Goal: Task Accomplishment & Management: Use online tool/utility

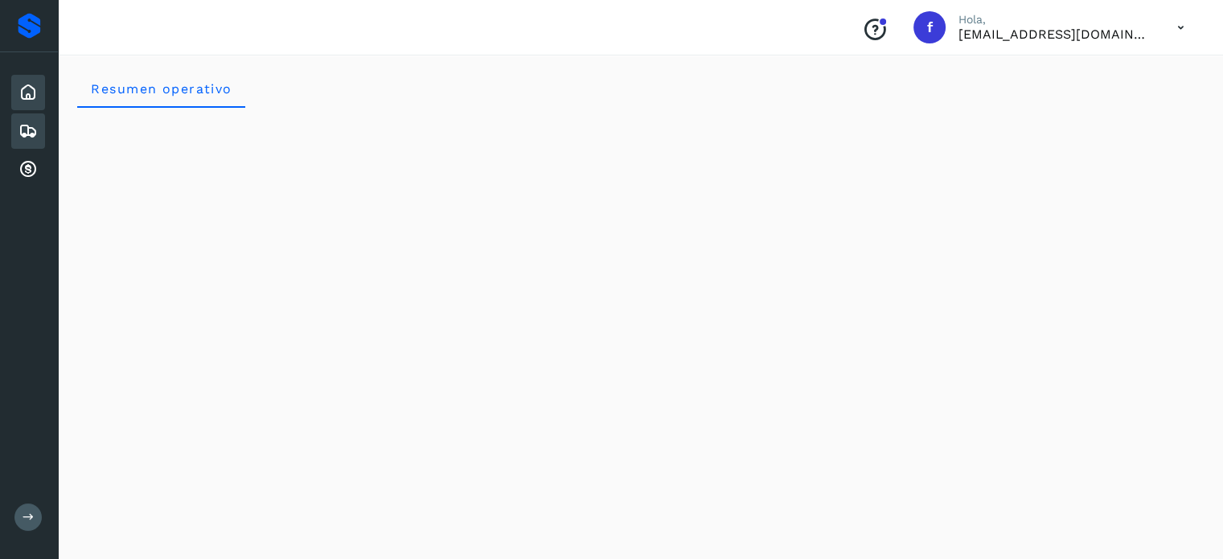
click at [33, 131] on icon at bounding box center [27, 130] width 19 height 19
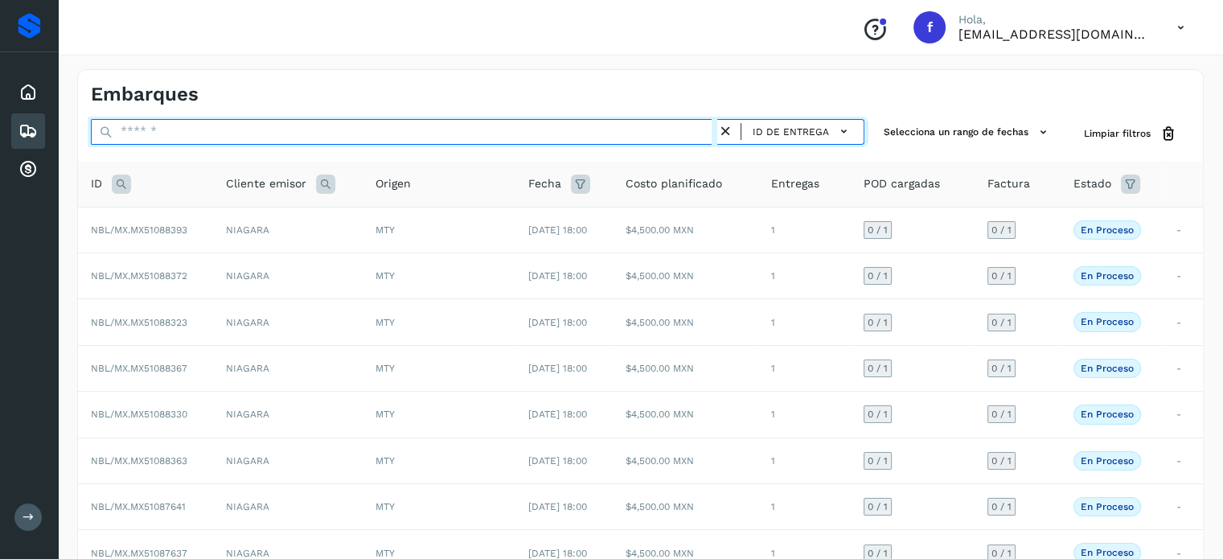
click at [199, 132] on input "text" at bounding box center [404, 132] width 627 height 26
paste input "*********"
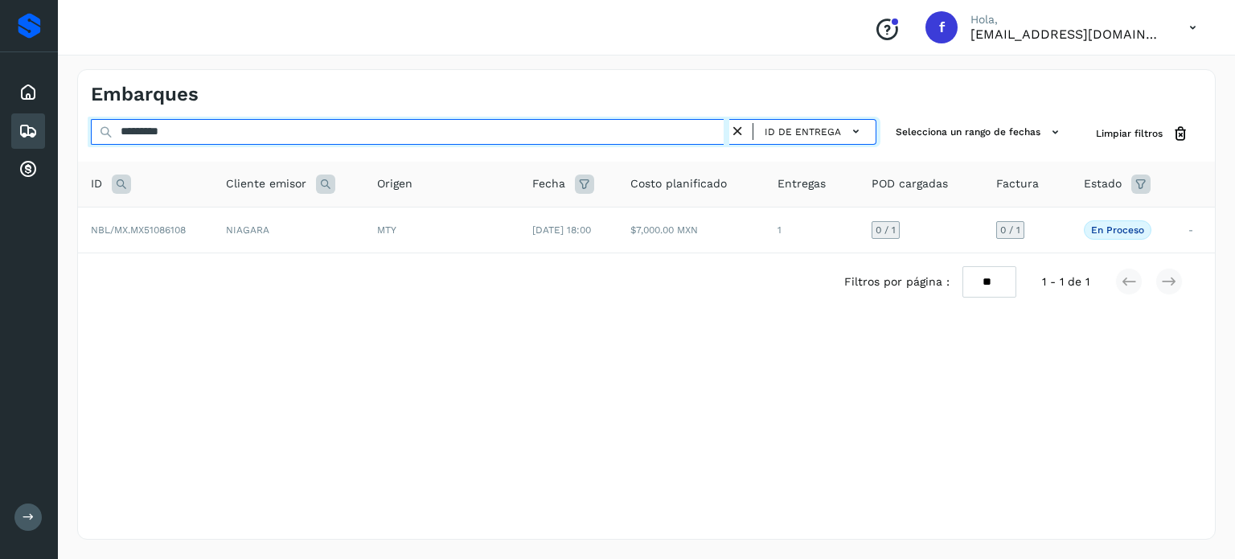
type input "*********"
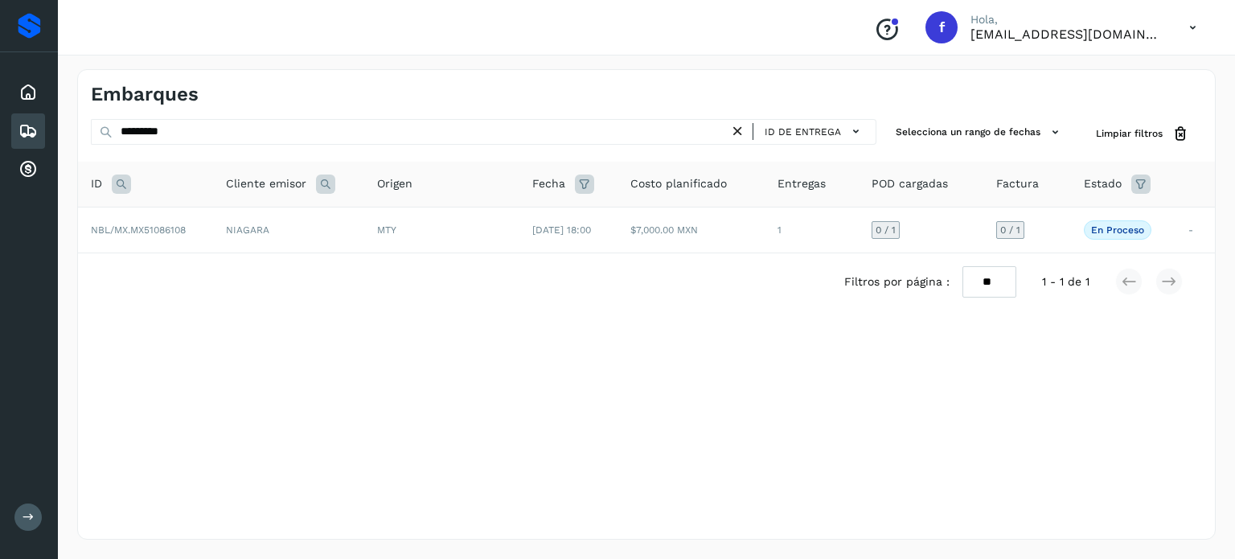
click at [162, 228] on span "NBL/MX.MX51086108" at bounding box center [138, 229] width 95 height 11
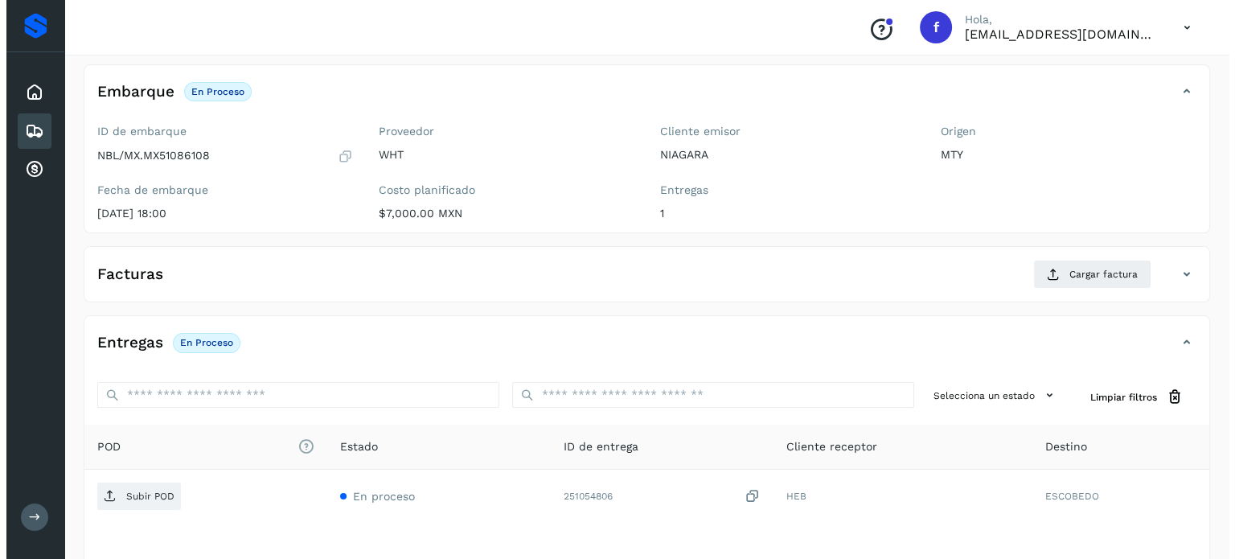
scroll to position [204, 0]
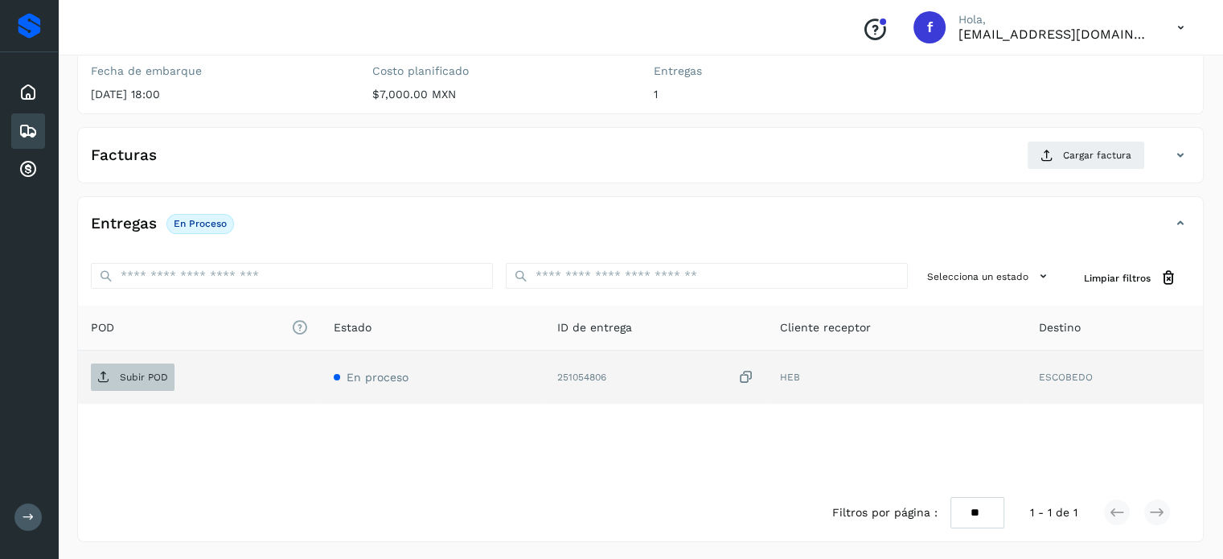
click at [148, 384] on span "Subir POD" at bounding box center [133, 377] width 84 height 26
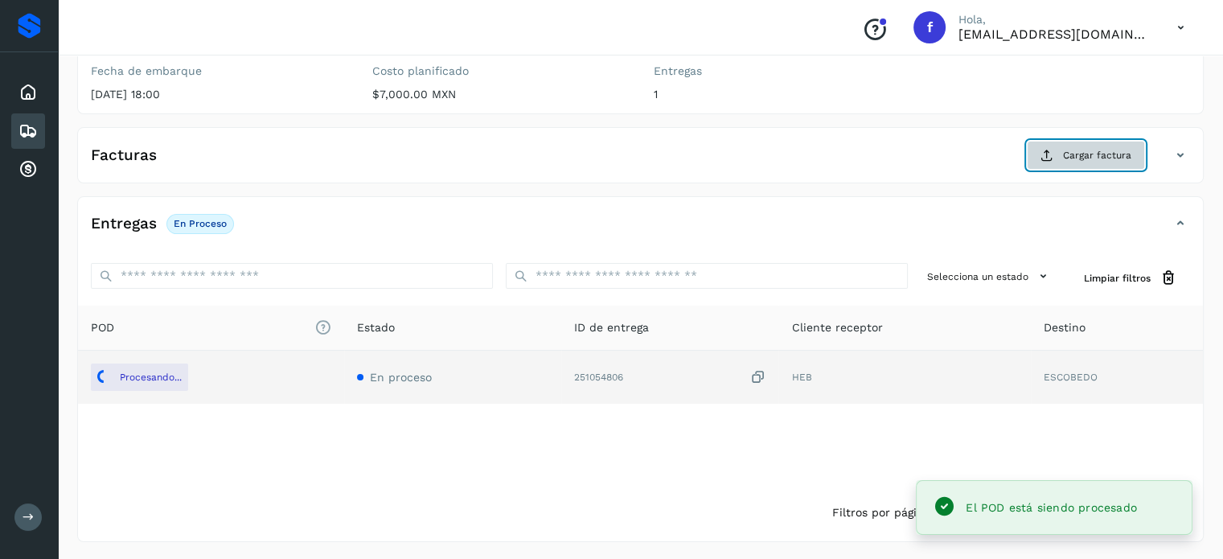
click at [1070, 160] on span "Cargar factura" at bounding box center [1097, 155] width 68 height 14
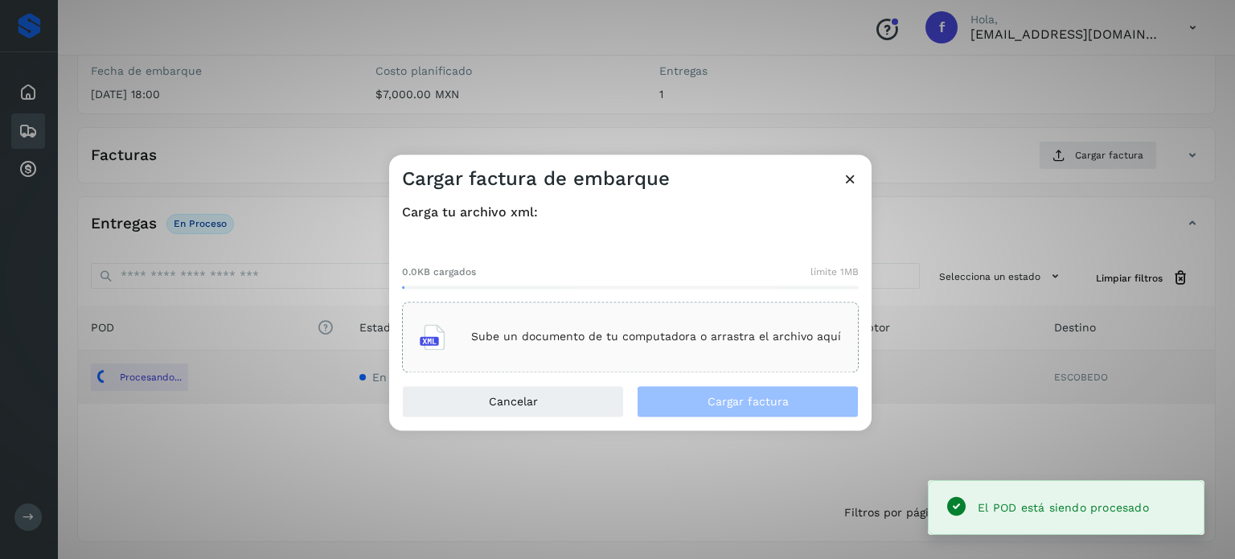
click at [701, 340] on p "Sube un documento de tu computadora o arrastra el archivo aquí" at bounding box center [656, 338] width 370 height 14
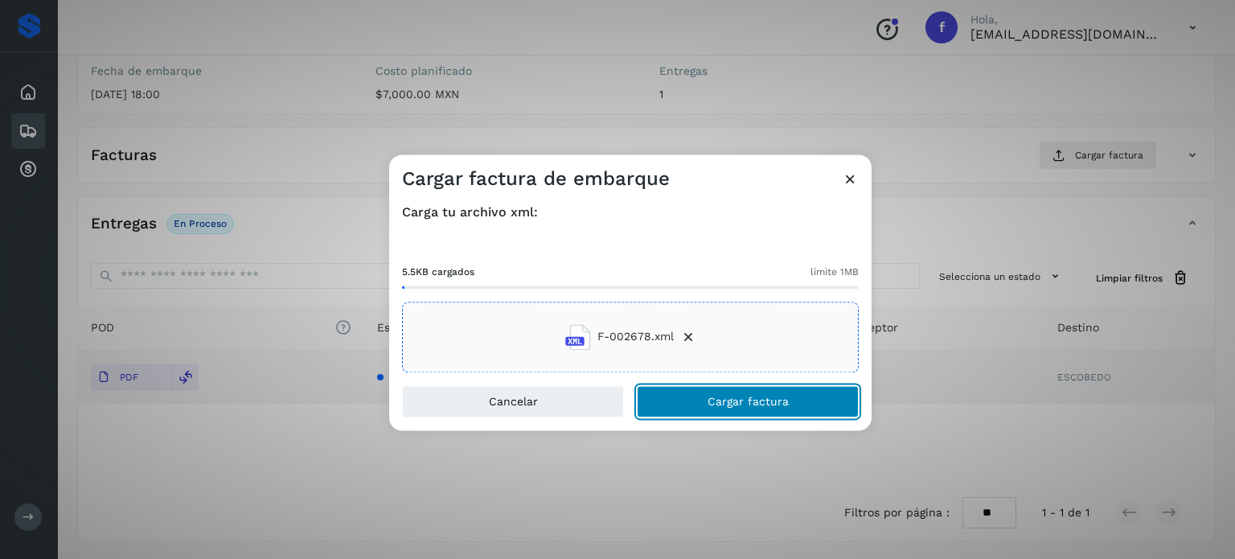
click at [701, 406] on button "Cargar factura" at bounding box center [748, 401] width 222 height 32
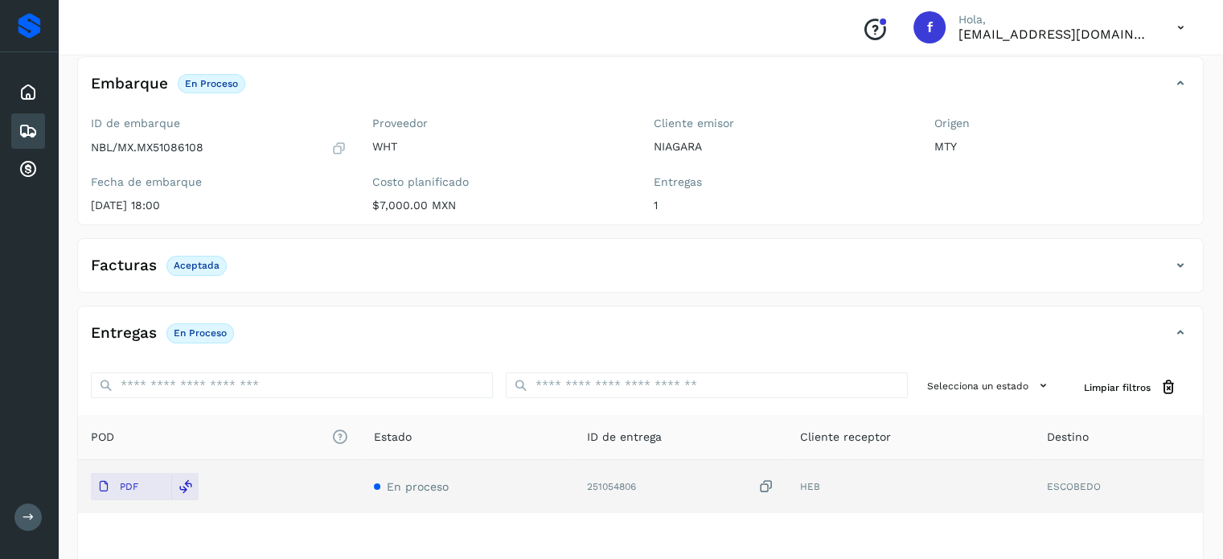
scroll to position [0, 0]
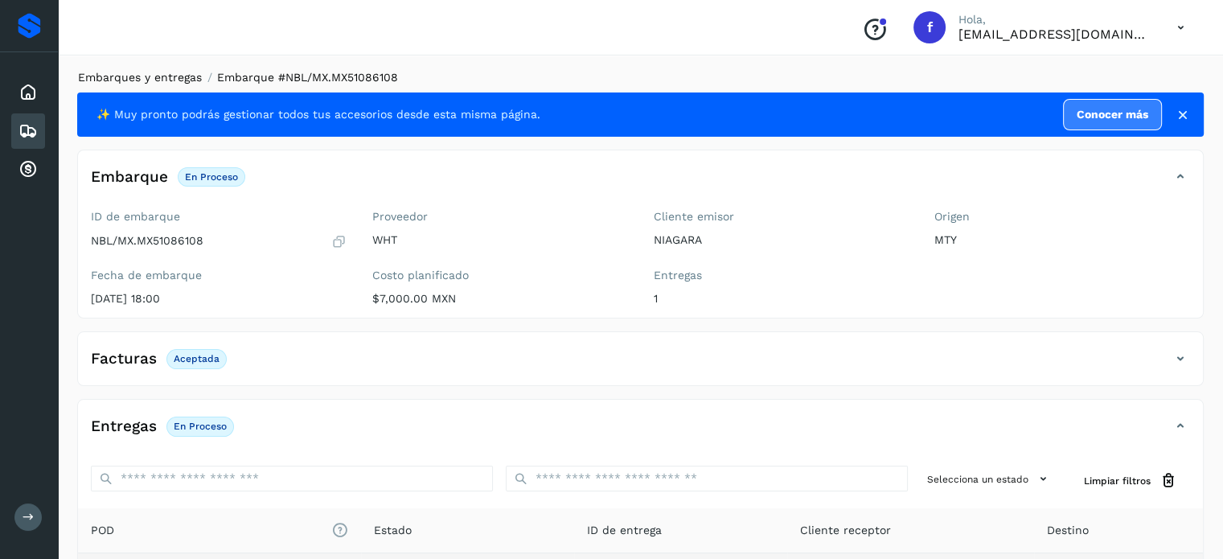
click at [180, 76] on link "Embarques y entregas" at bounding box center [140, 77] width 124 height 13
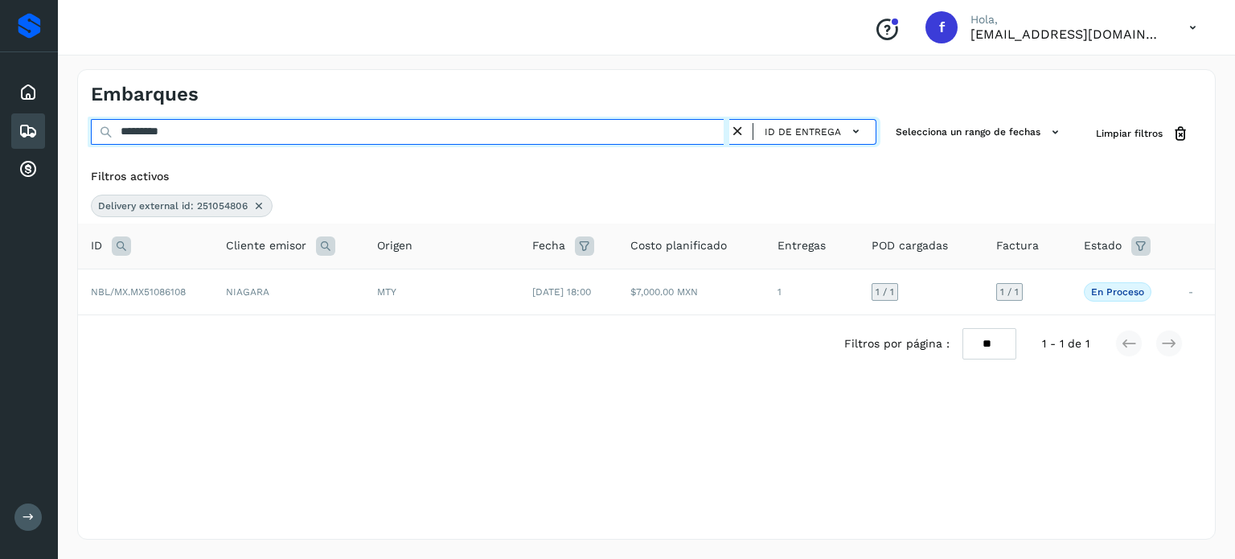
drag, startPoint x: 225, startPoint y: 138, endPoint x: 10, endPoint y: 92, distance: 220.4
click at [0, 91] on div "Proveedores Inicio Embarques Cuentas por cobrar Salir Conoce nuestros beneficio…" at bounding box center [617, 279] width 1235 height 559
paste input "text"
type input "******"
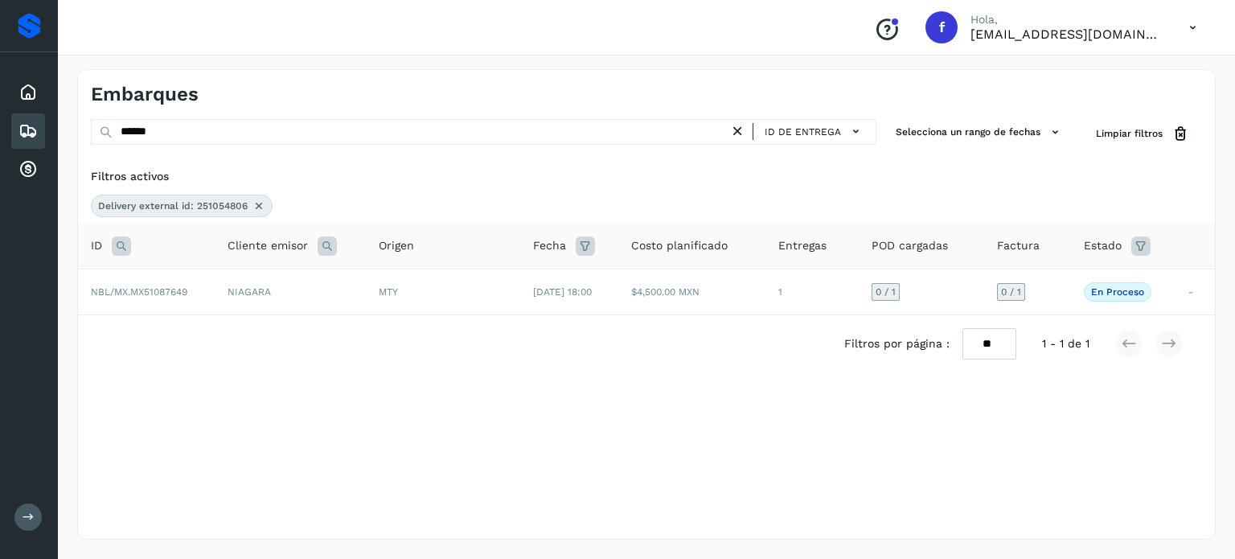
click at [158, 290] on span "NBL/MX.MX51087649" at bounding box center [139, 291] width 97 height 11
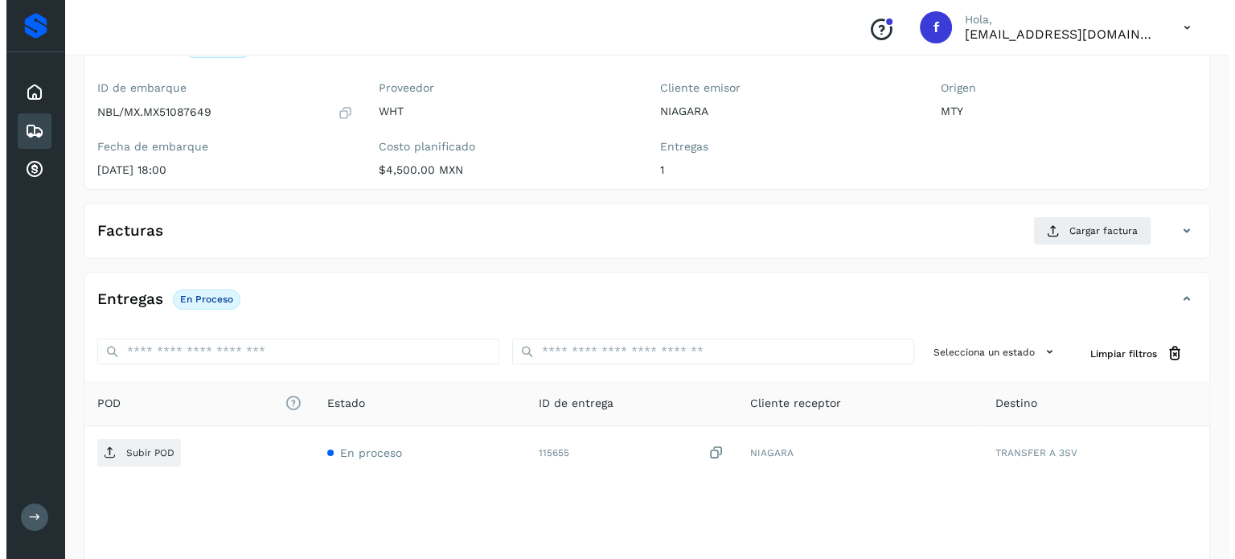
scroll to position [204, 0]
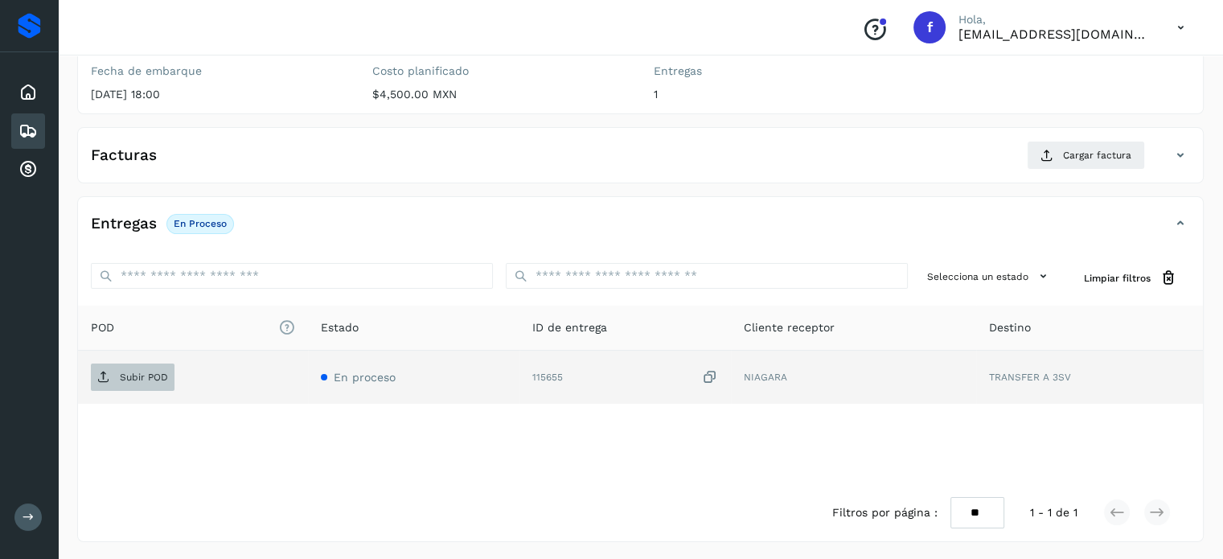
click at [134, 379] on p "Subir POD" at bounding box center [144, 377] width 48 height 11
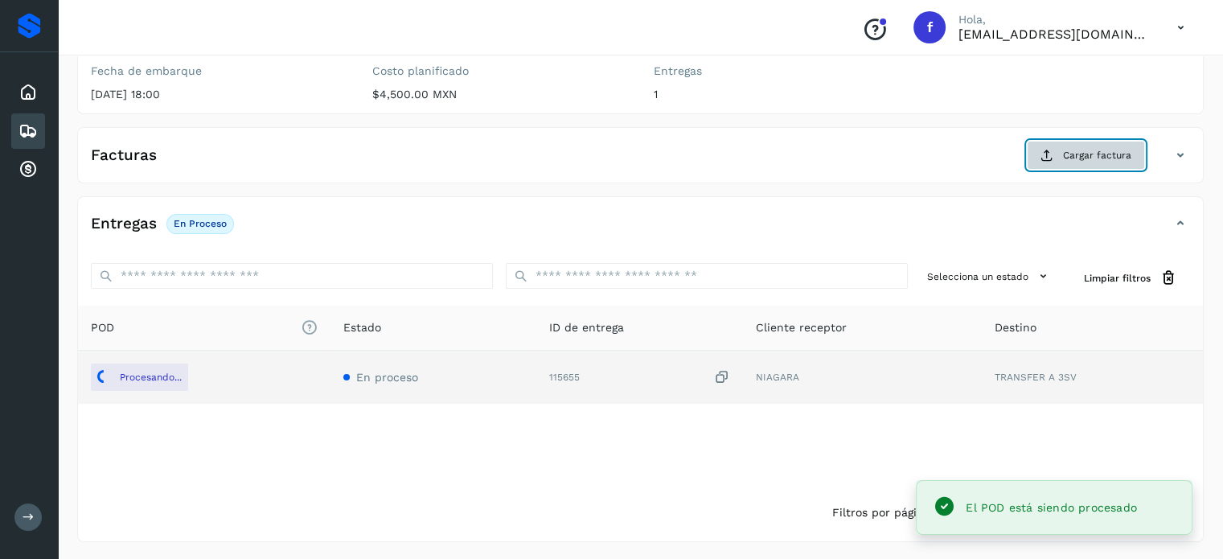
click at [1085, 149] on span "Cargar factura" at bounding box center [1097, 155] width 68 height 14
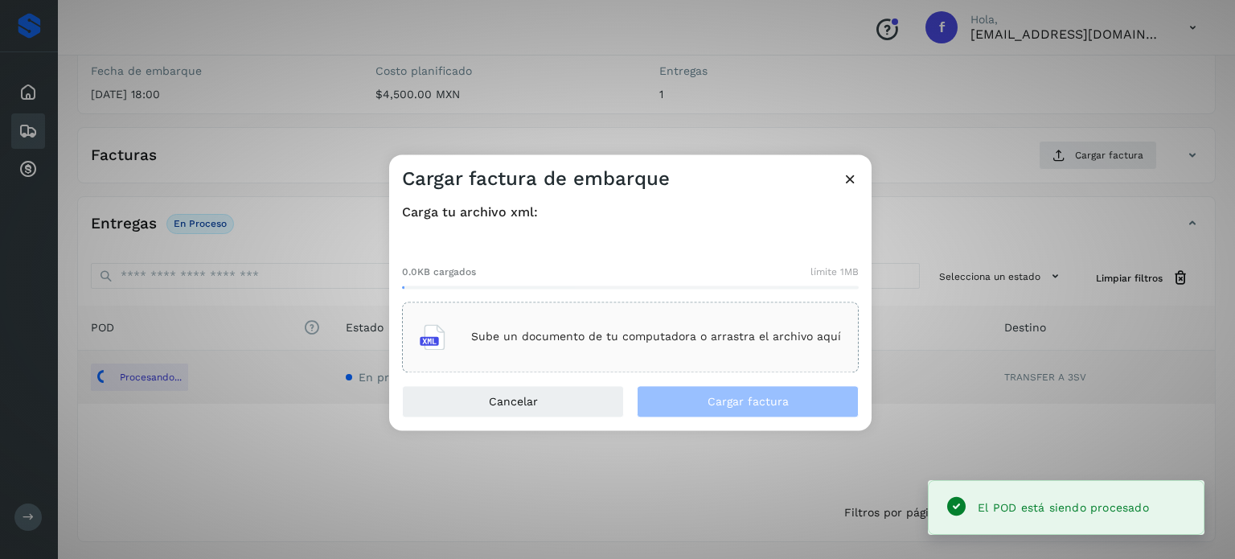
click at [559, 318] on div "Sube un documento de tu computadora o arrastra el archivo aquí" at bounding box center [630, 336] width 421 height 43
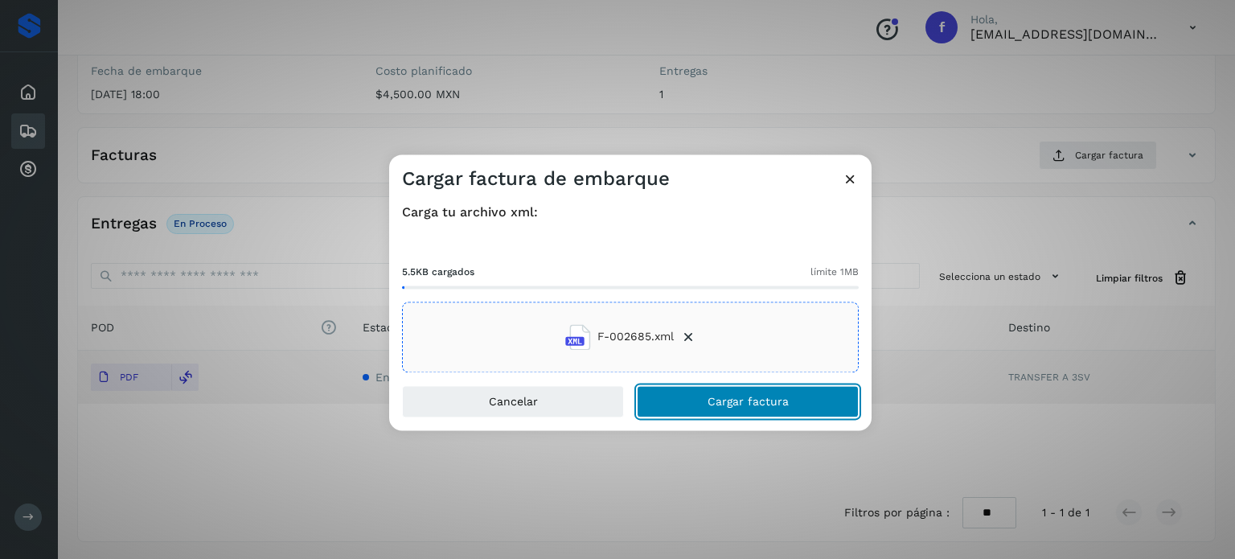
click at [734, 407] on span "Cargar factura" at bounding box center [748, 401] width 81 height 11
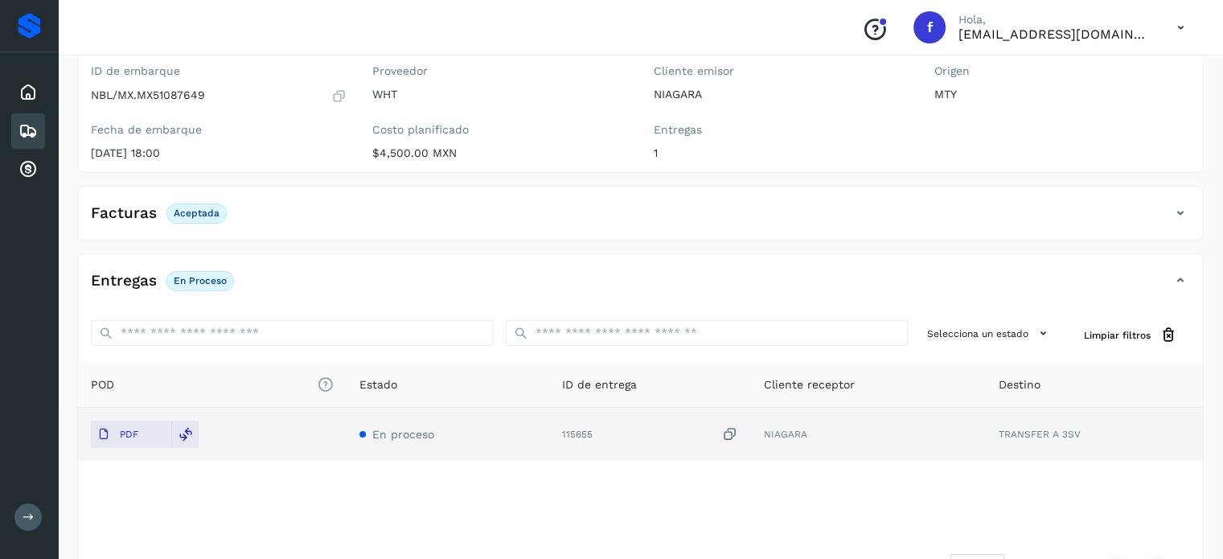
scroll to position [0, 0]
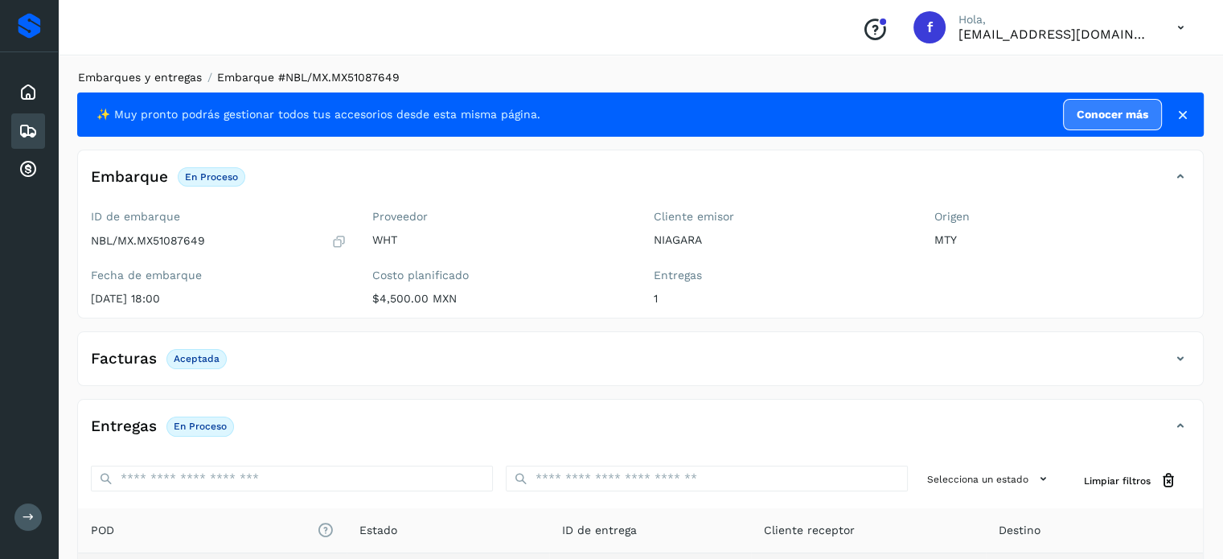
click at [177, 80] on link "Embarques y entregas" at bounding box center [140, 77] width 124 height 13
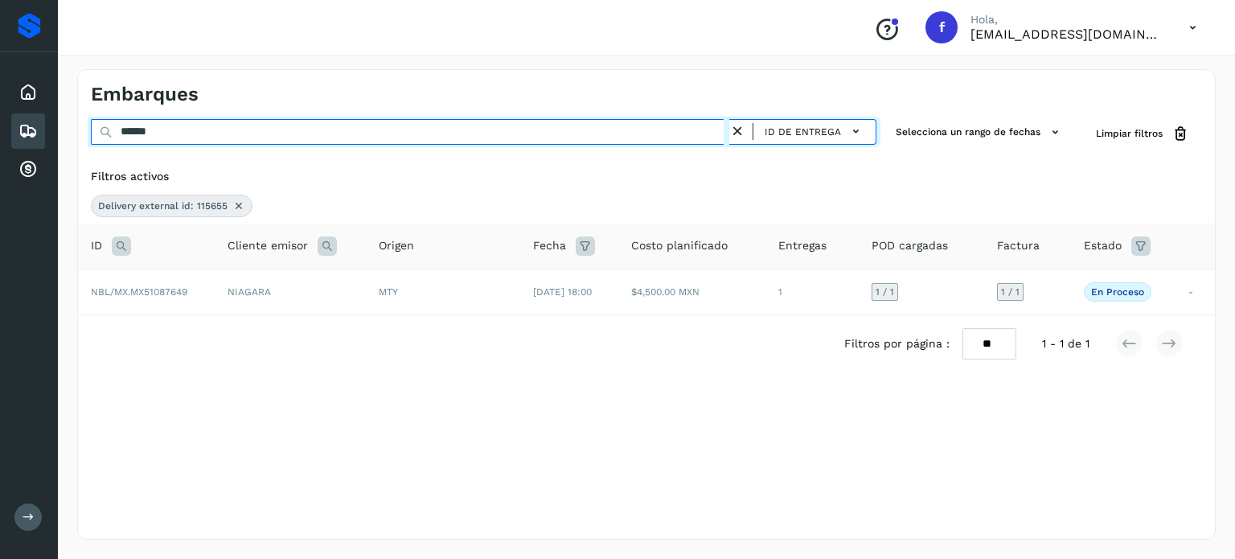
drag, startPoint x: 207, startPoint y: 134, endPoint x: 101, endPoint y: 109, distance: 108.5
click at [0, 89] on div "Proveedores Inicio Embarques Cuentas por cobrar Salir Conoce nuestros beneficio…" at bounding box center [617, 279] width 1235 height 559
paste input "text"
type input "******"
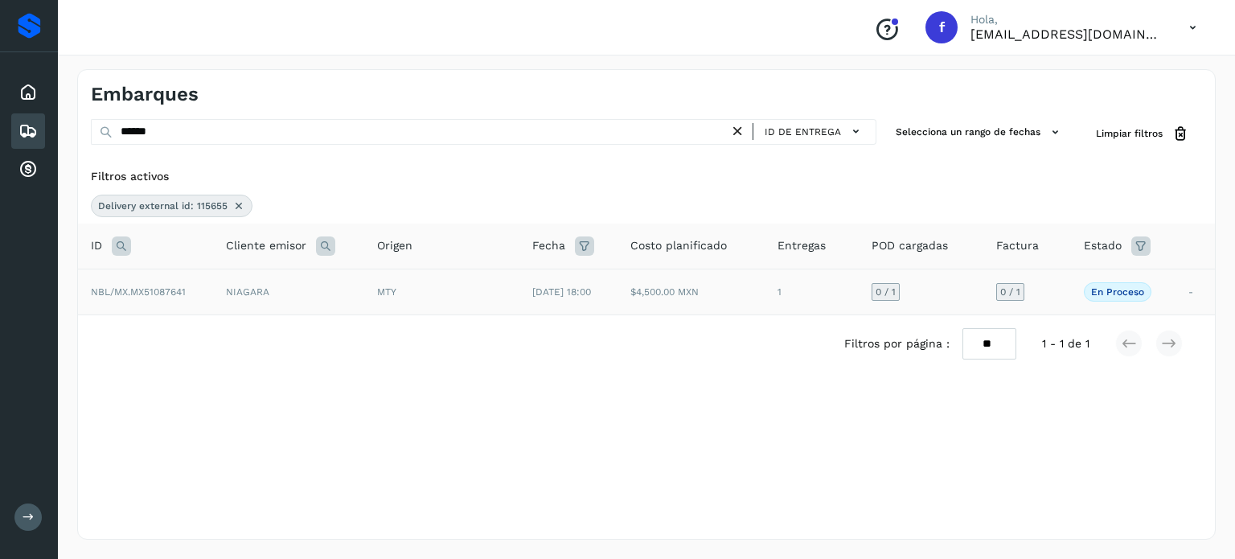
click at [166, 292] on span "NBL/MX.MX51087641" at bounding box center [138, 291] width 95 height 11
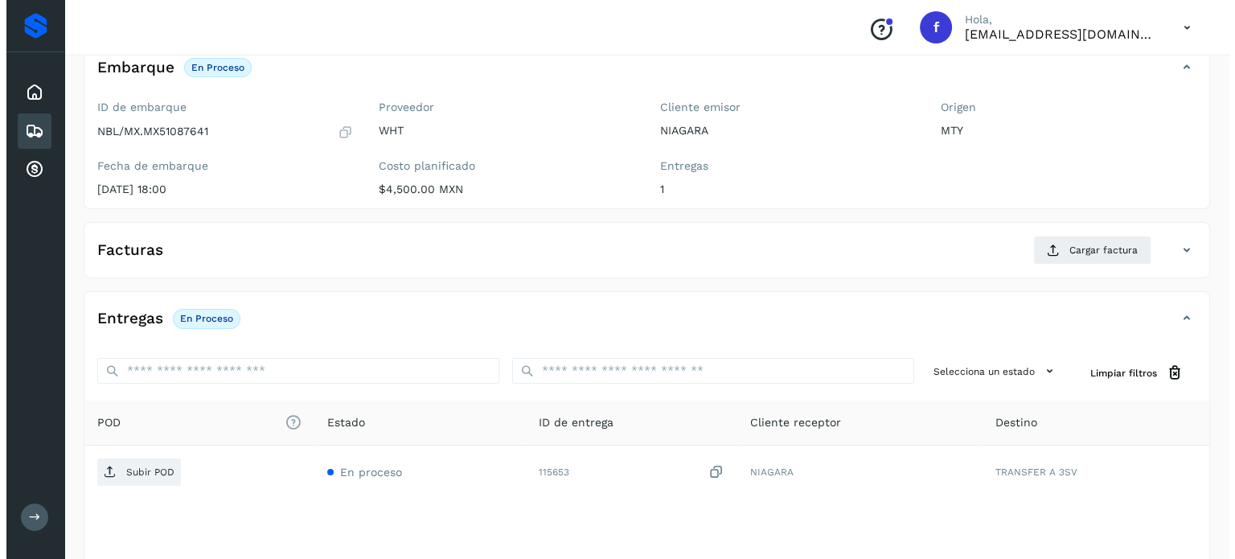
scroll to position [204, 0]
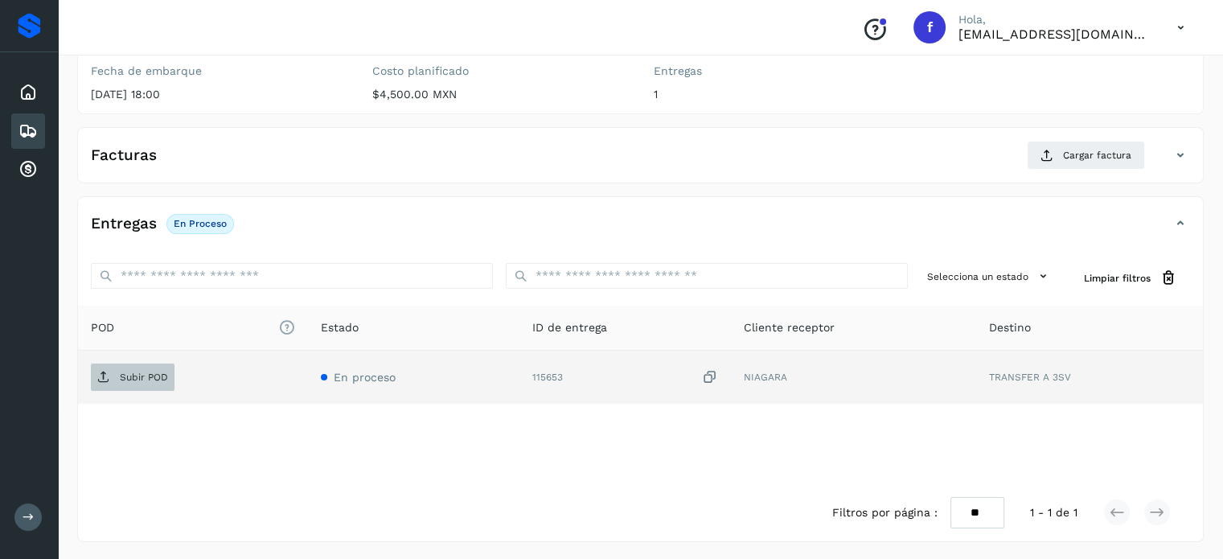
click at [133, 364] on span "Subir POD" at bounding box center [133, 377] width 84 height 26
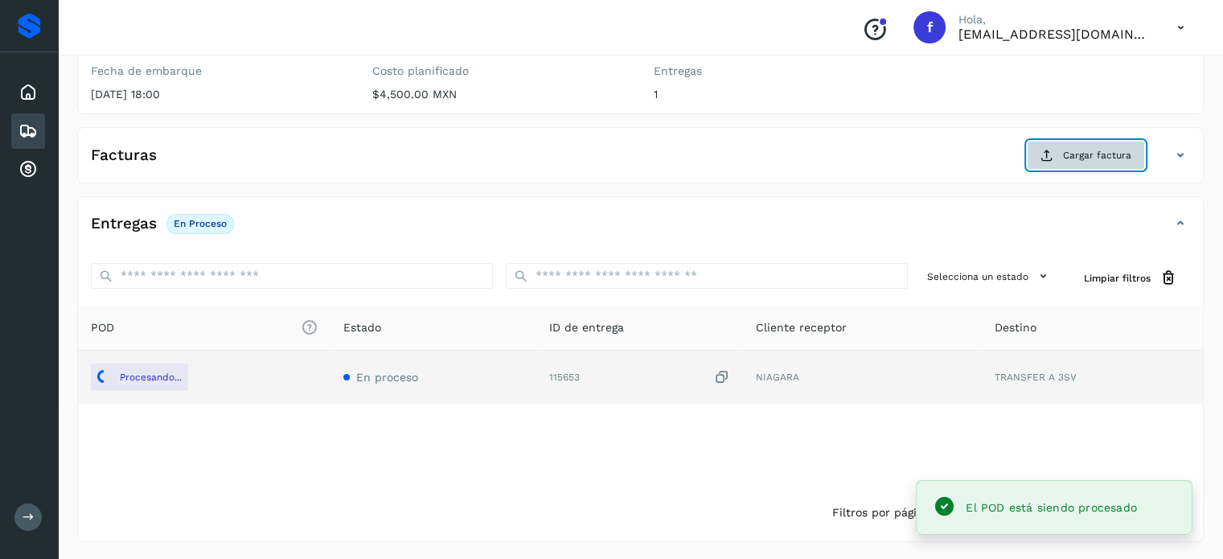
click at [1076, 148] on span "Cargar factura" at bounding box center [1097, 155] width 68 height 14
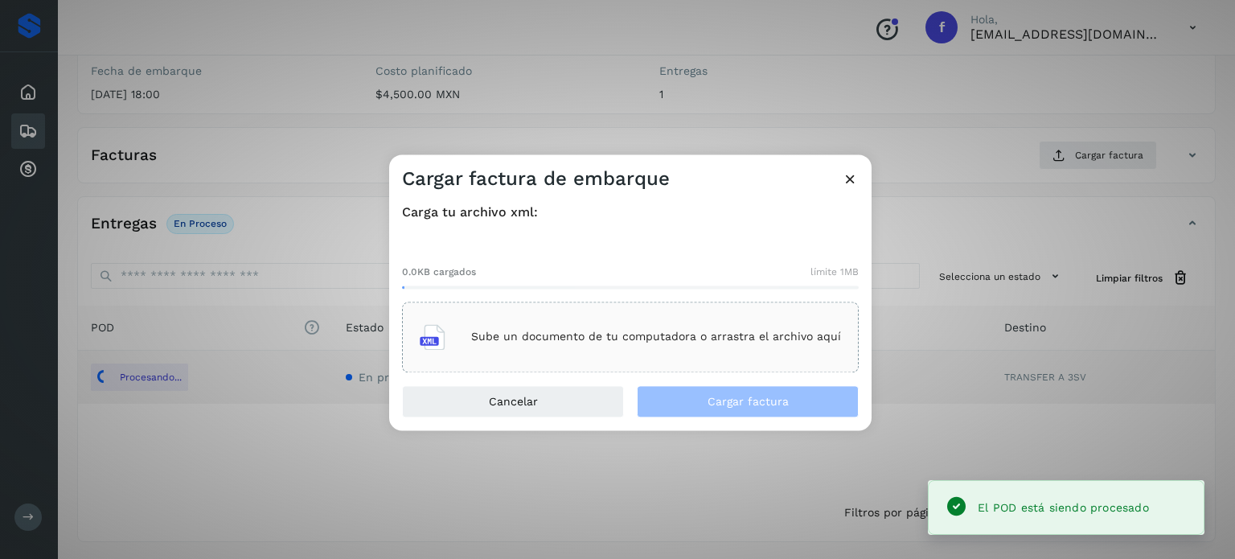
click at [638, 321] on div "Sube un documento de tu computadora o arrastra el archivo aquí" at bounding box center [630, 336] width 421 height 43
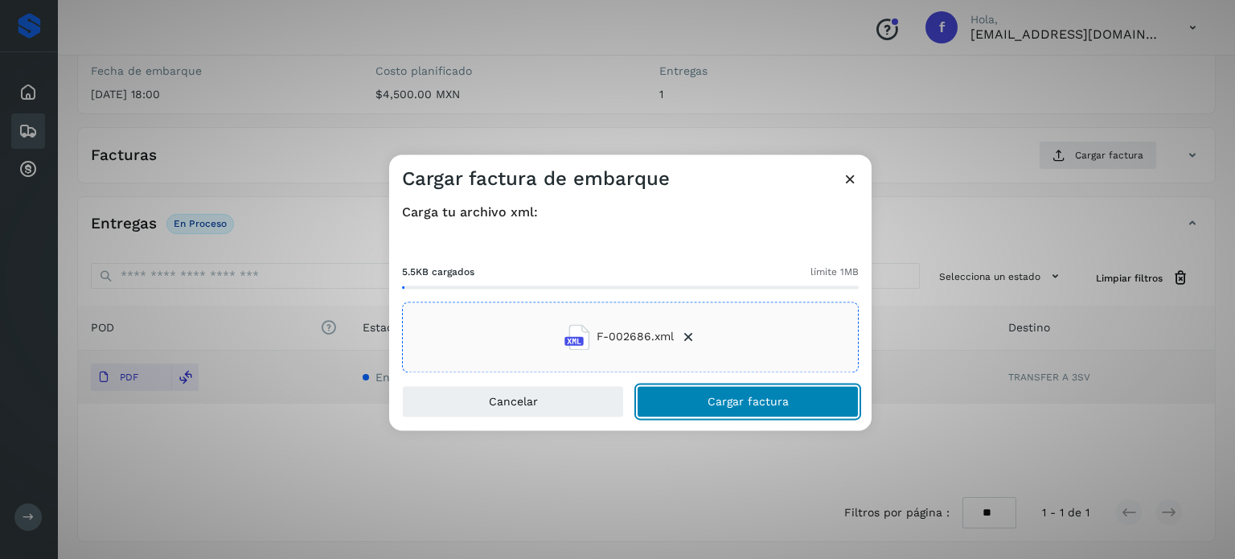
click at [733, 402] on span "Cargar factura" at bounding box center [748, 401] width 81 height 11
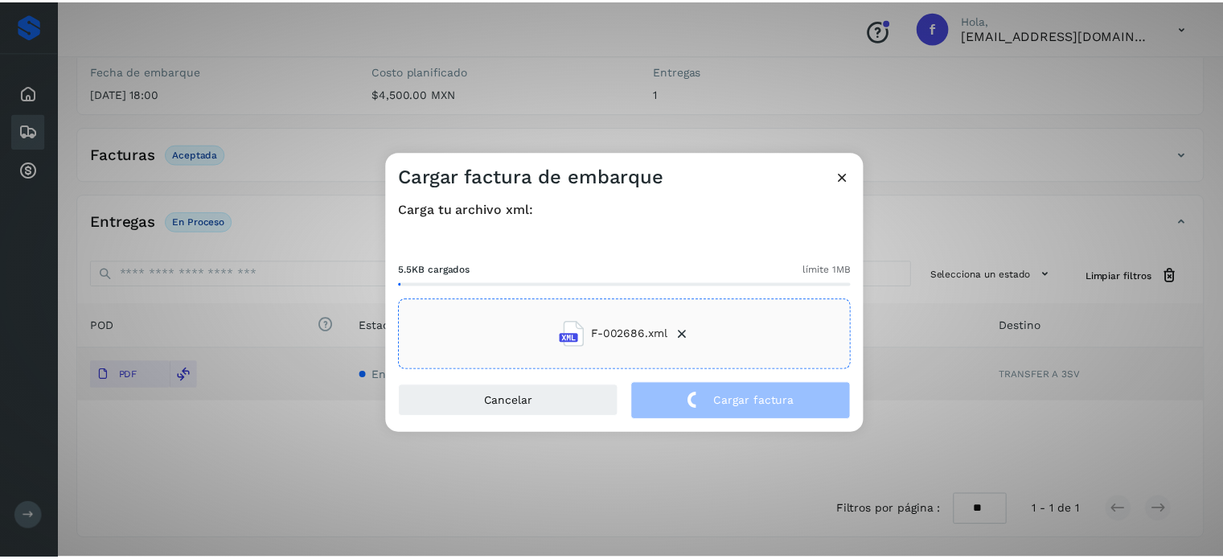
scroll to position [203, 0]
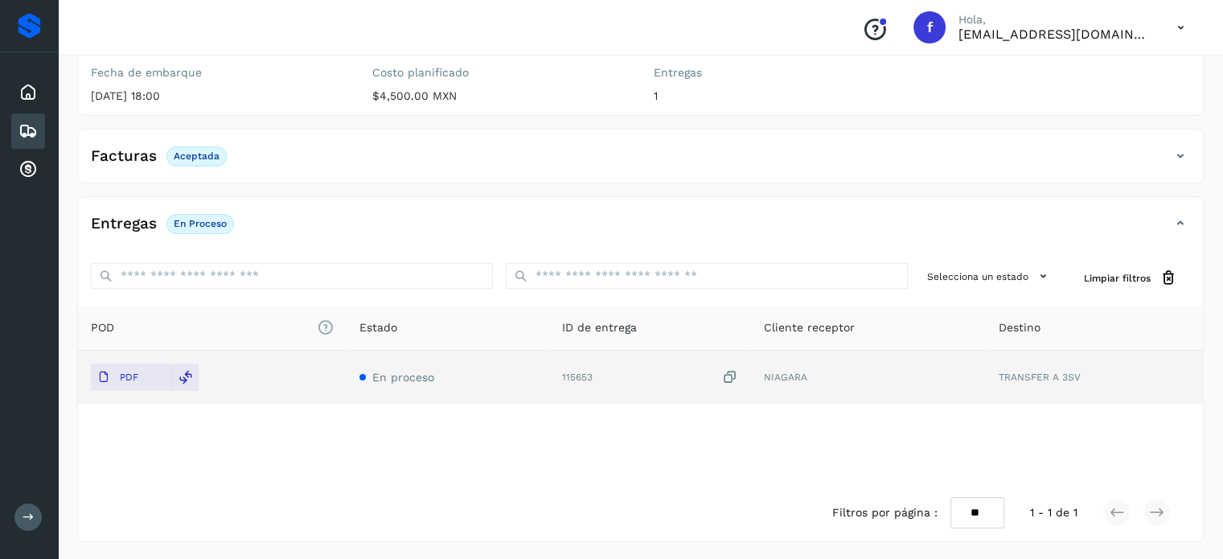
click at [32, 127] on icon at bounding box center [27, 130] width 19 height 19
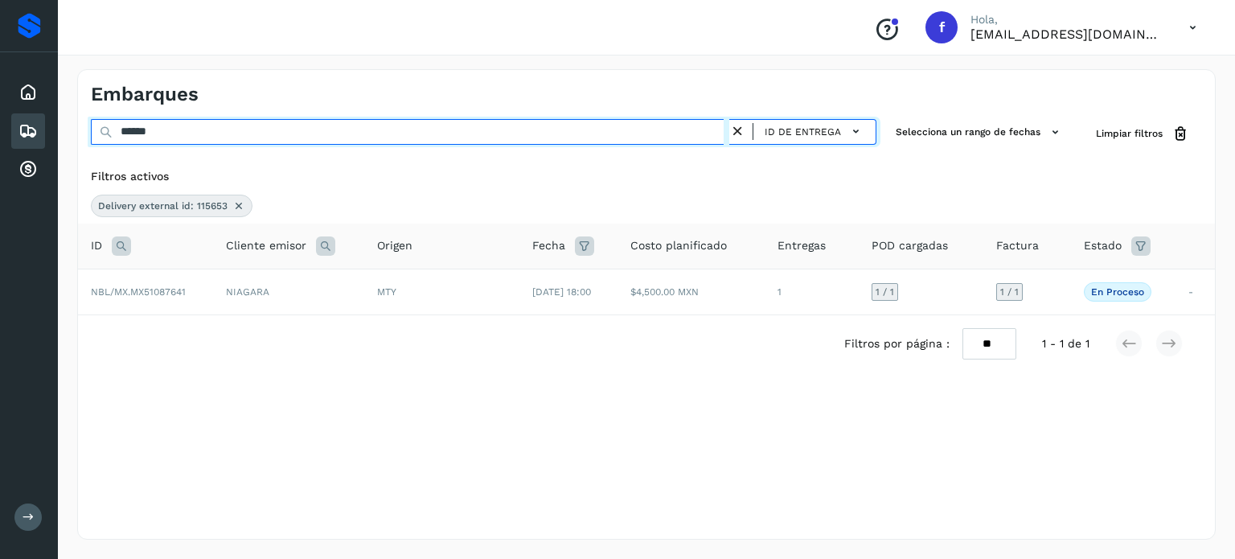
click at [32, 114] on div "Proveedores Inicio Embarques Cuentas por cobrar Salir Conoce nuestros beneficio…" at bounding box center [617, 279] width 1235 height 559
paste input "text"
type input "******"
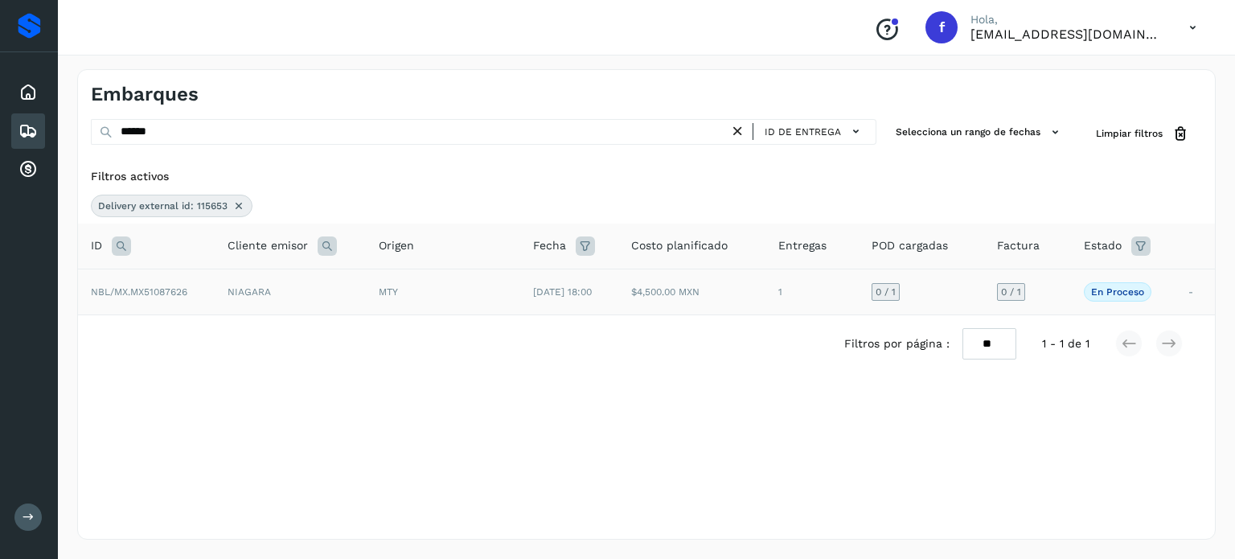
click at [144, 292] on span "NBL/MX.MX51087626" at bounding box center [139, 291] width 97 height 11
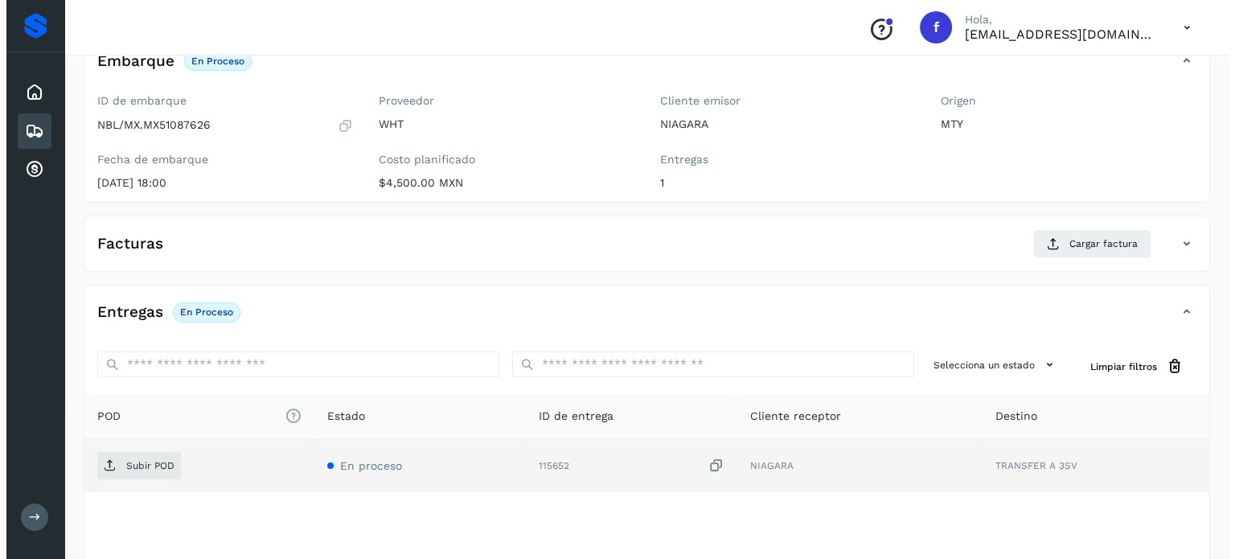
scroll to position [204, 0]
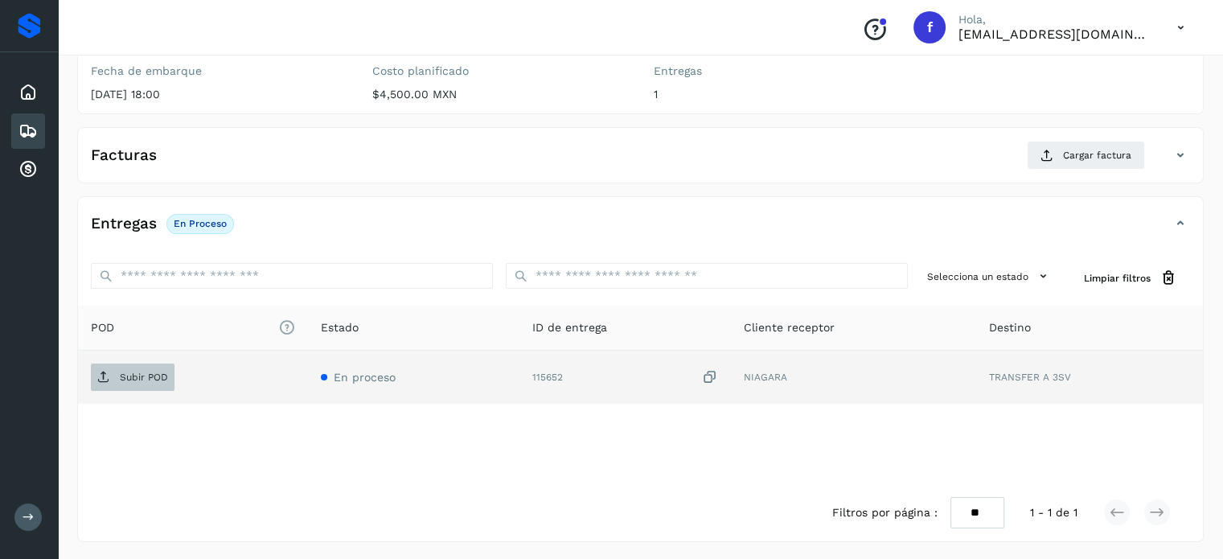
click at [134, 366] on span "Subir POD" at bounding box center [133, 377] width 84 height 26
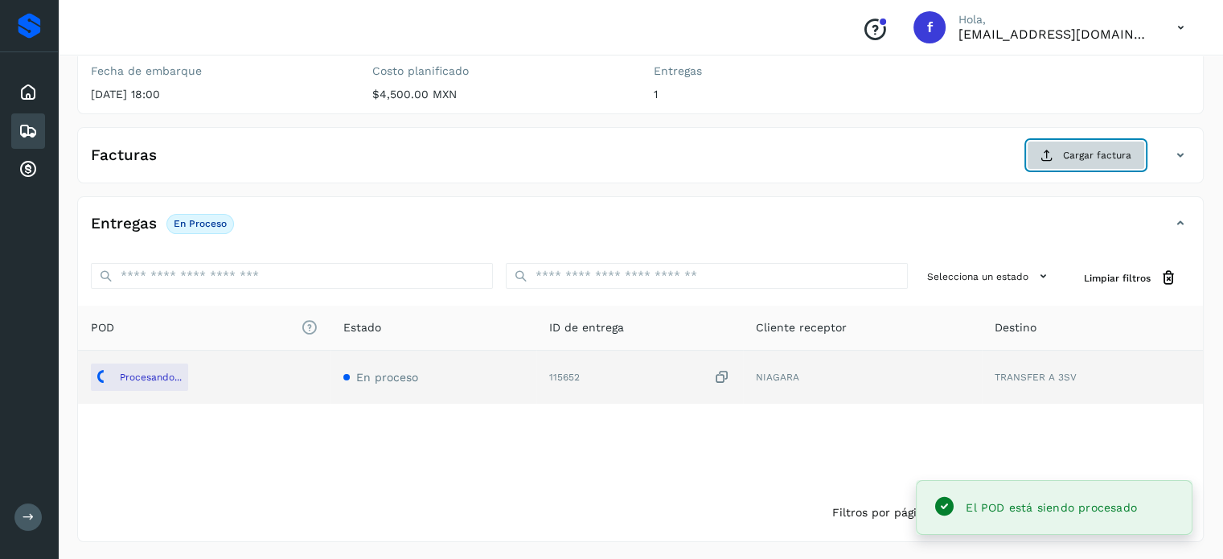
click at [1069, 155] on span "Cargar factura" at bounding box center [1097, 155] width 68 height 14
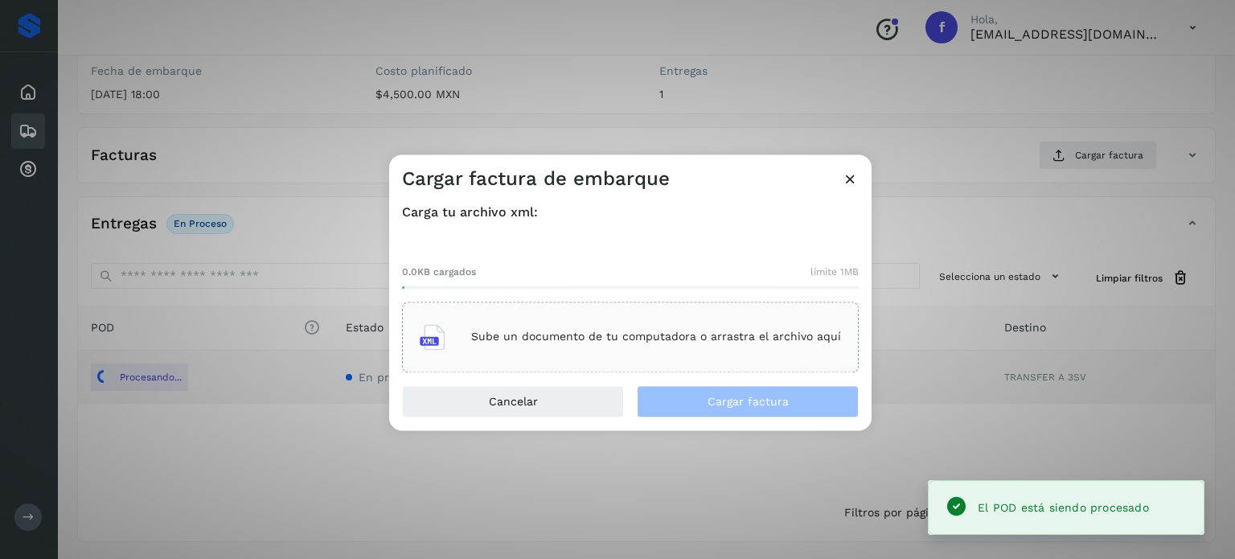
click at [565, 330] on div "Sube un documento de tu computadora o arrastra el archivo aquí" at bounding box center [630, 336] width 421 height 43
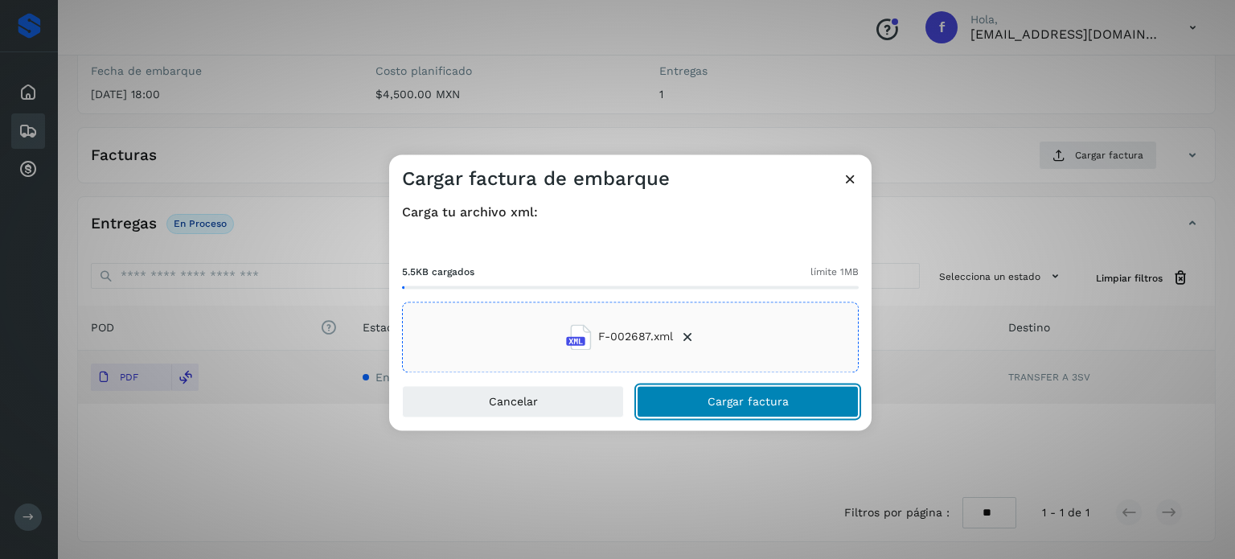
click at [775, 401] on span "Cargar factura" at bounding box center [748, 401] width 81 height 11
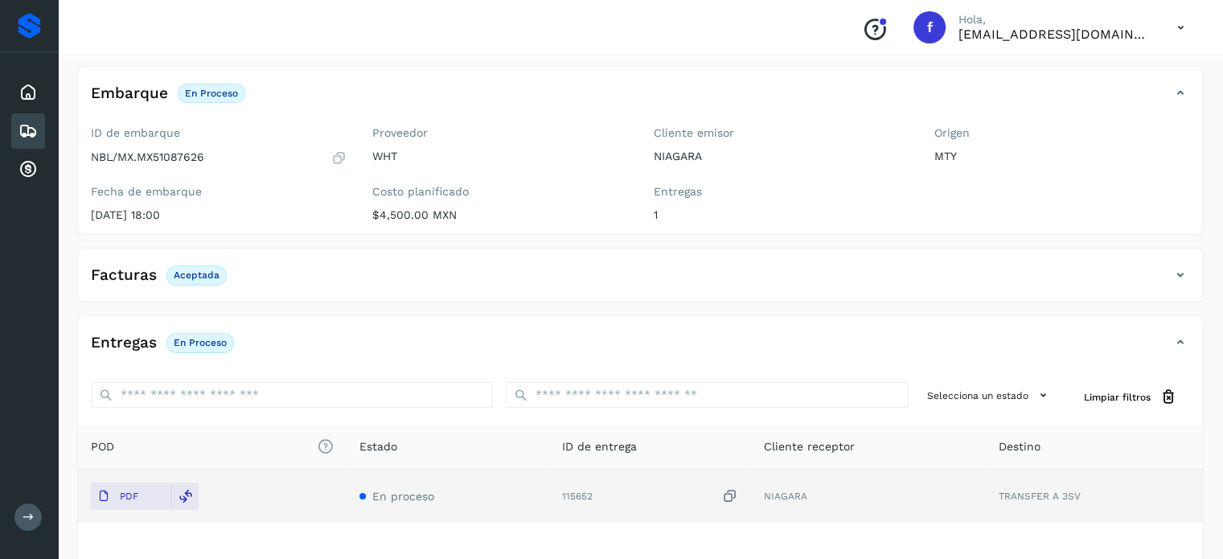
scroll to position [0, 0]
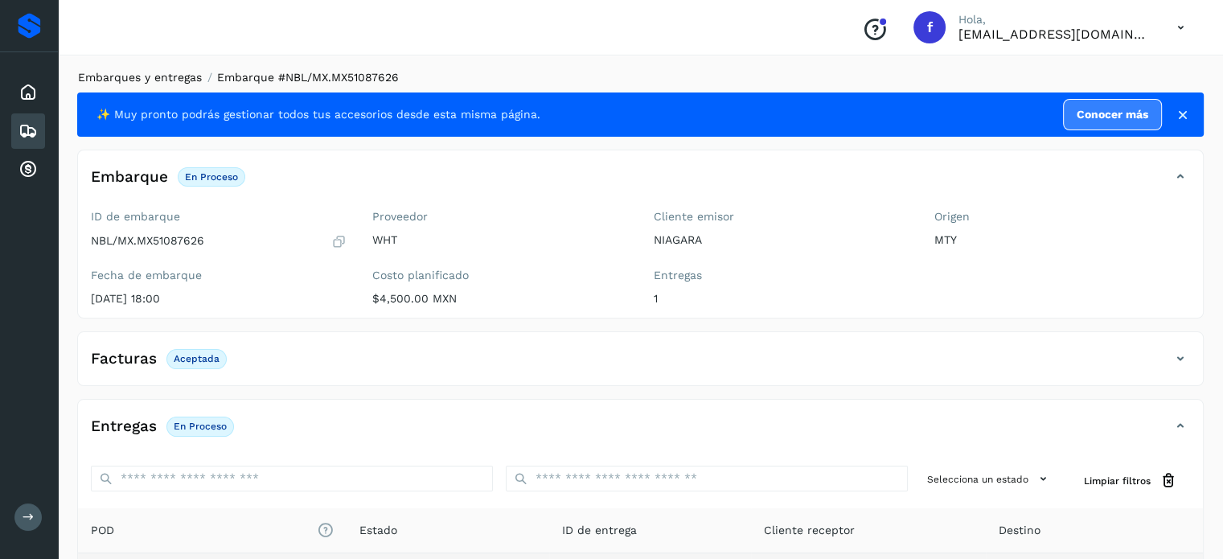
click at [169, 80] on link "Embarques y entregas" at bounding box center [140, 77] width 124 height 13
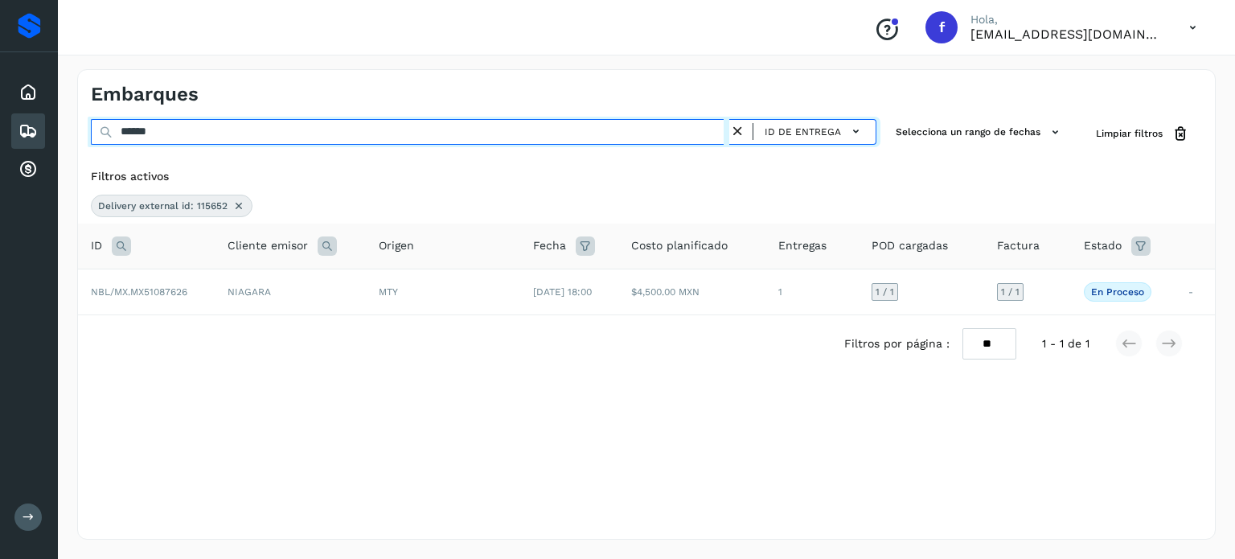
click at [0, 101] on div "Proveedores Inicio Embarques Cuentas por cobrar Salir Conoce nuestros beneficio…" at bounding box center [617, 279] width 1235 height 559
paste input "text"
type input "******"
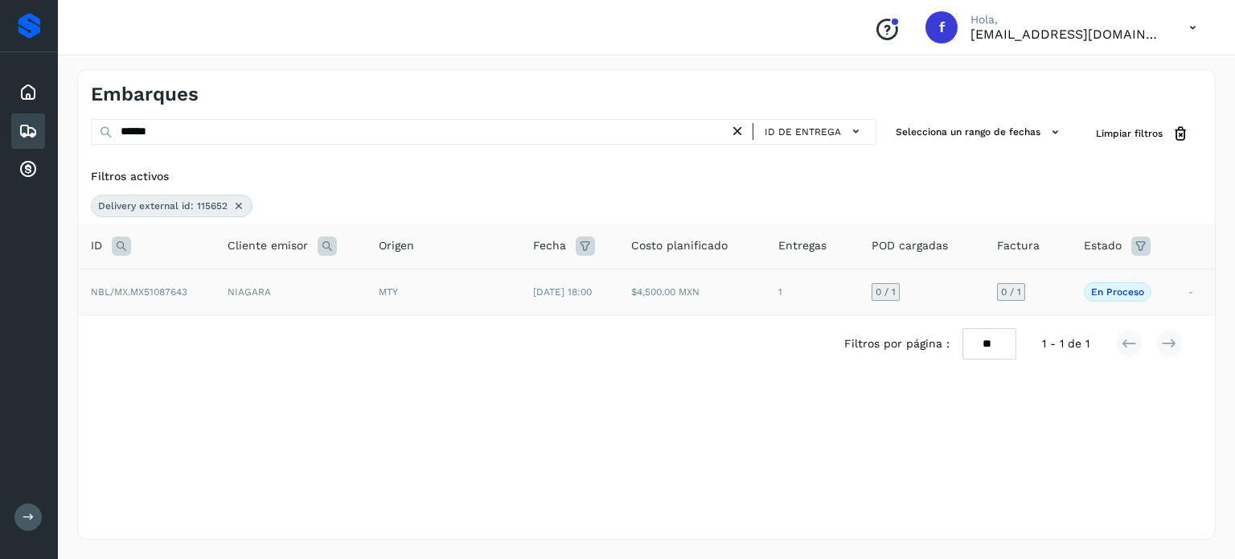
click at [151, 291] on span "NBL/MX.MX51087643" at bounding box center [139, 291] width 97 height 11
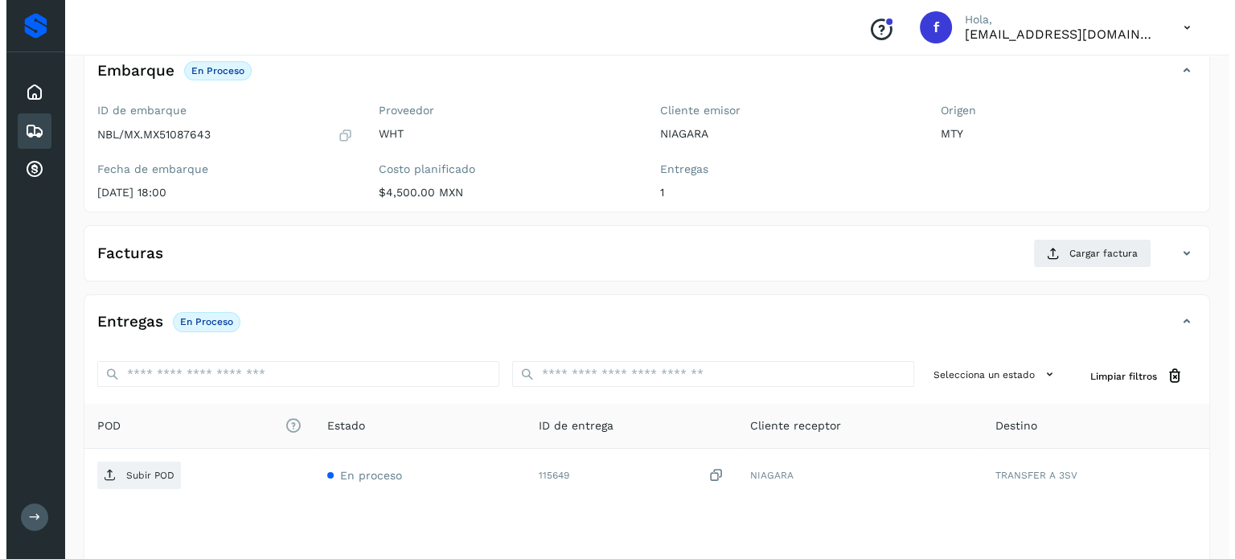
scroll to position [204, 0]
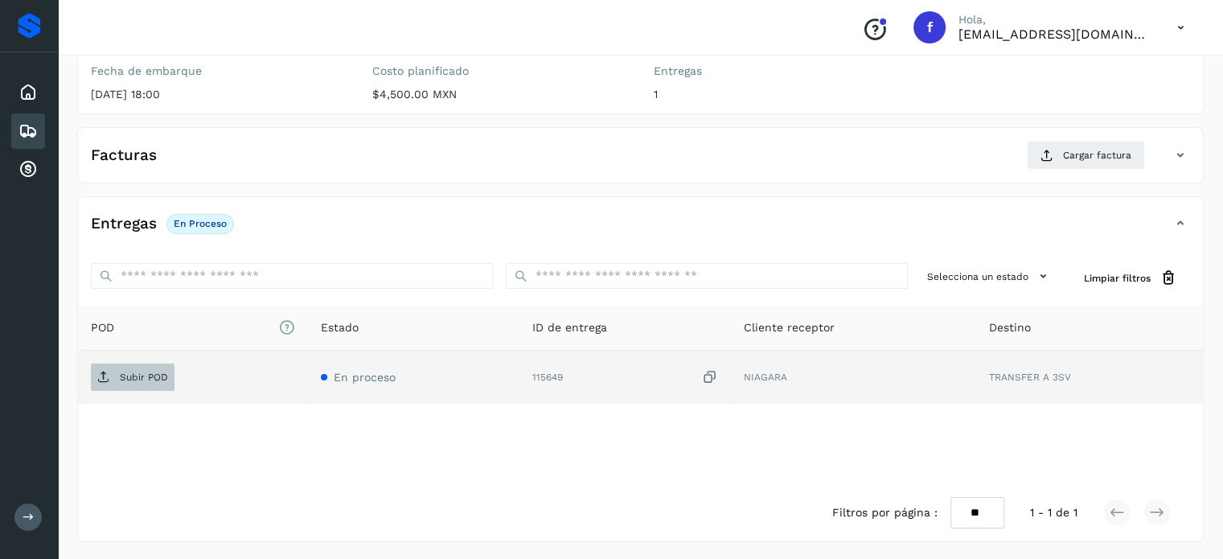
click at [124, 372] on p "Subir POD" at bounding box center [144, 377] width 48 height 11
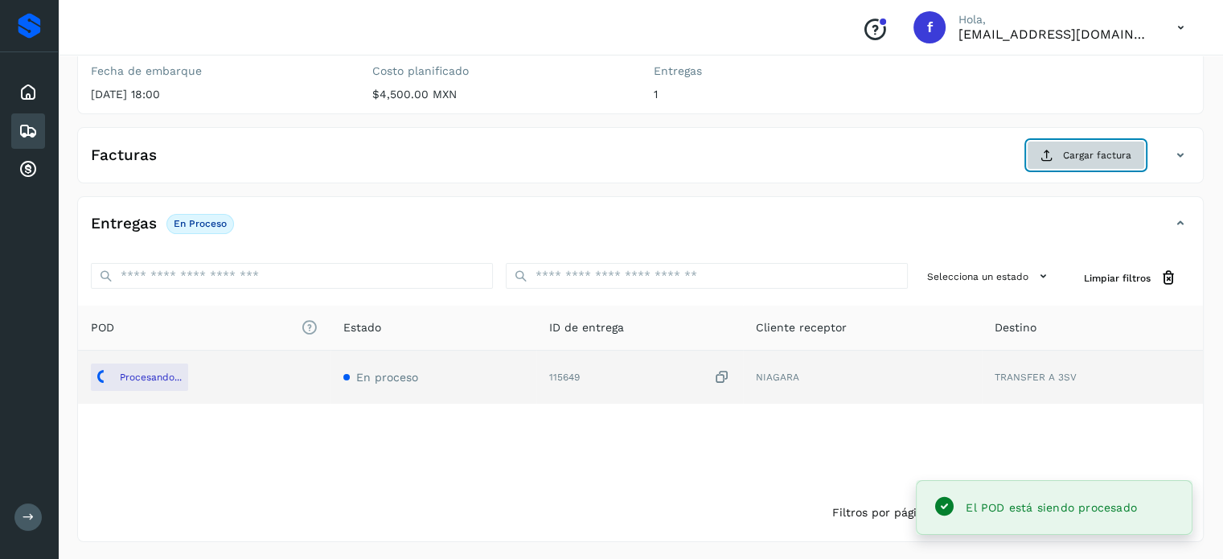
click at [1054, 154] on icon at bounding box center [1047, 155] width 13 height 13
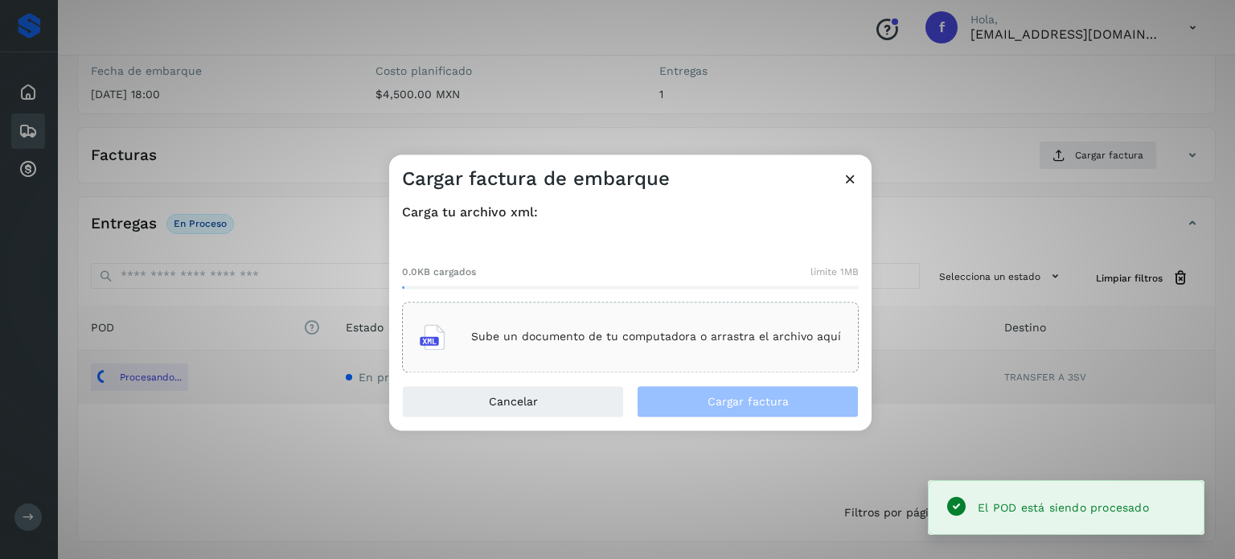
click at [605, 331] on p "Sube un documento de tu computadora o arrastra el archivo aquí" at bounding box center [656, 338] width 370 height 14
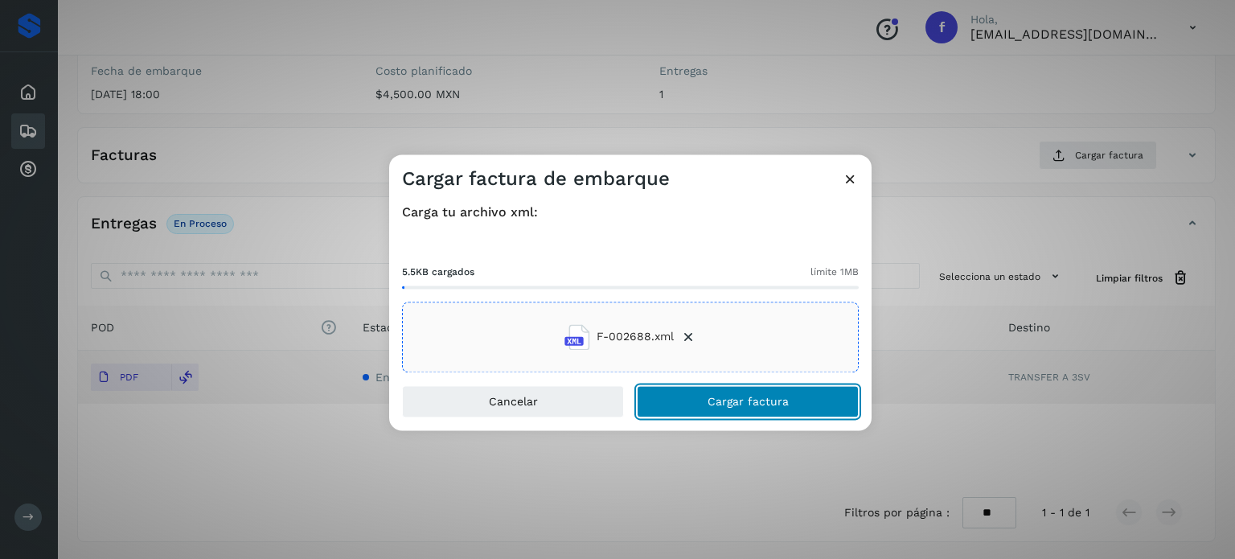
click at [724, 397] on span "Cargar factura" at bounding box center [748, 401] width 81 height 11
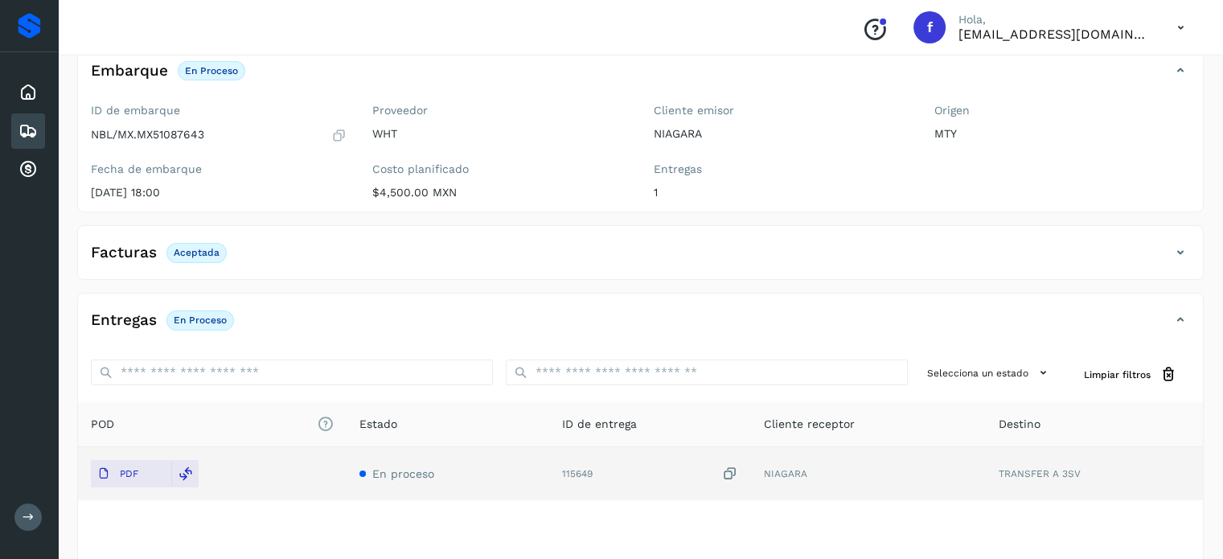
scroll to position [0, 0]
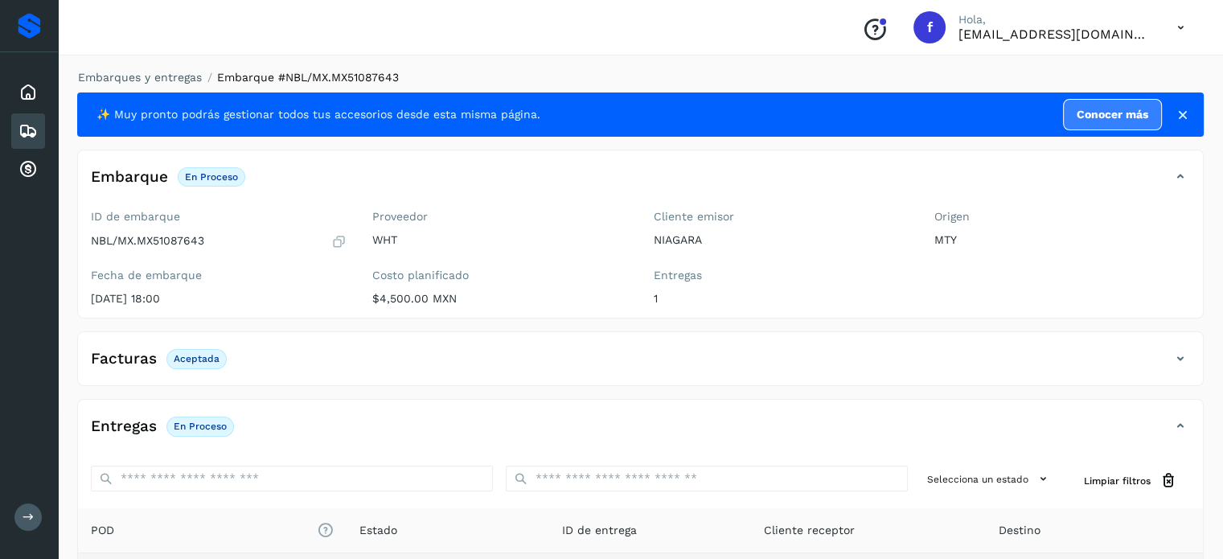
click at [183, 85] on div "Embarques y entregas Embarque #NBL/MX.MX51087643 ✨ Muy pronto podrás gestionar …" at bounding box center [640, 407] width 1127 height 676
click at [177, 79] on link "Embarques y entregas" at bounding box center [140, 77] width 124 height 13
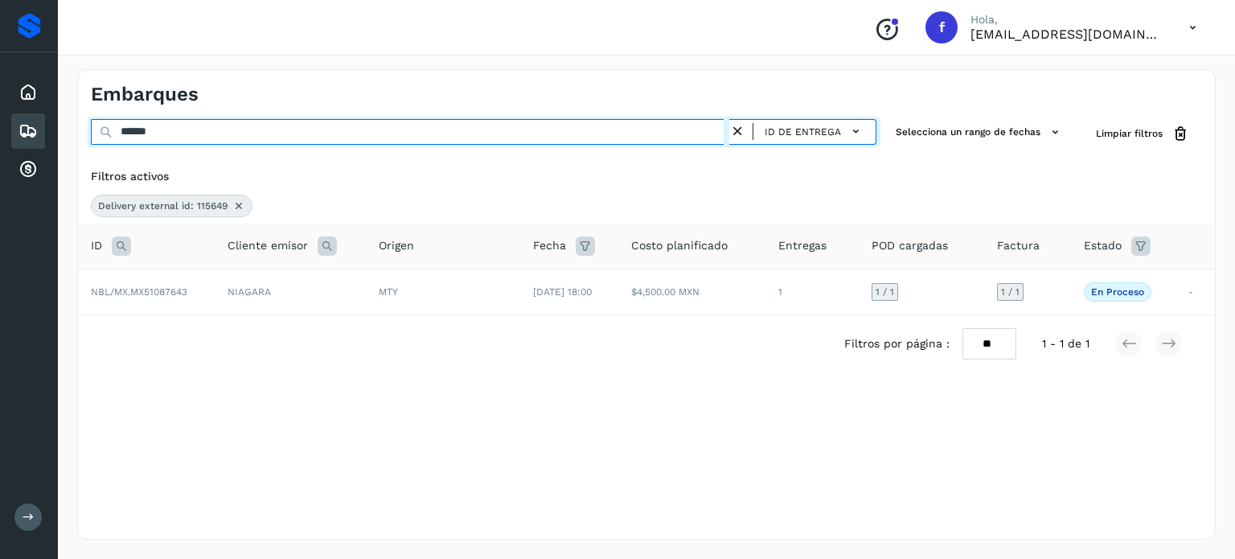
drag, startPoint x: 235, startPoint y: 137, endPoint x: 0, endPoint y: 92, distance: 239.0
click at [2, 100] on div "Proveedores Inicio Embarques Cuentas por cobrar Salir Conoce nuestros beneficio…" at bounding box center [617, 279] width 1235 height 559
paste input "text"
type input "******"
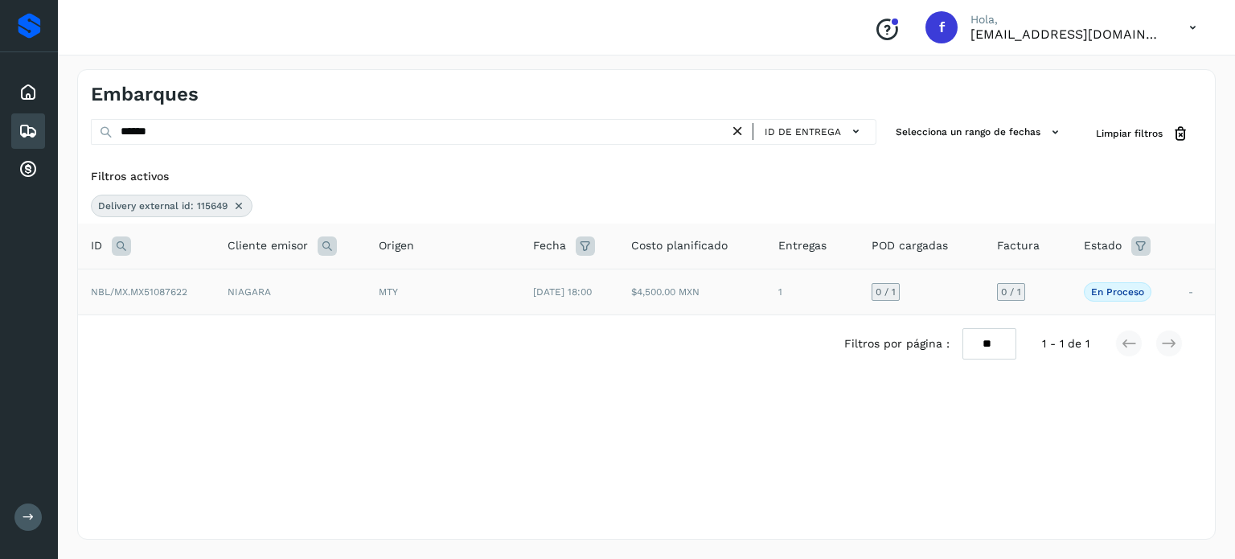
click at [168, 294] on span "NBL/MX.MX51087622" at bounding box center [139, 291] width 97 height 11
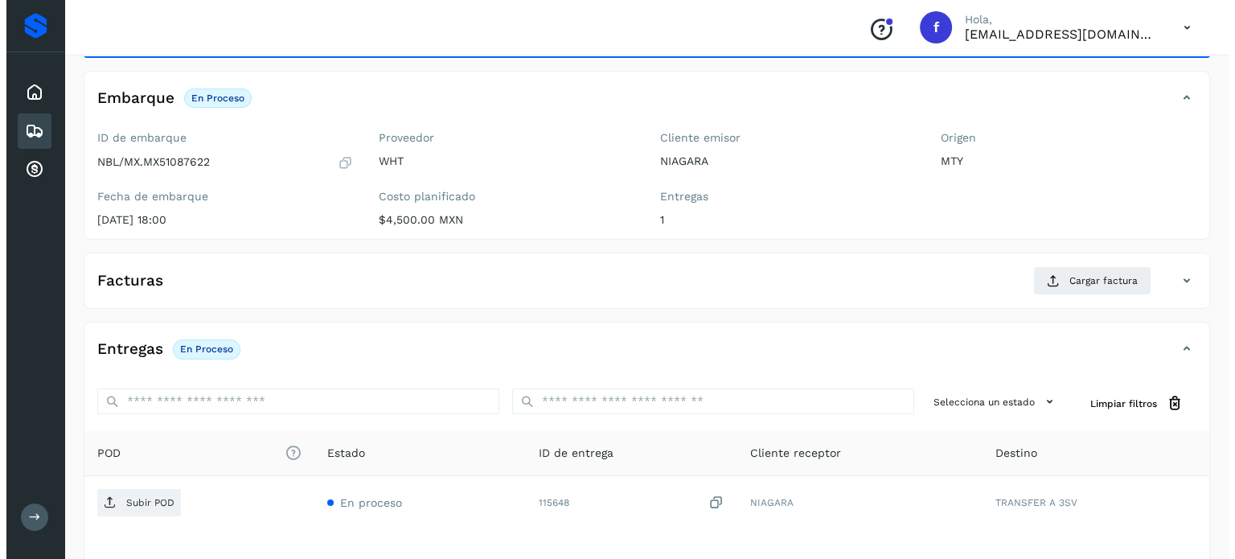
scroll to position [204, 0]
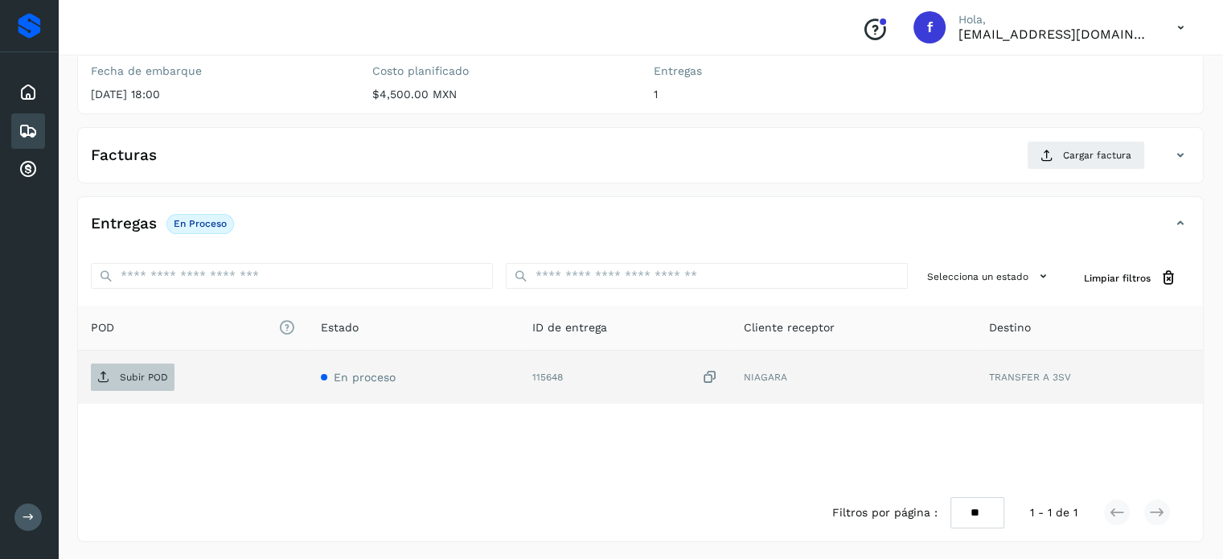
click at [150, 364] on span "Subir POD" at bounding box center [133, 377] width 84 height 26
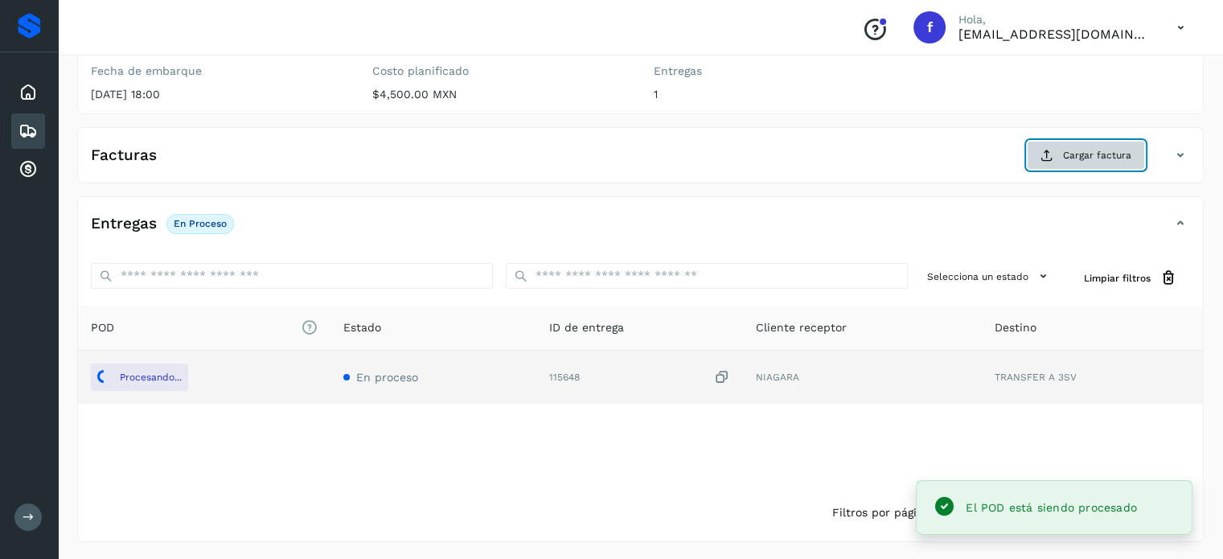
click at [1110, 156] on span "Cargar factura" at bounding box center [1097, 155] width 68 height 14
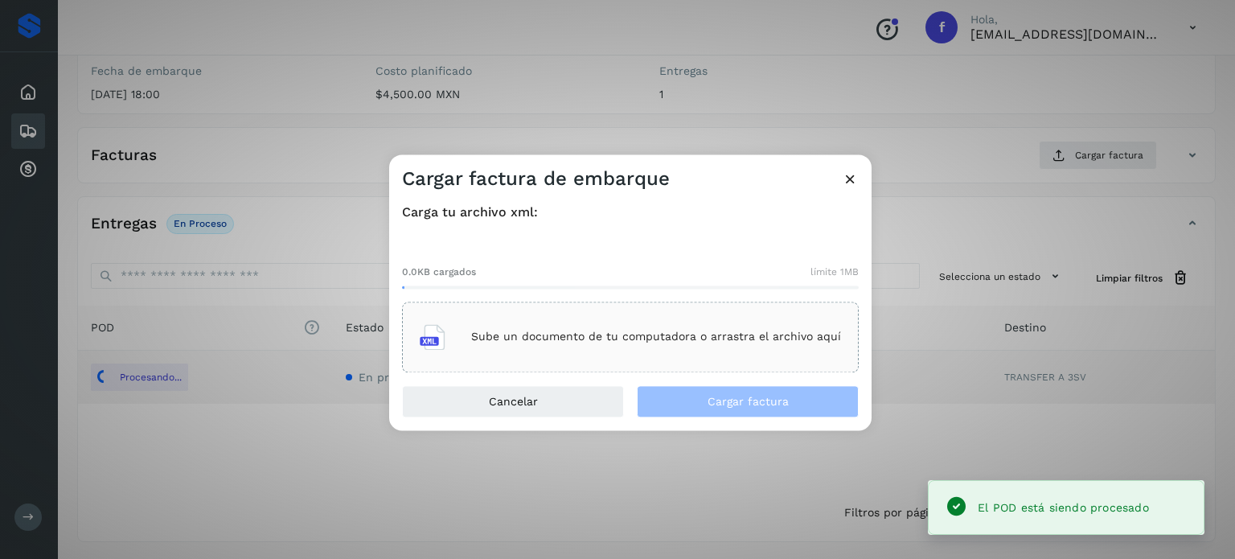
click at [682, 349] on div "Sube un documento de tu computadora o arrastra el archivo aquí" at bounding box center [630, 336] width 421 height 43
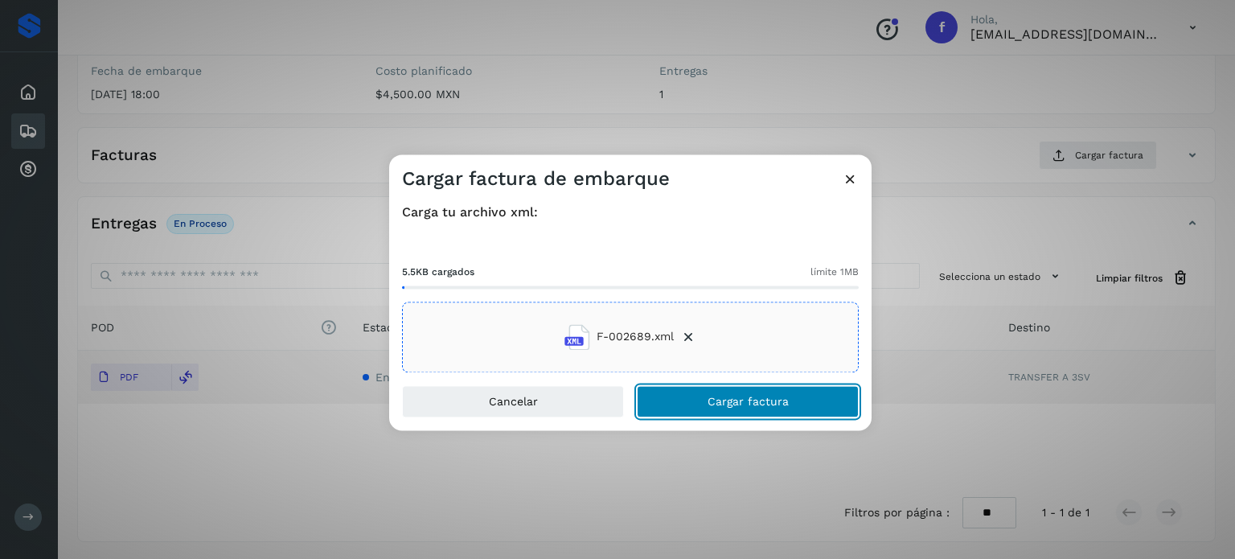
click at [769, 399] on span "Cargar factura" at bounding box center [748, 401] width 81 height 11
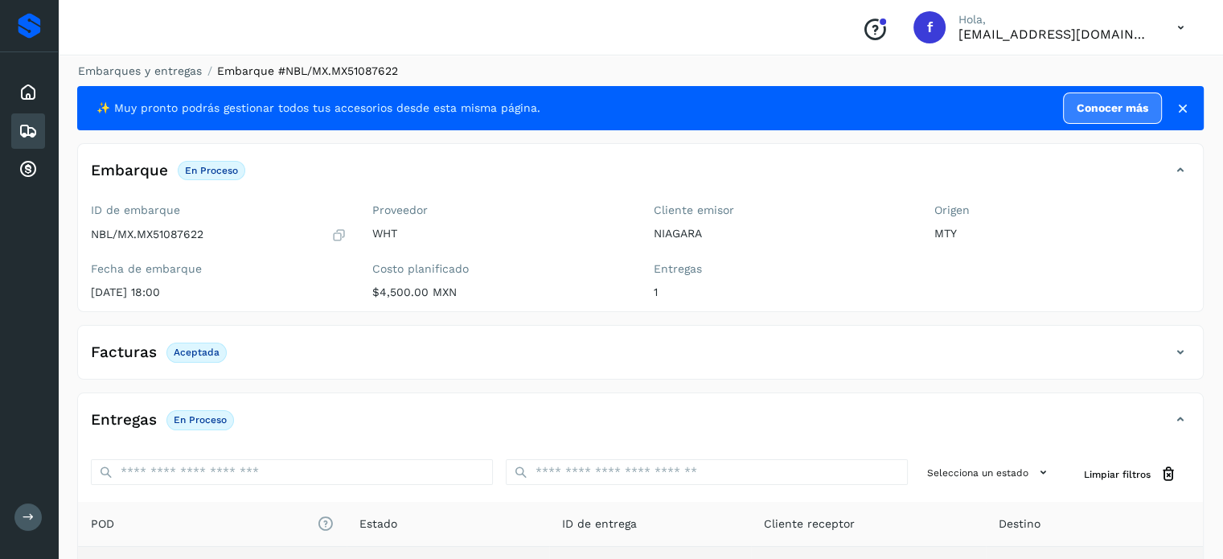
scroll to position [0, 0]
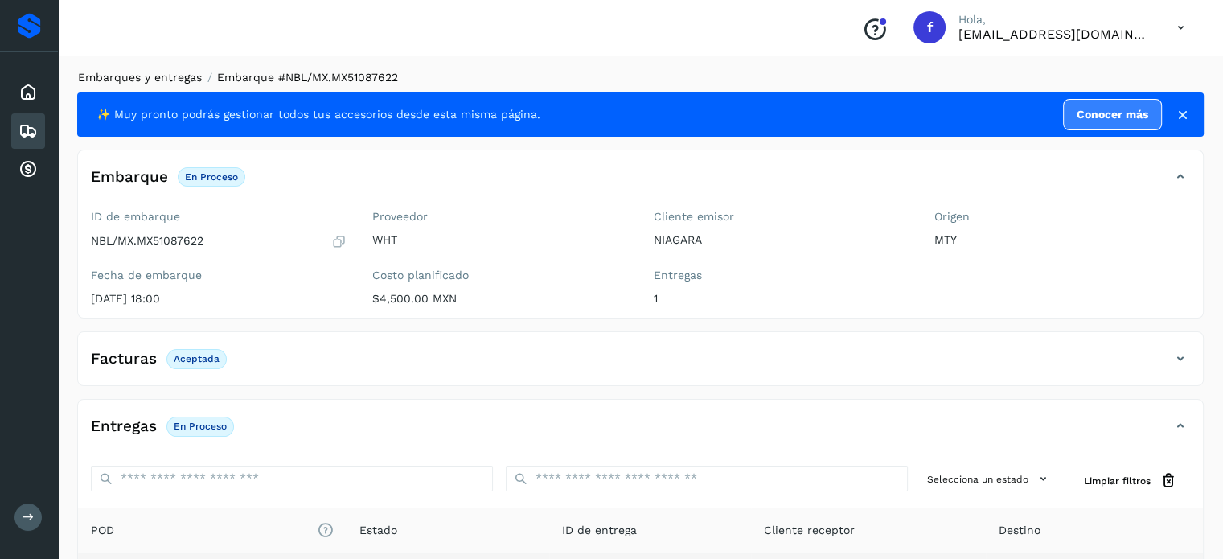
click at [153, 76] on link "Embarques y entregas" at bounding box center [140, 77] width 124 height 13
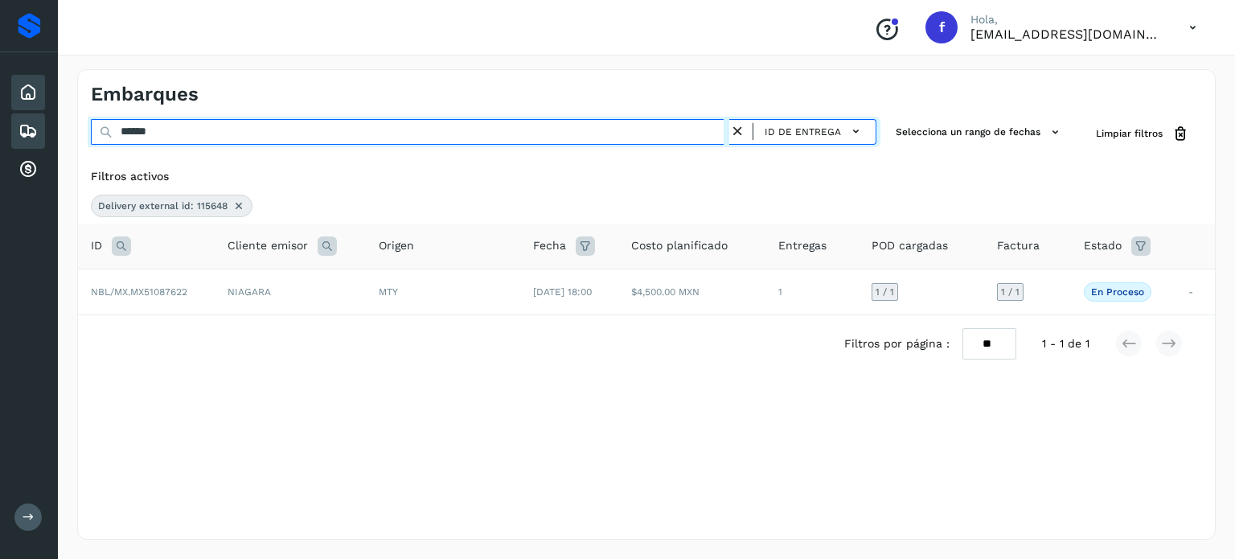
click at [61, 99] on div "Embarques ****** ID de entrega Selecciona un rango de fechas Selects date range…" at bounding box center [646, 304] width 1177 height 509
paste input "text"
type input "******"
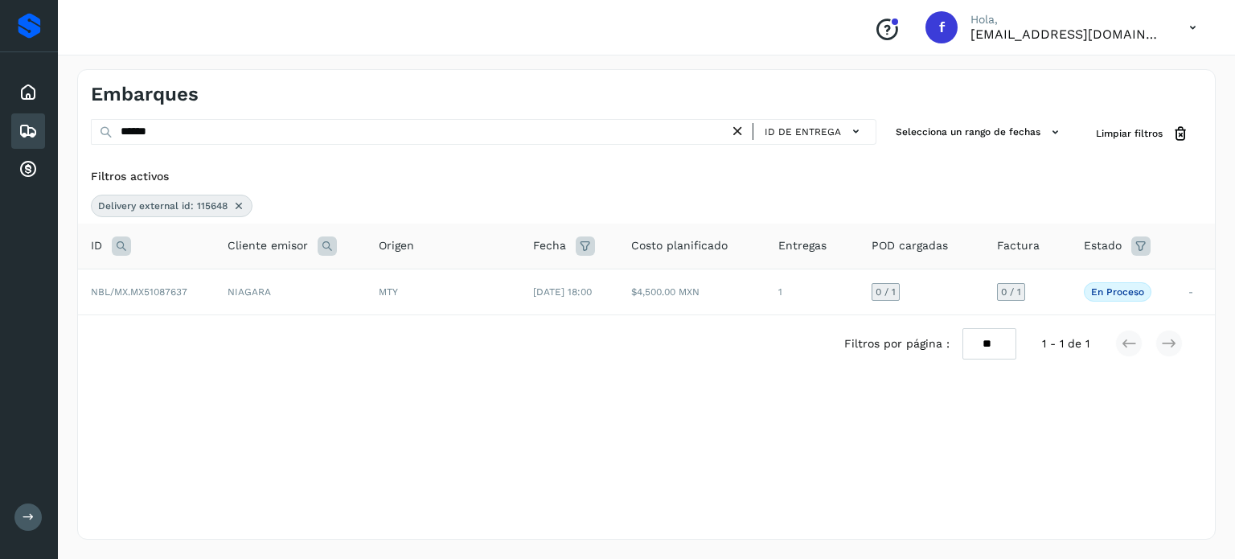
click at [154, 289] on span "NBL/MX.MX51087637" at bounding box center [139, 291] width 97 height 11
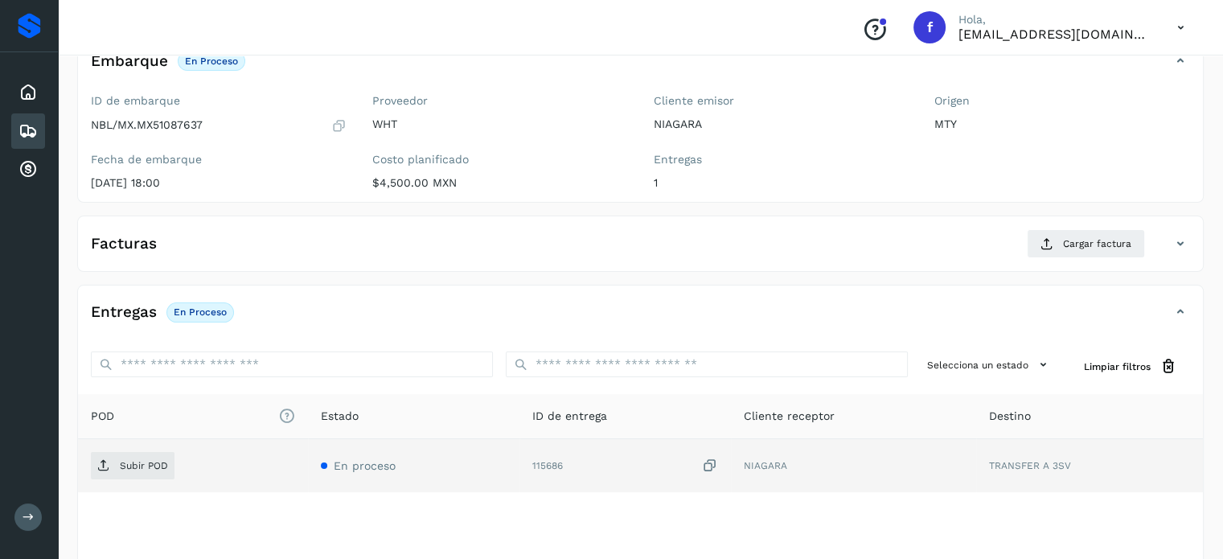
scroll to position [204, 0]
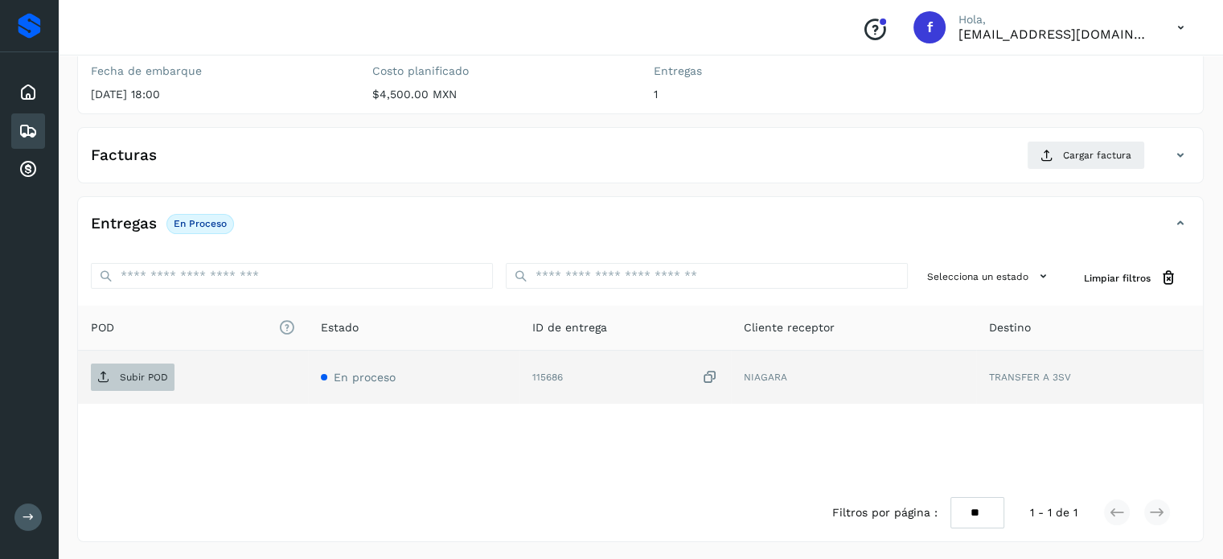
click at [134, 375] on p "Subir POD" at bounding box center [144, 377] width 48 height 11
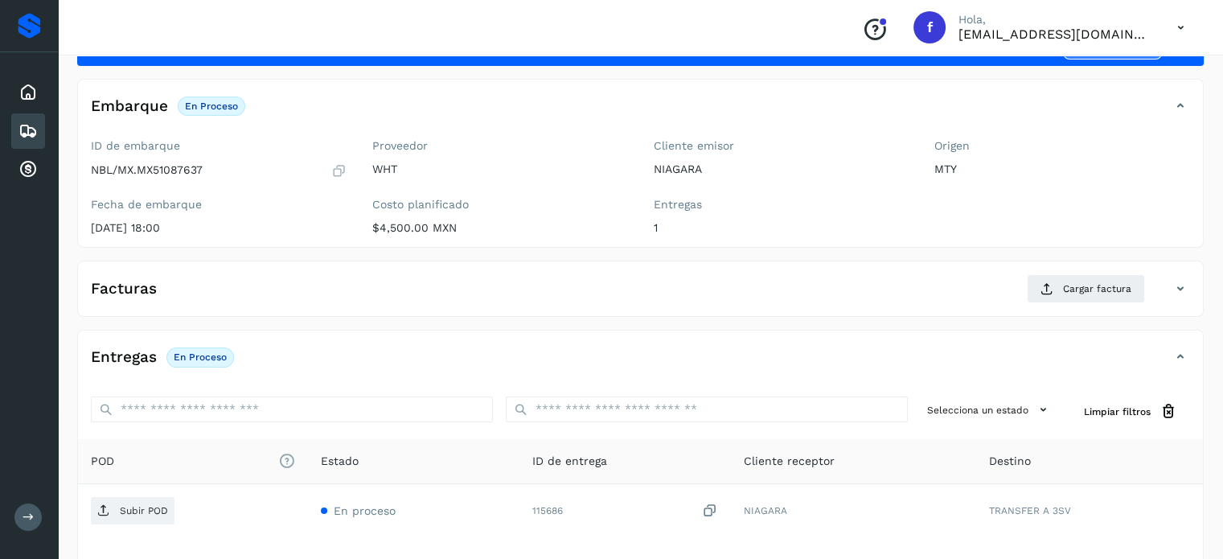
scroll to position [0, 0]
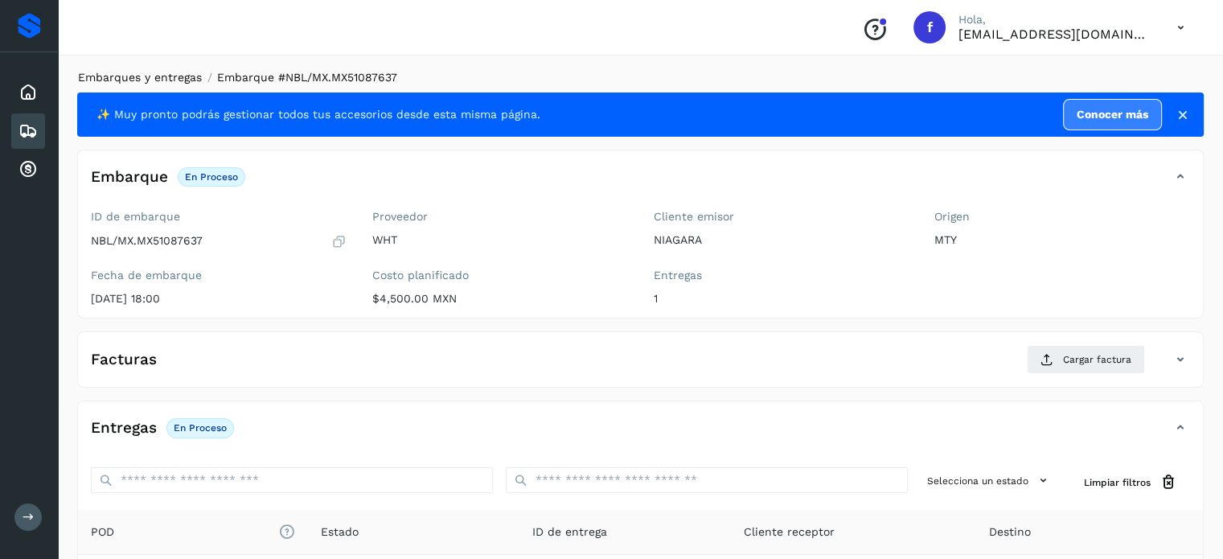
click at [163, 84] on link "Embarques y entregas" at bounding box center [140, 77] width 124 height 13
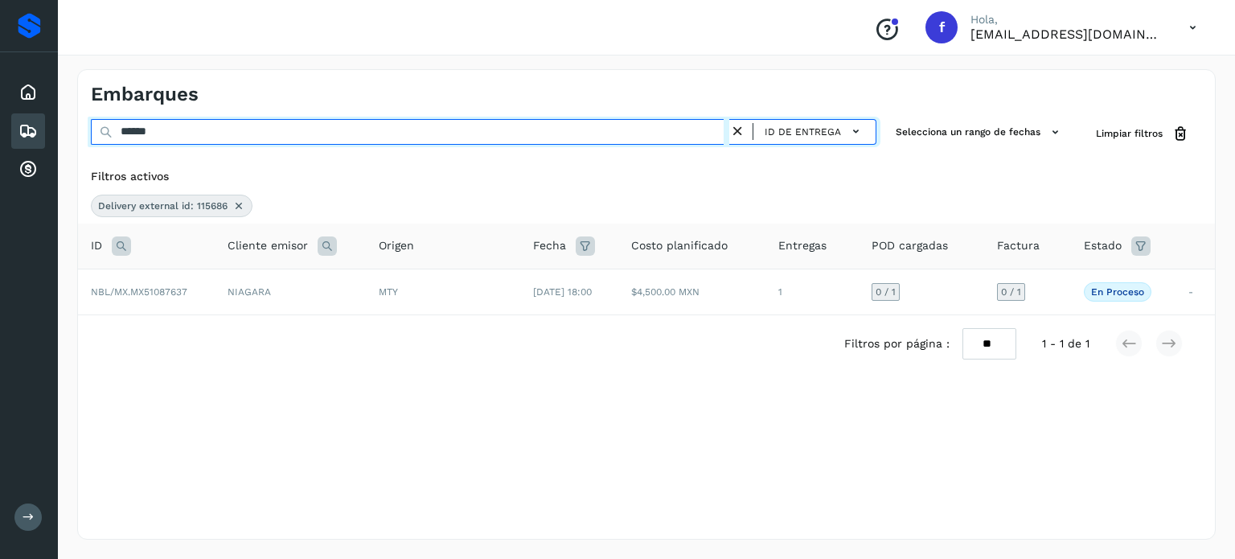
drag, startPoint x: 228, startPoint y: 128, endPoint x: 7, endPoint y: 89, distance: 223.7
click at [29, 93] on div "Proveedores Inicio Embarques Cuentas por cobrar Salir Conoce nuestros beneficio…" at bounding box center [617, 279] width 1235 height 559
paste input "text"
type input "******"
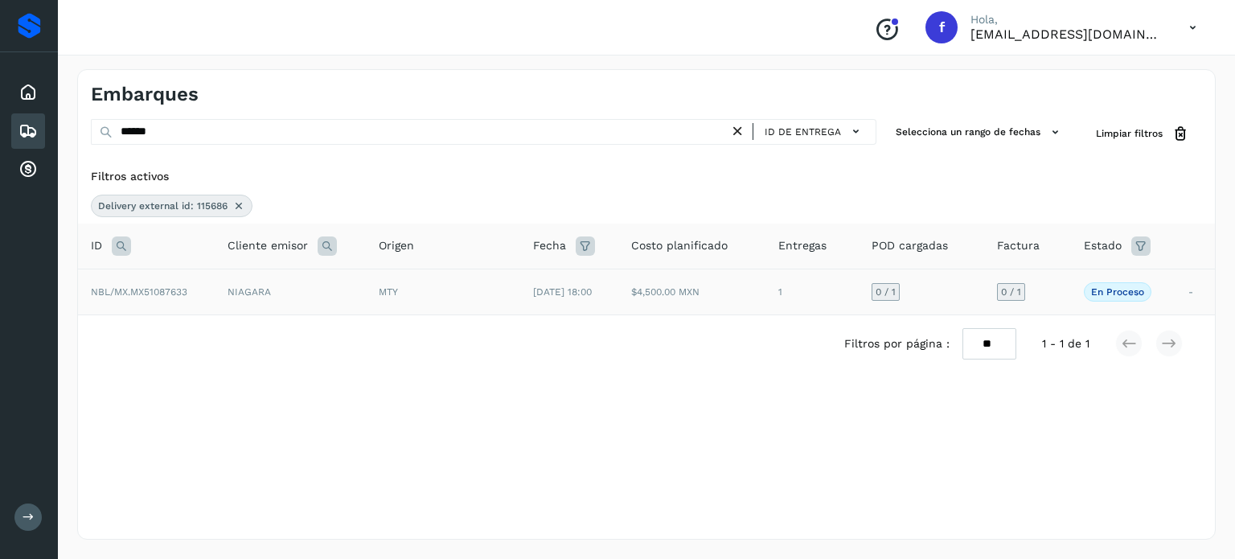
click at [127, 288] on span "NBL/MX.MX51087633" at bounding box center [139, 291] width 97 height 11
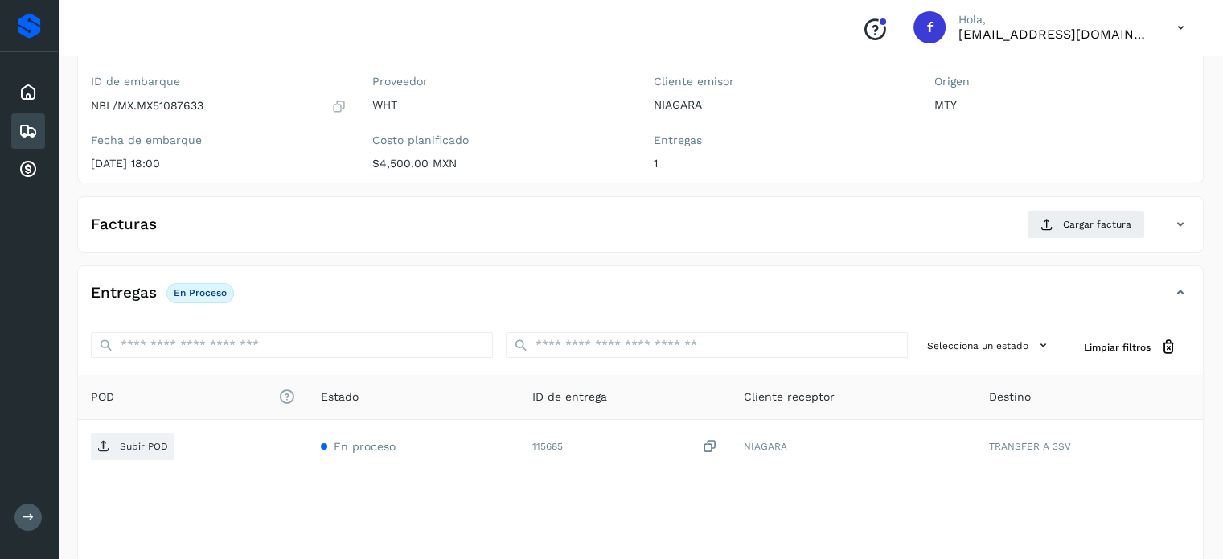
scroll to position [204, 0]
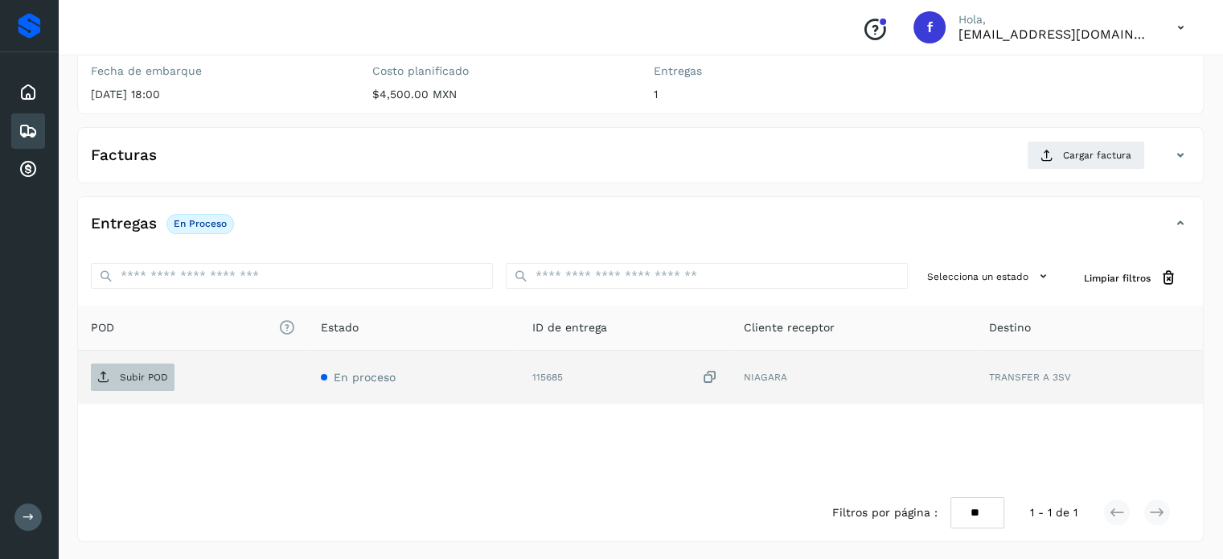
click at [139, 375] on p "Subir POD" at bounding box center [144, 377] width 48 height 11
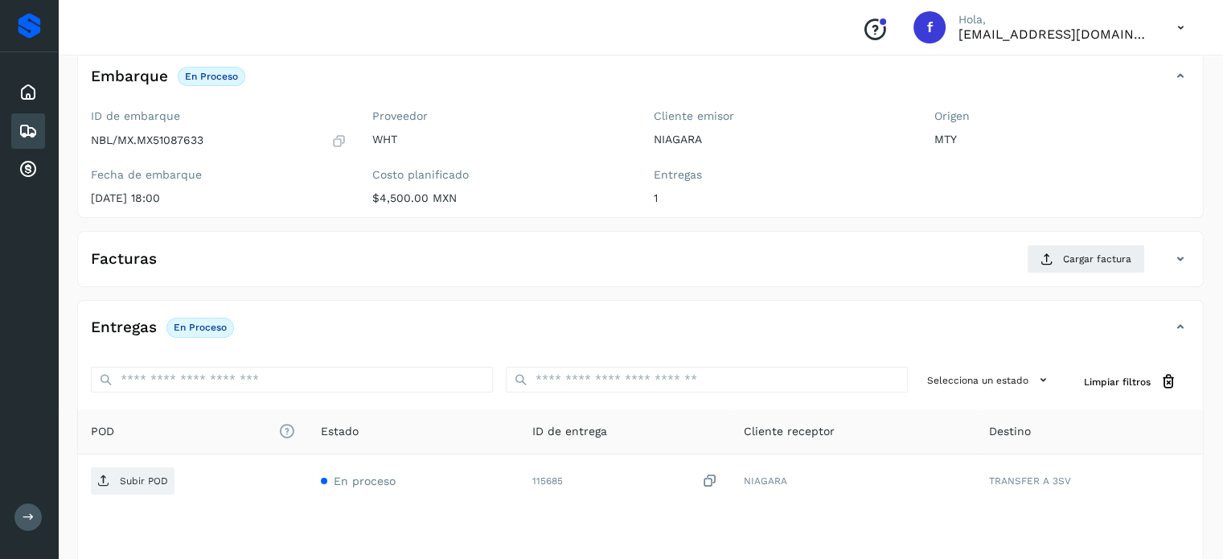
scroll to position [0, 0]
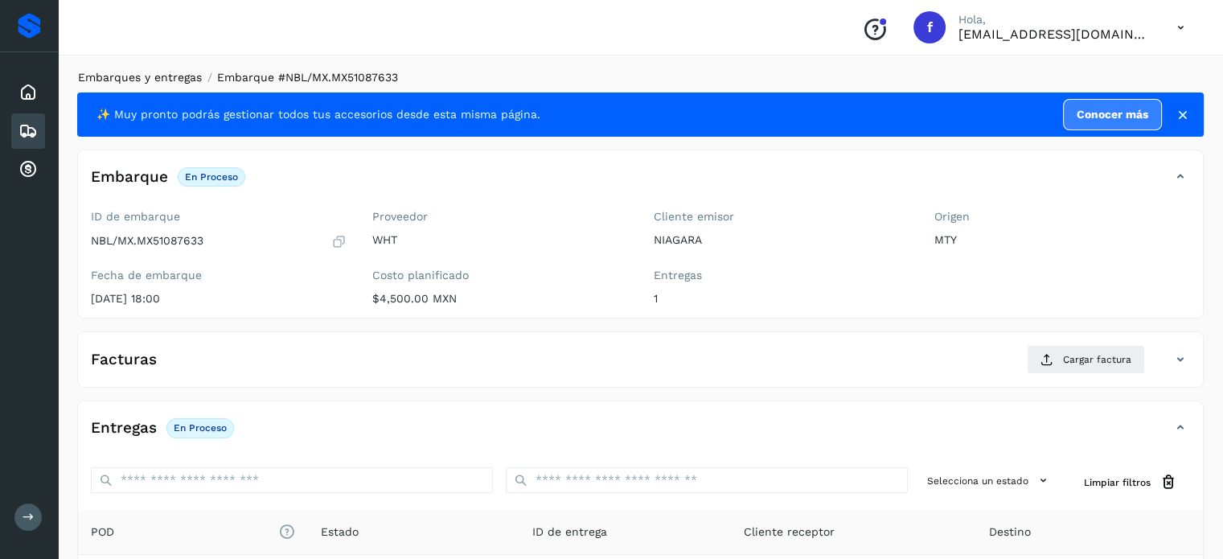
click at [164, 72] on link "Embarques y entregas" at bounding box center [140, 77] width 124 height 13
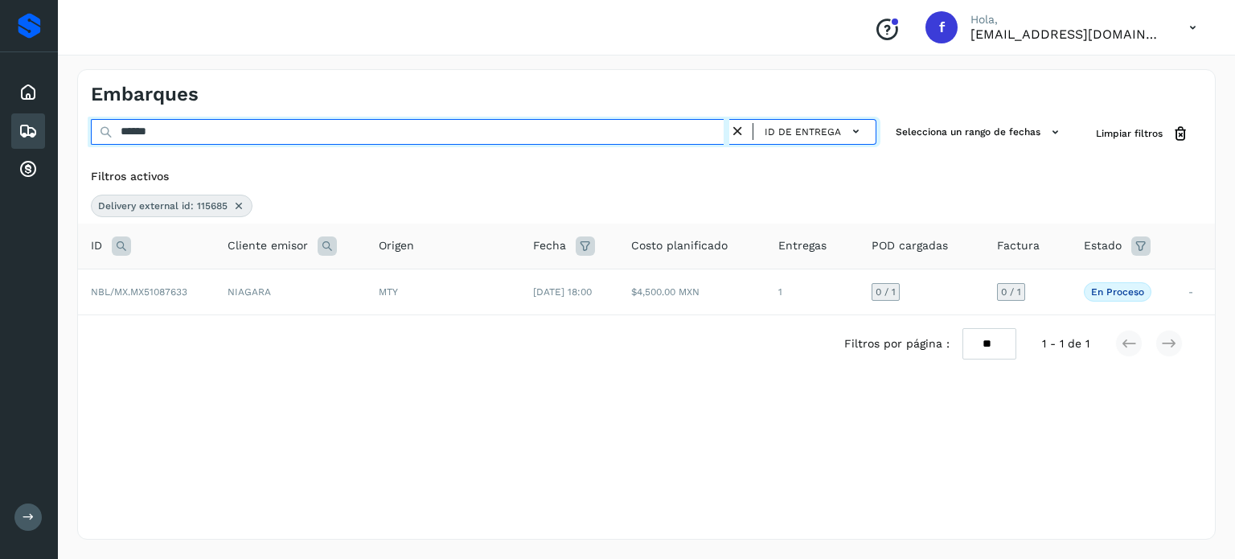
click at [60, 131] on div "Embarques ****** ID de entrega Selecciona un rango de fechas Selects date range…" at bounding box center [646, 304] width 1177 height 509
paste input "text"
type input "******"
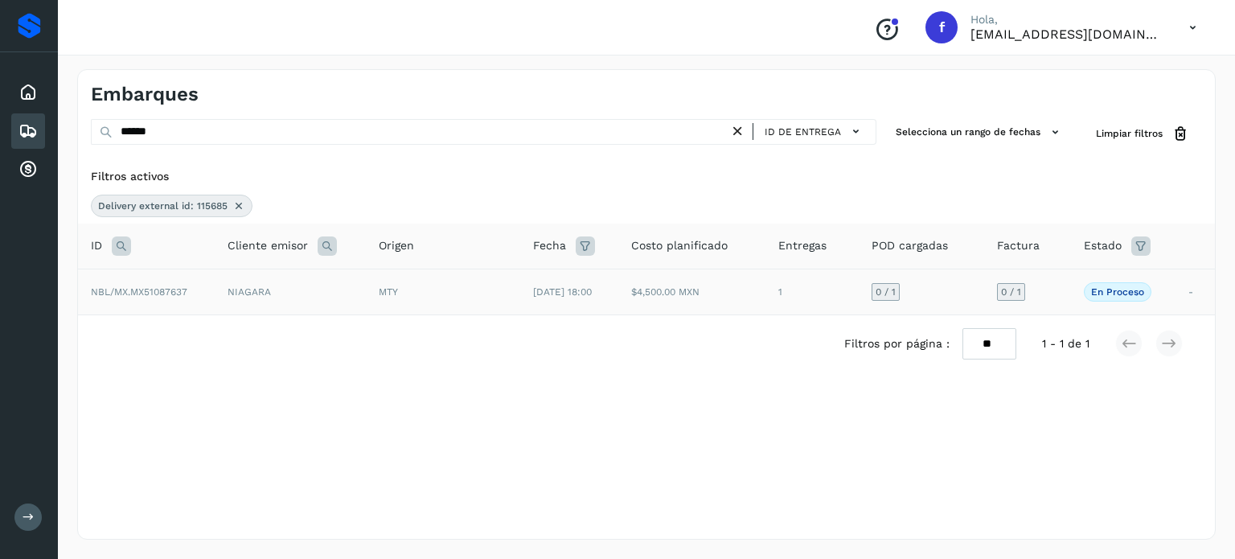
drag, startPoint x: 158, startPoint y: 302, endPoint x: 158, endPoint y: 293, distance: 8.8
click at [158, 293] on span "NBL/MX.MX51087637" at bounding box center [139, 291] width 97 height 11
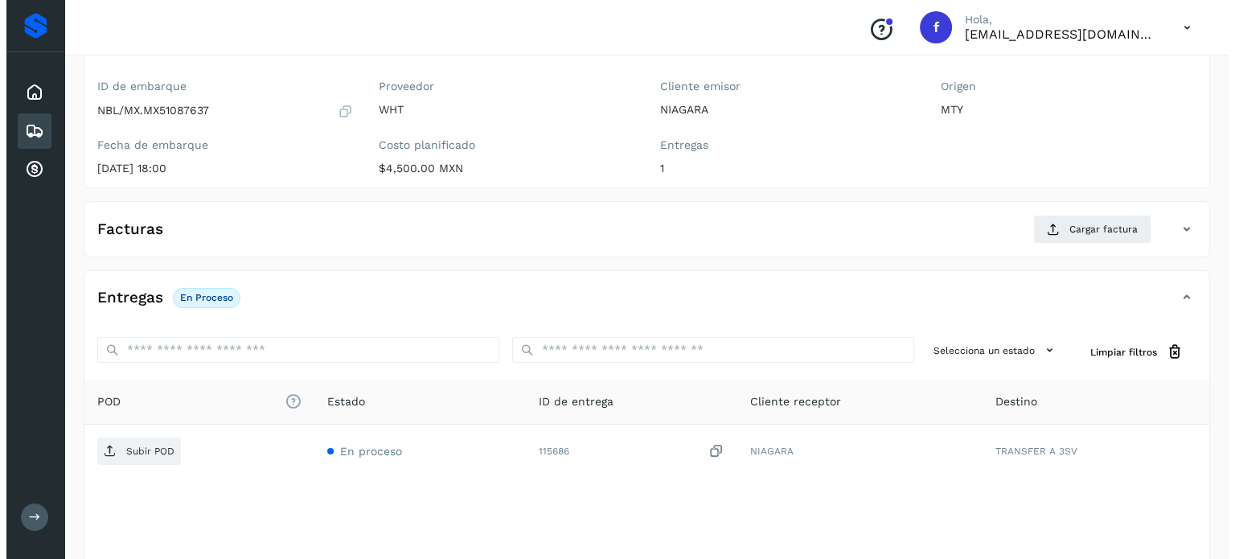
scroll to position [204, 0]
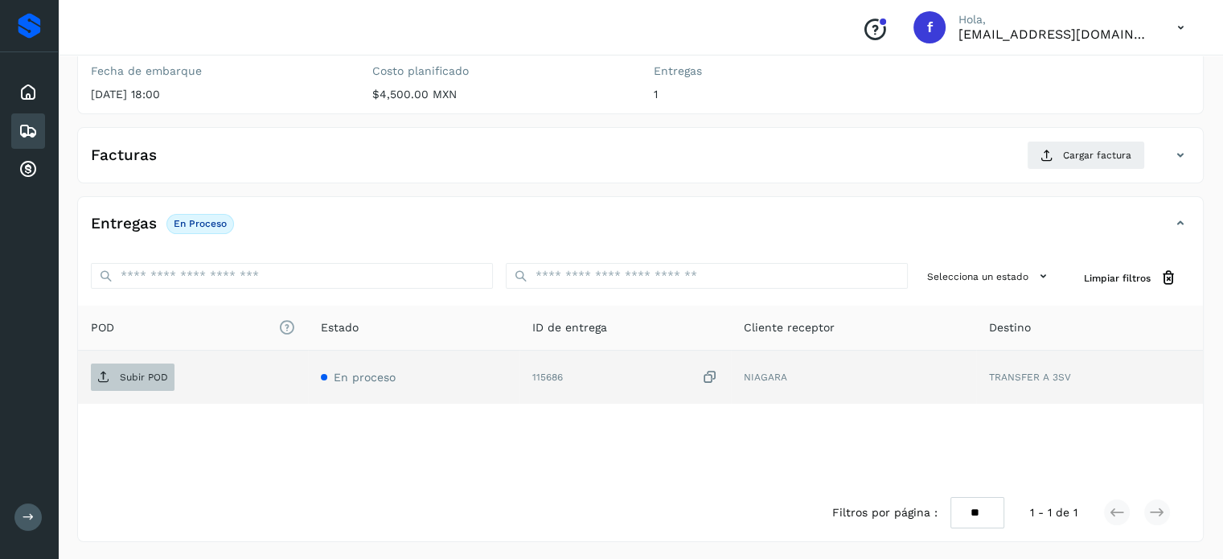
click at [148, 378] on p "Subir POD" at bounding box center [144, 377] width 48 height 11
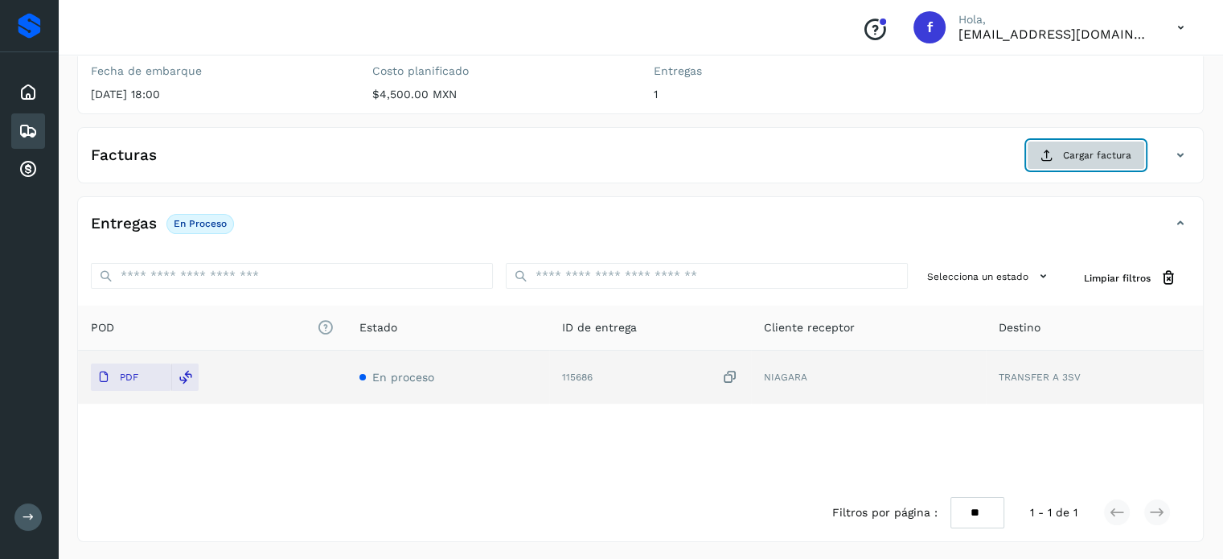
click at [1055, 146] on button "Cargar factura" at bounding box center [1086, 155] width 118 height 29
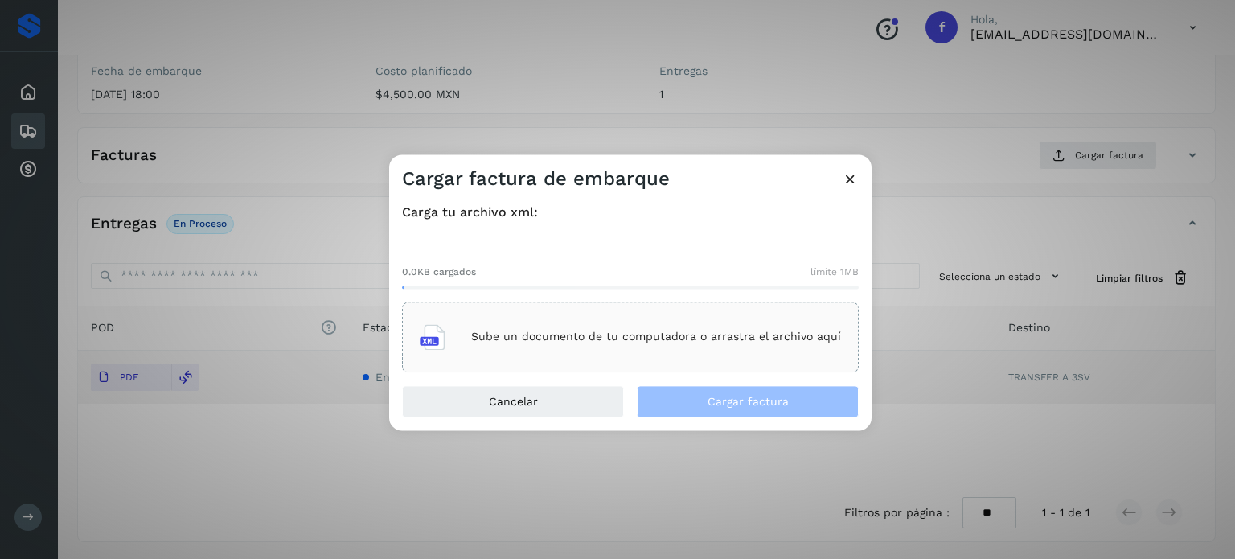
click at [607, 330] on div "Sube un documento de tu computadora o arrastra el archivo aquí" at bounding box center [630, 336] width 421 height 43
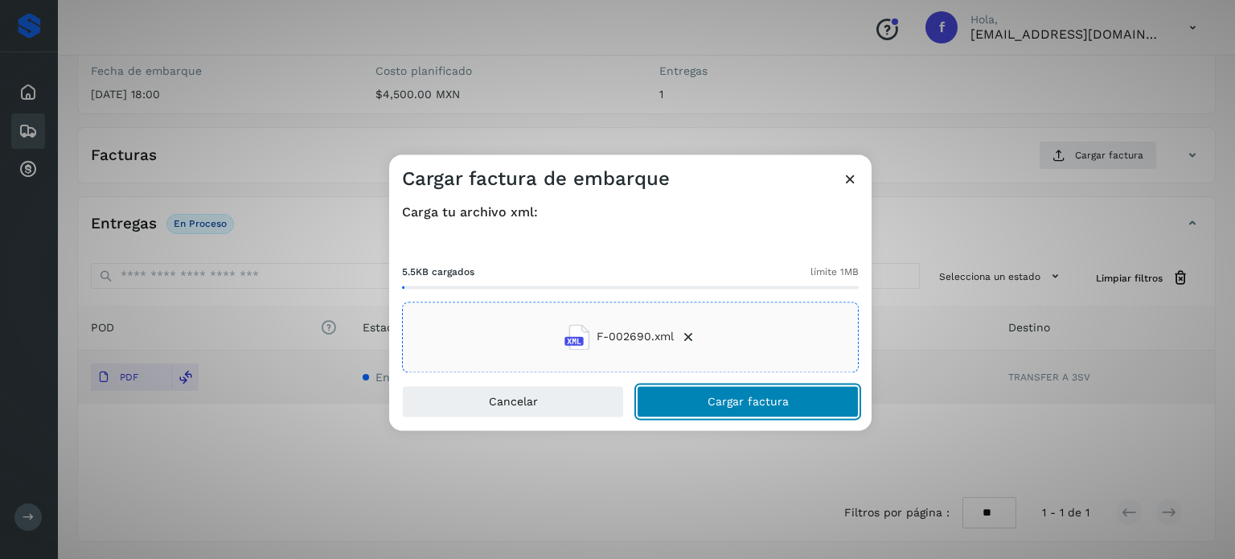
click at [799, 405] on button "Cargar factura" at bounding box center [748, 401] width 222 height 32
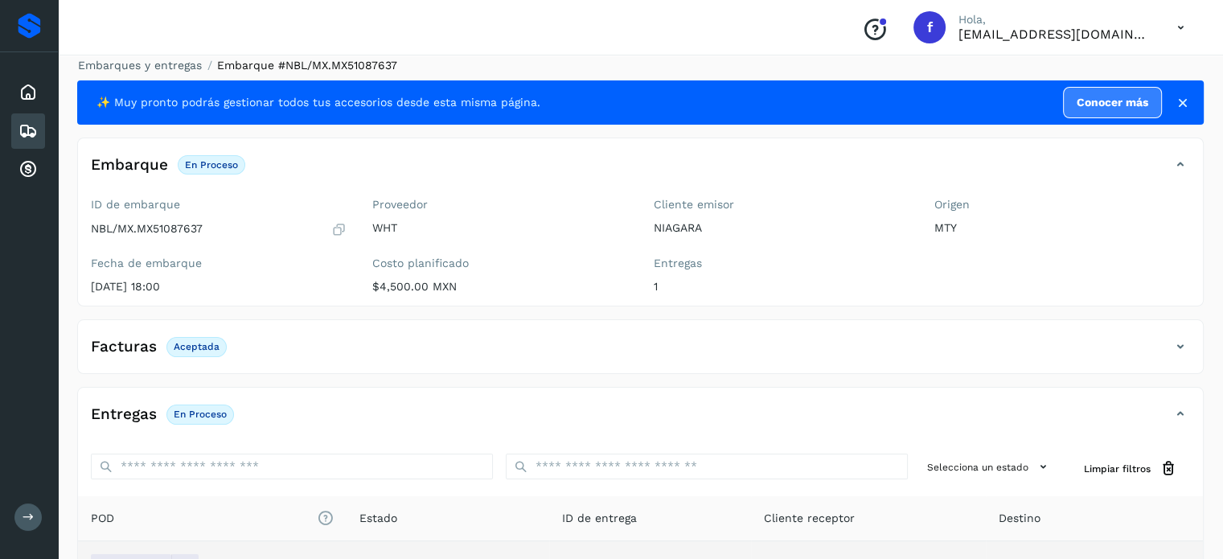
scroll to position [0, 0]
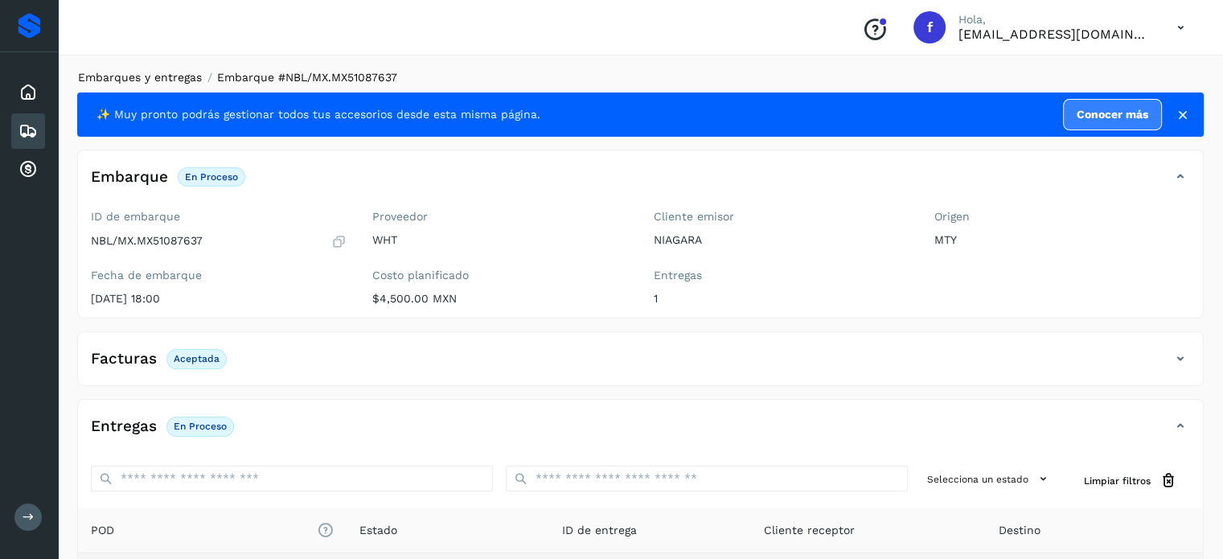
click at [147, 74] on link "Embarques y entregas" at bounding box center [140, 77] width 124 height 13
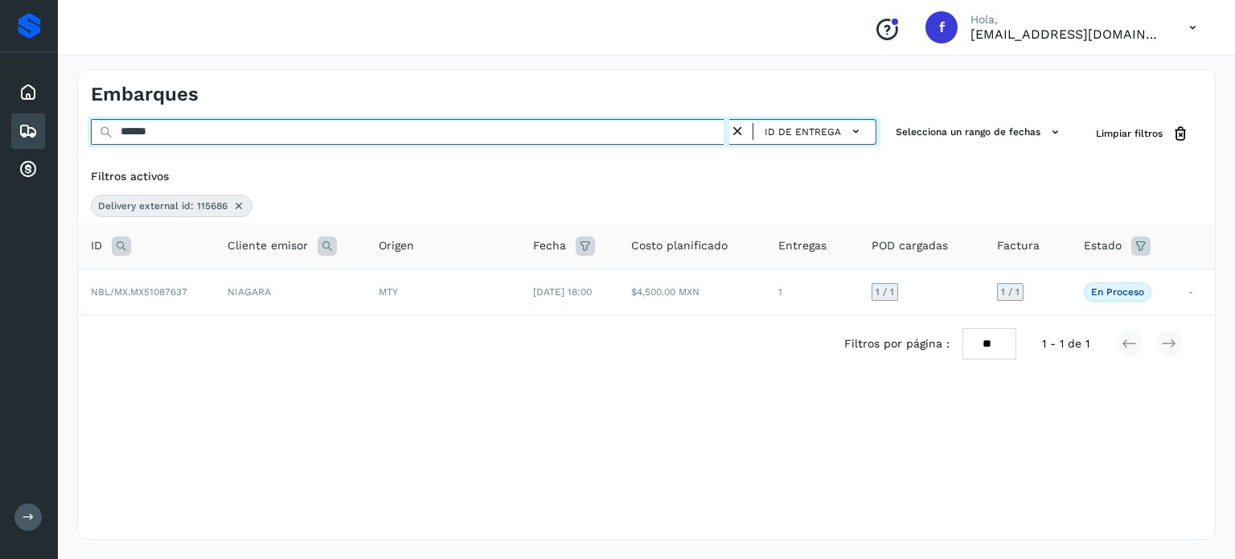
click at [1, 97] on div "Proveedores Inicio Embarques Cuentas por cobrar Salir Conoce nuestros beneficio…" at bounding box center [617, 279] width 1235 height 559
paste input "text"
type input "******"
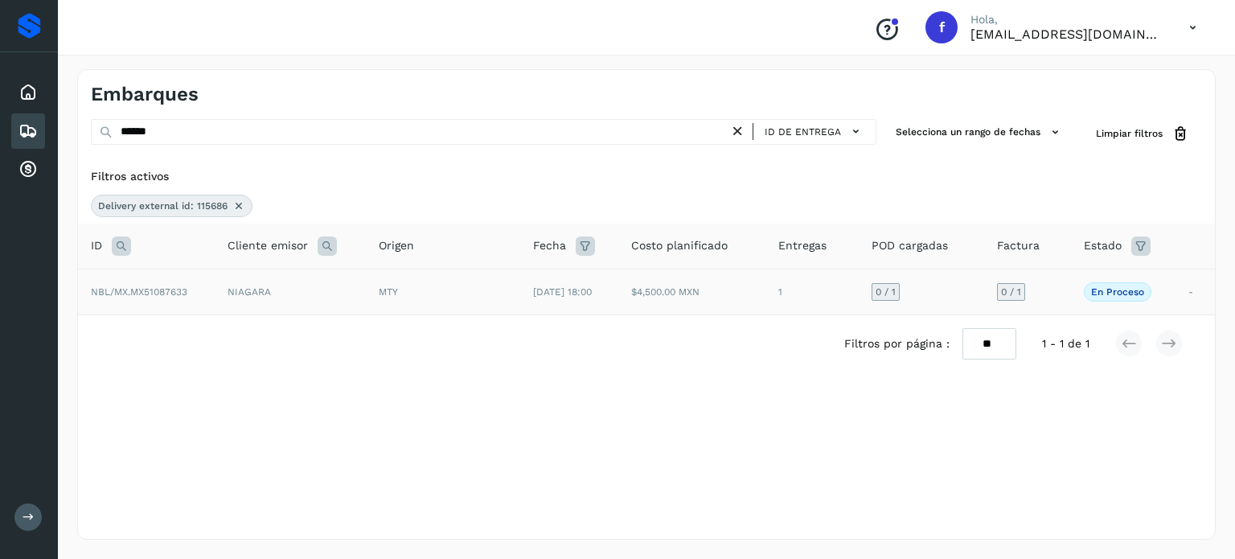
click at [158, 286] on span "NBL/MX.MX51087633" at bounding box center [139, 291] width 97 height 11
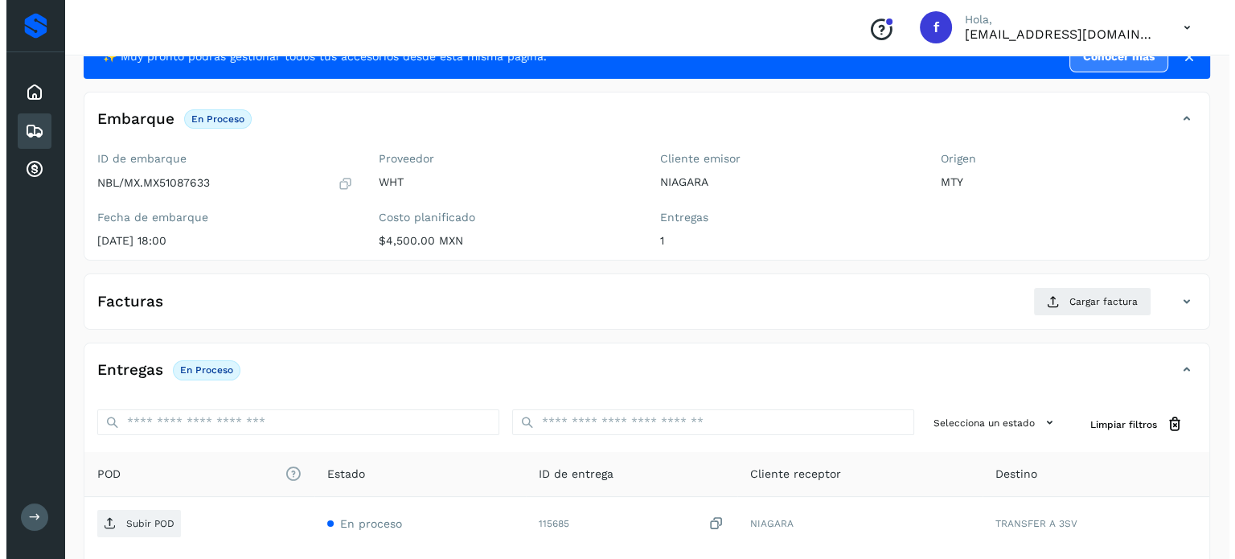
scroll to position [204, 0]
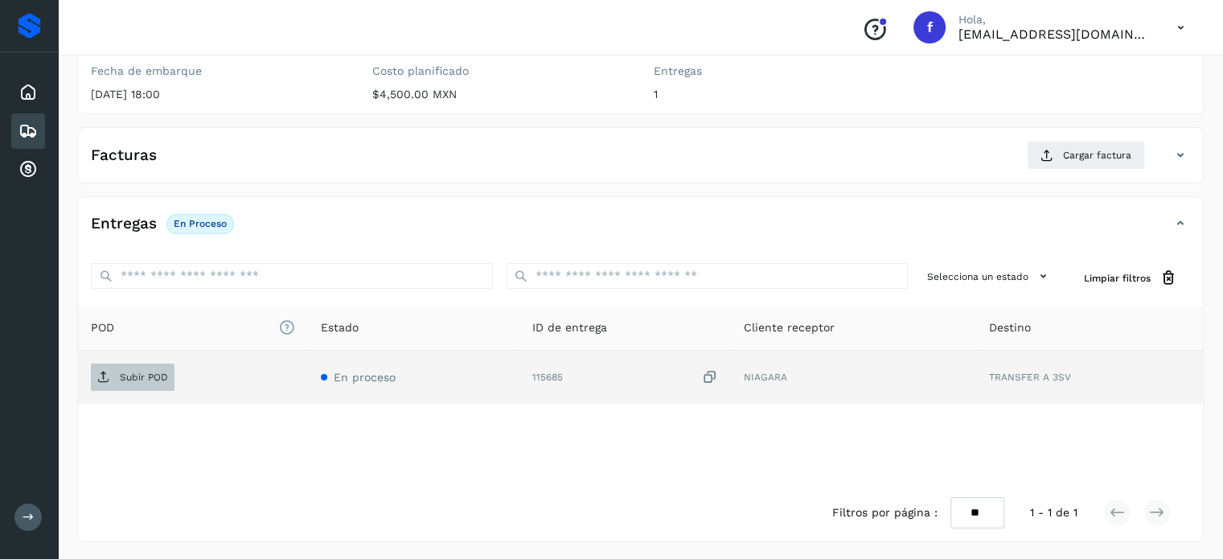
click at [125, 376] on p "Subir POD" at bounding box center [144, 377] width 48 height 11
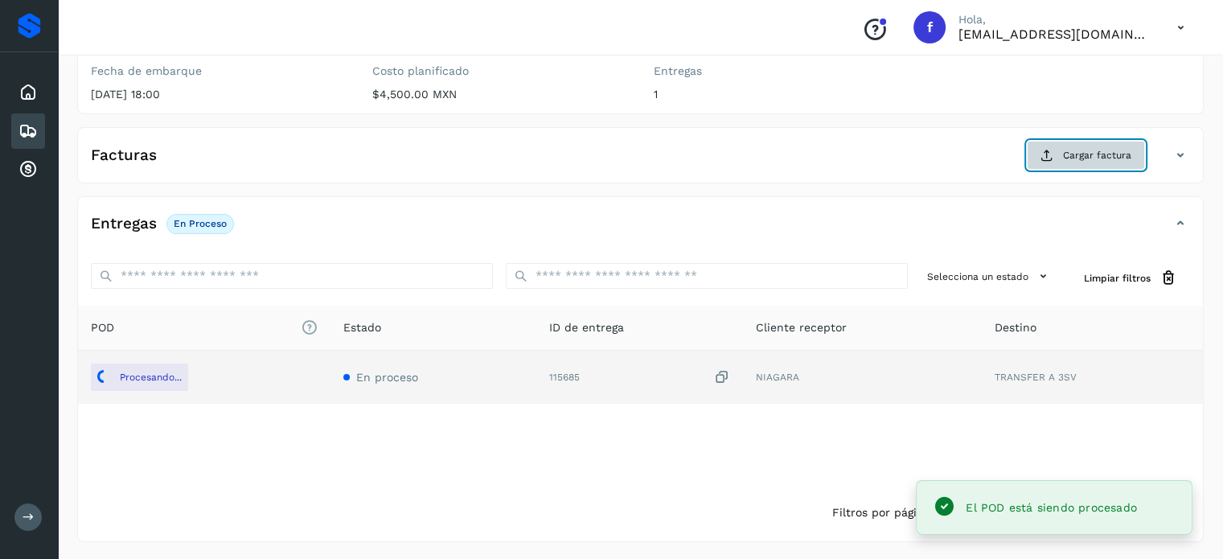
click at [1070, 153] on span "Cargar factura" at bounding box center [1097, 155] width 68 height 14
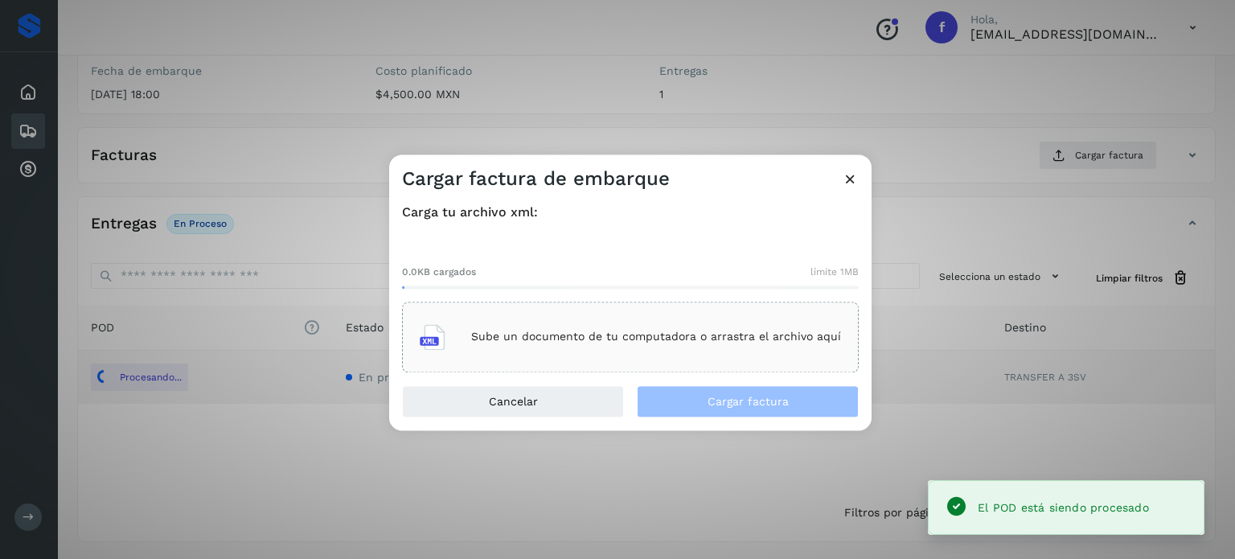
click at [676, 334] on p "Sube un documento de tu computadora o arrastra el archivo aquí" at bounding box center [656, 338] width 370 height 14
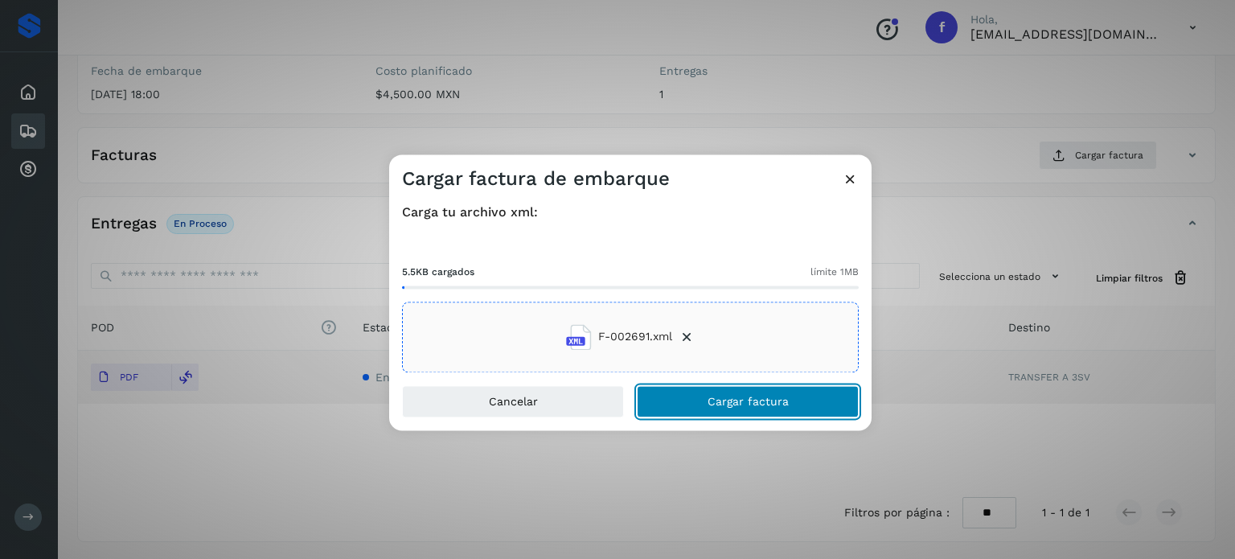
drag, startPoint x: 730, startPoint y: 398, endPoint x: 722, endPoint y: 400, distance: 8.2
click at [729, 398] on span "Cargar factura" at bounding box center [748, 401] width 81 height 11
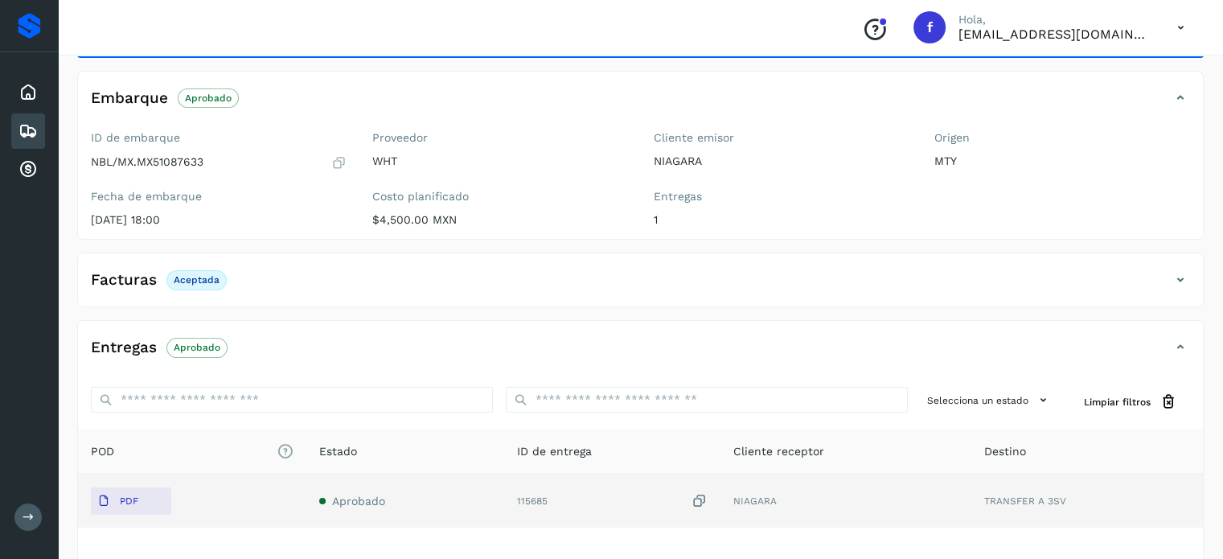
scroll to position [0, 0]
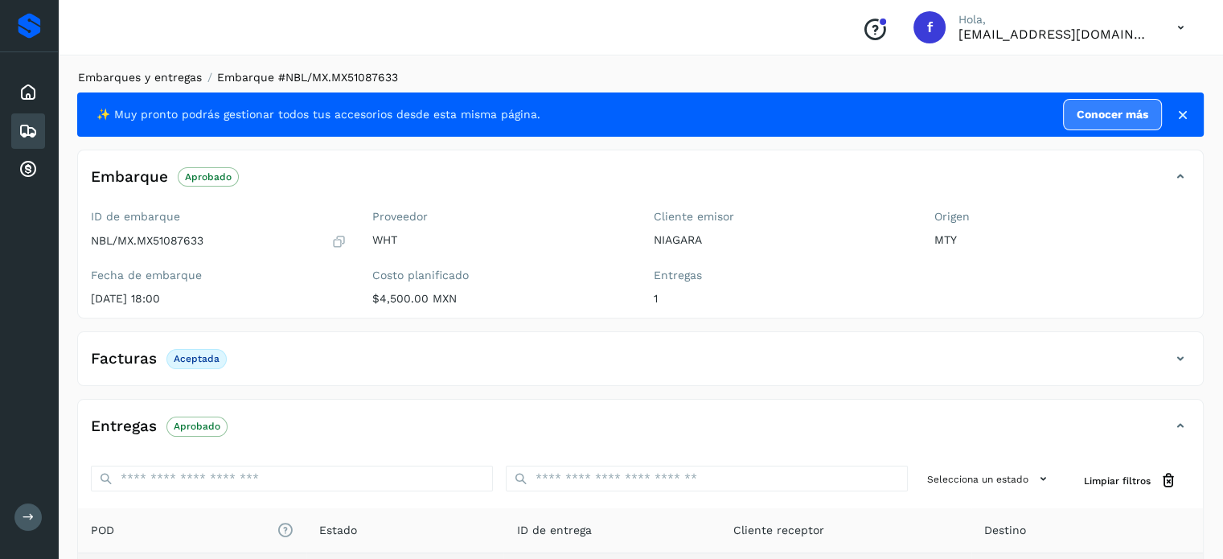
click at [155, 76] on link "Embarques y entregas" at bounding box center [140, 77] width 124 height 13
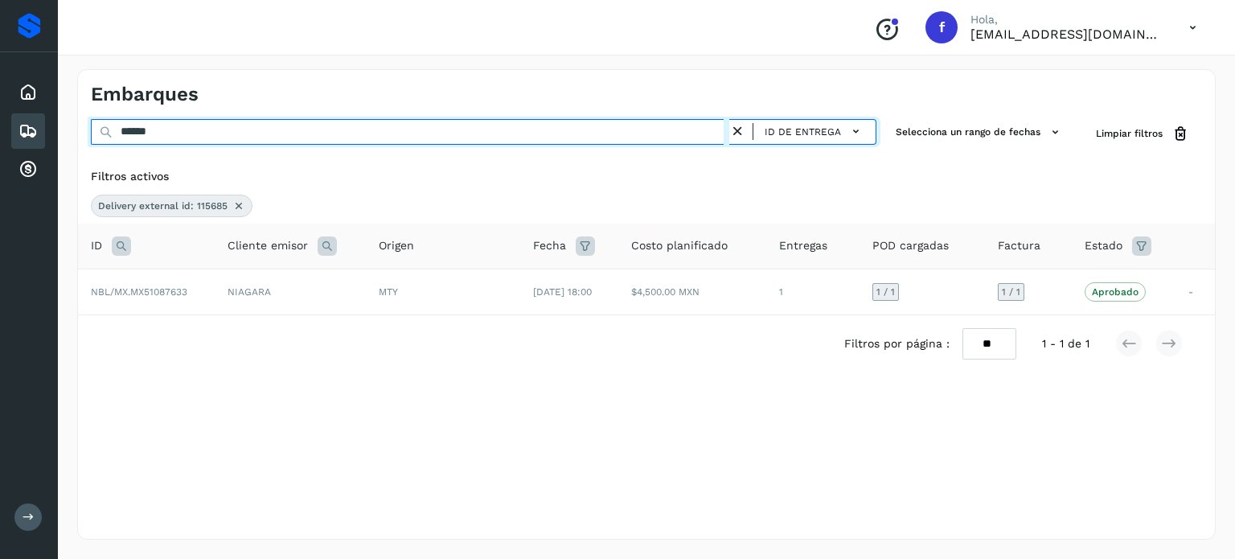
drag, startPoint x: 175, startPoint y: 134, endPoint x: 0, endPoint y: 91, distance: 179.7
click at [75, 113] on div "Embarques ****** ID de entrega Selecciona un rango de fechas Selects date range…" at bounding box center [646, 304] width 1177 height 509
paste input "text"
type input "******"
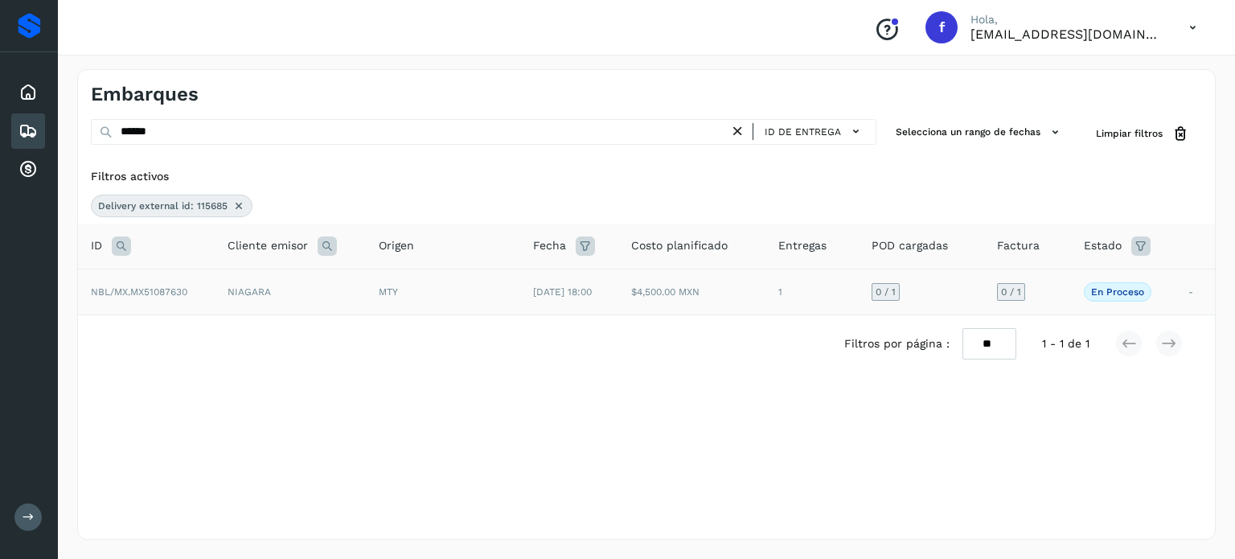
click at [172, 288] on span "NBL/MX.MX51087630" at bounding box center [139, 291] width 97 height 11
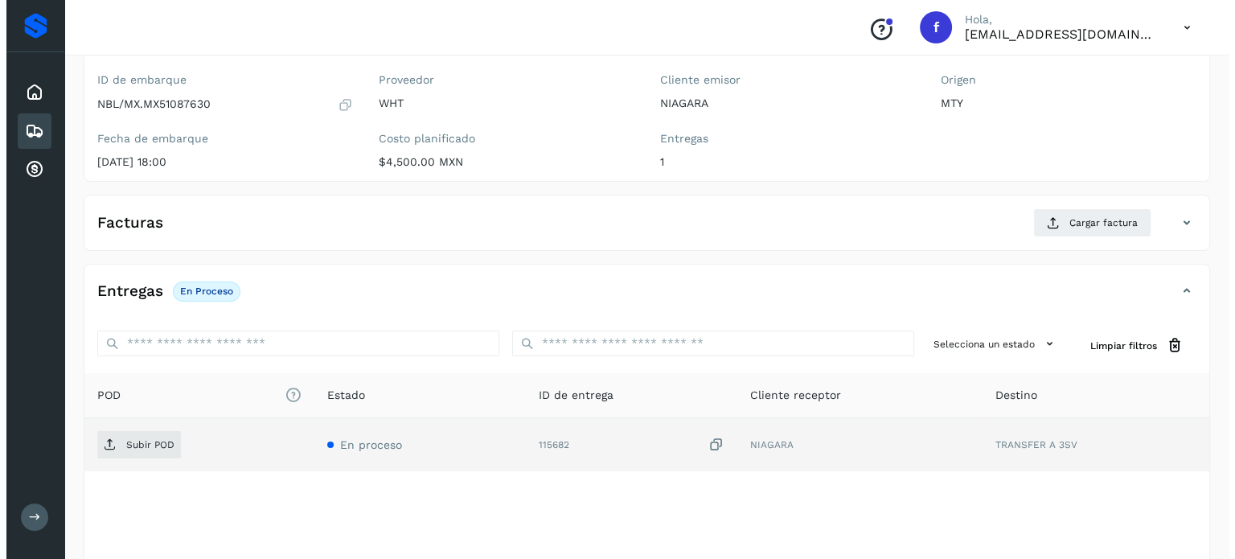
scroll to position [204, 0]
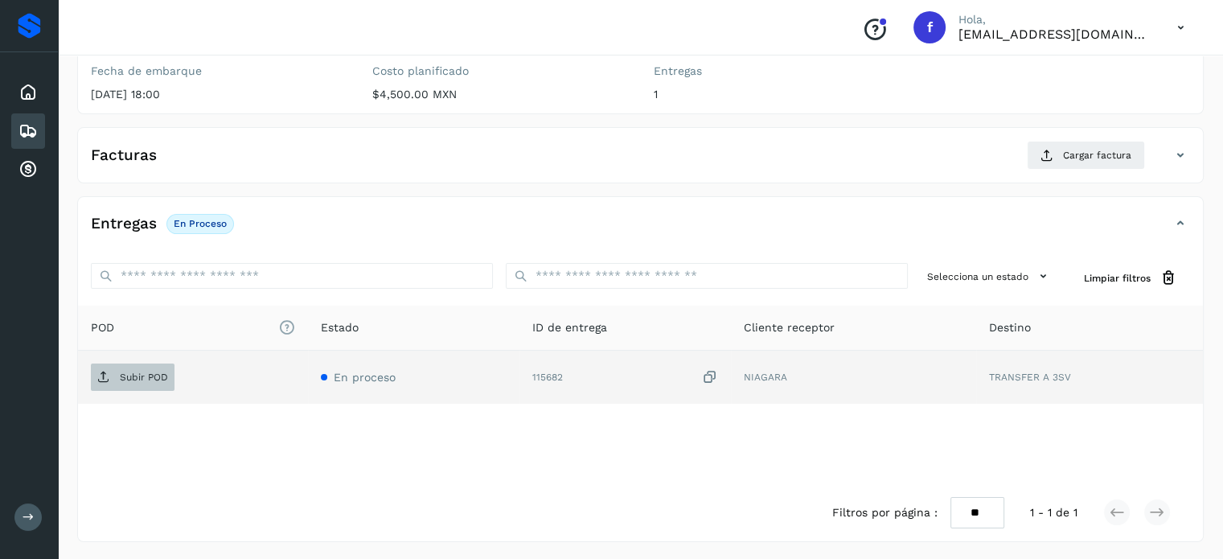
click at [164, 375] on p "Subir POD" at bounding box center [144, 377] width 48 height 11
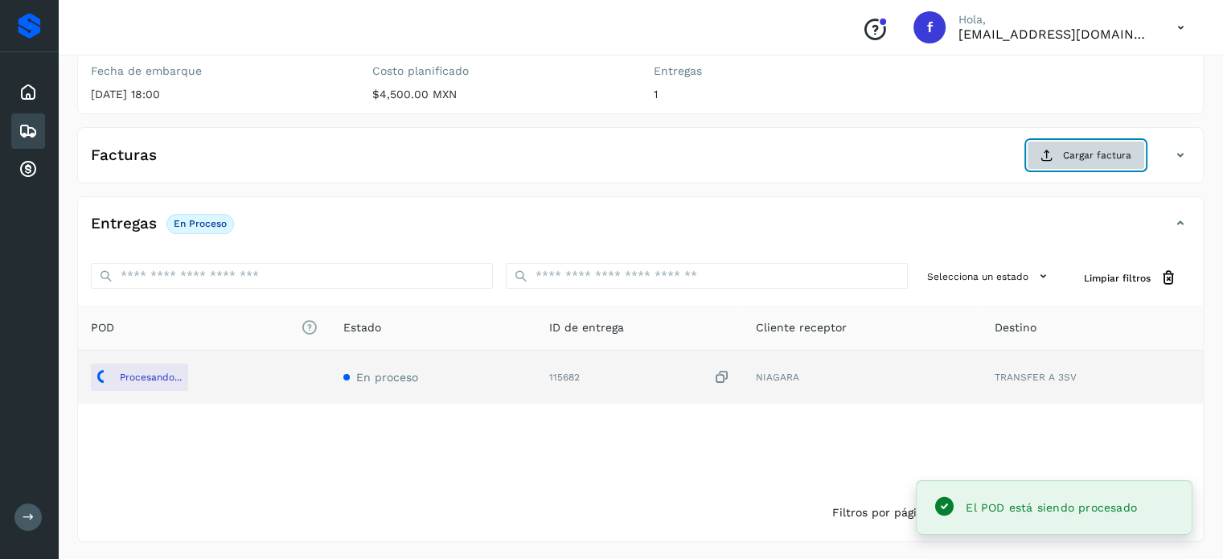
click at [1052, 152] on icon at bounding box center [1047, 155] width 13 height 13
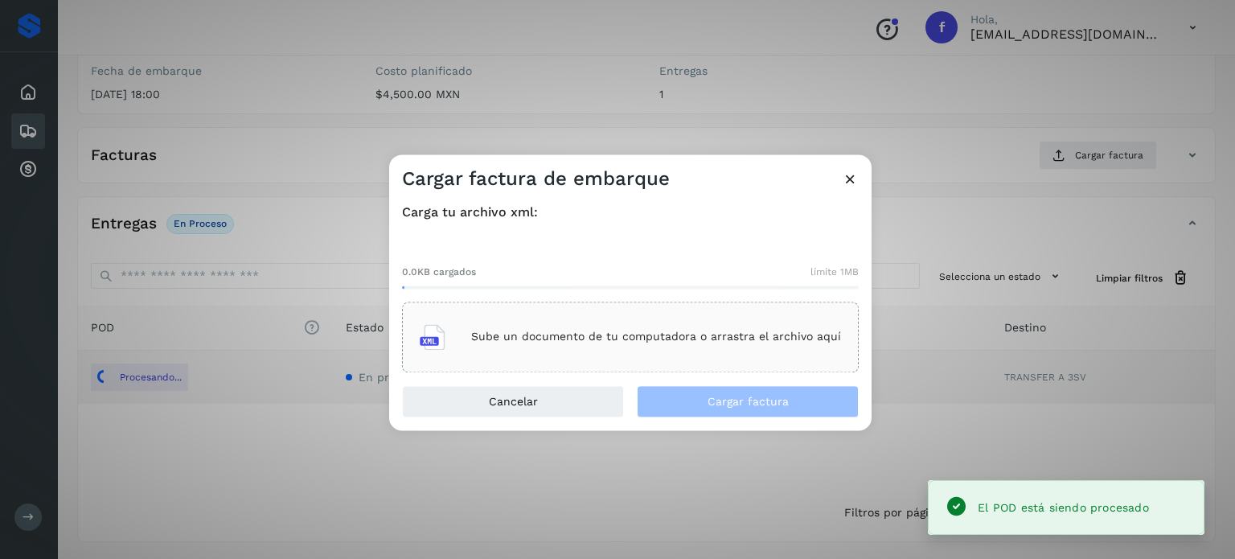
click at [662, 332] on p "Sube un documento de tu computadora o arrastra el archivo aquí" at bounding box center [656, 338] width 370 height 14
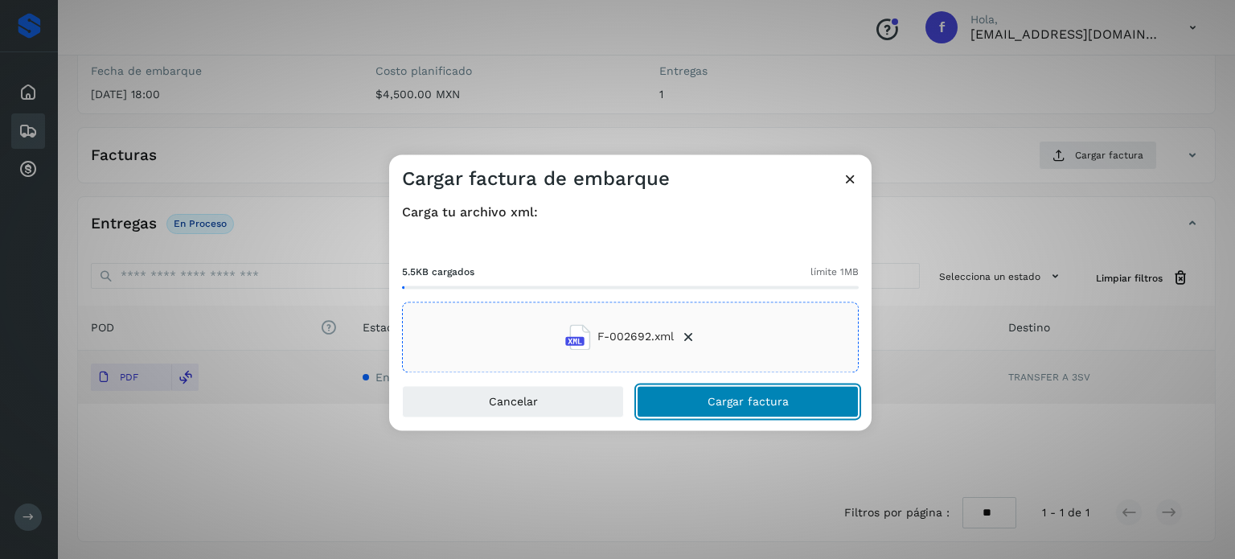
click at [693, 388] on button "Cargar factura" at bounding box center [748, 401] width 222 height 32
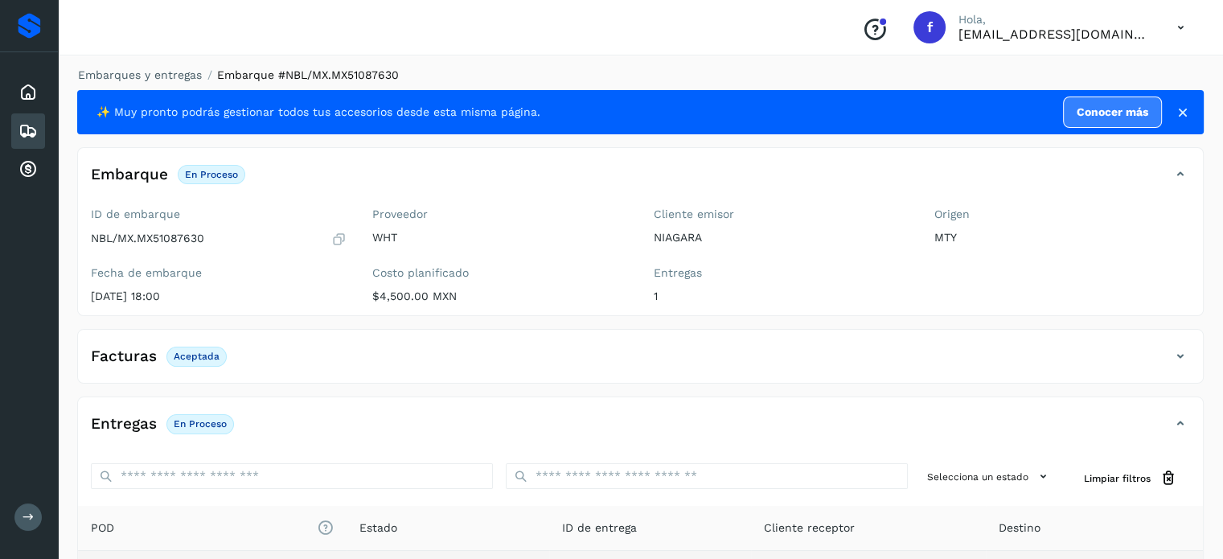
scroll to position [0, 0]
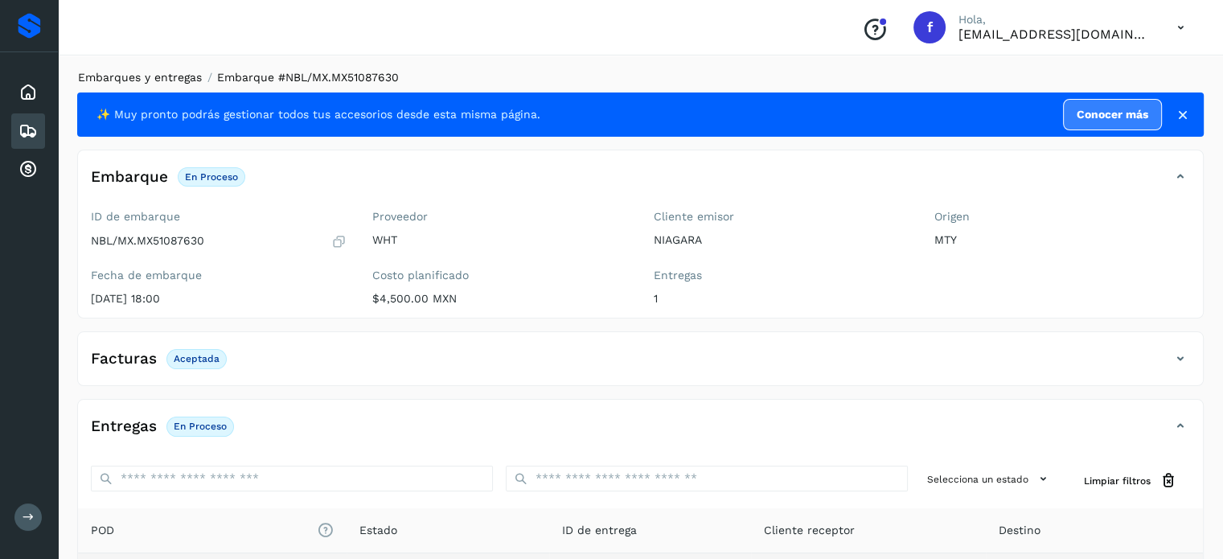
click at [132, 77] on link "Embarques y entregas" at bounding box center [140, 77] width 124 height 13
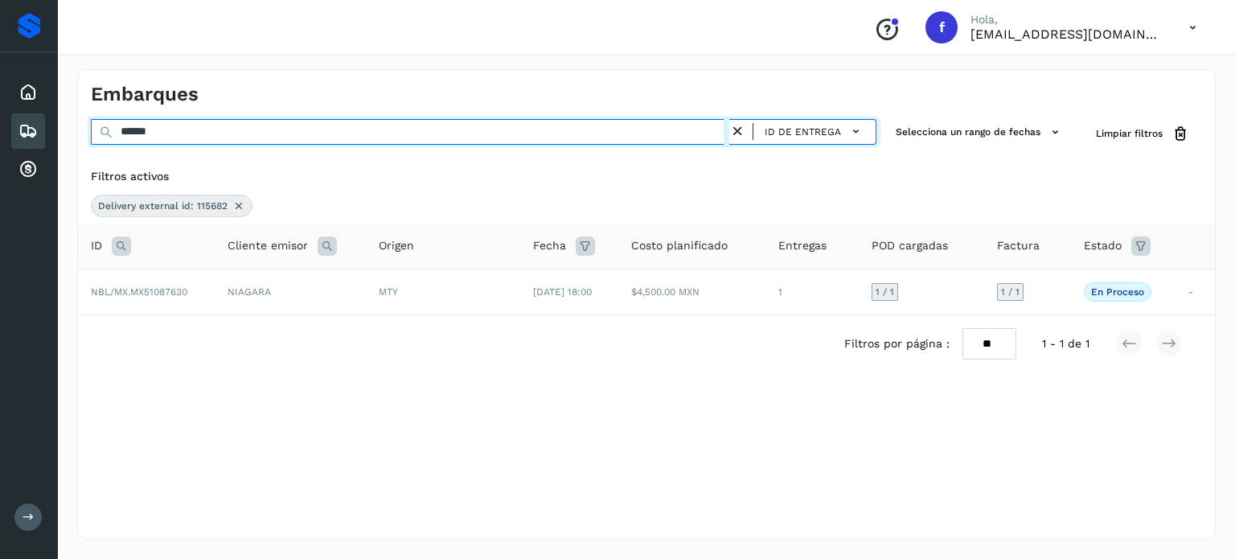
drag, startPoint x: 188, startPoint y: 132, endPoint x: 25, endPoint y: 118, distance: 163.8
click at [64, 120] on div "Embarques ****** ID de entrega Selecciona un rango de fechas Selects date range…" at bounding box center [646, 304] width 1177 height 509
paste input "***"
type input "*********"
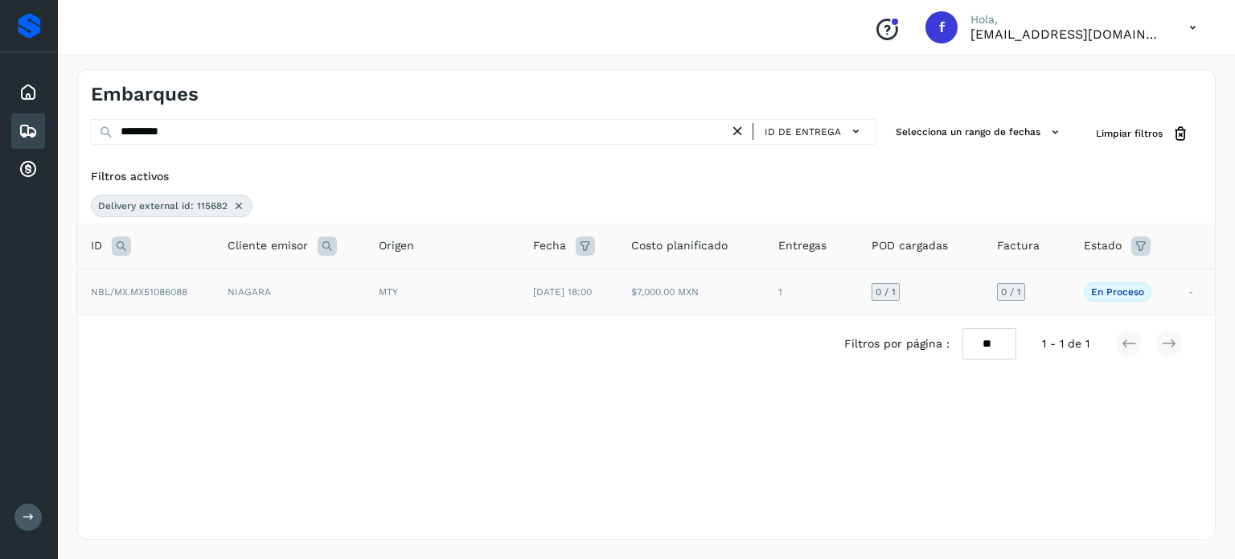
click at [146, 297] on td "NBL/MX.MX51086088" at bounding box center [146, 292] width 137 height 46
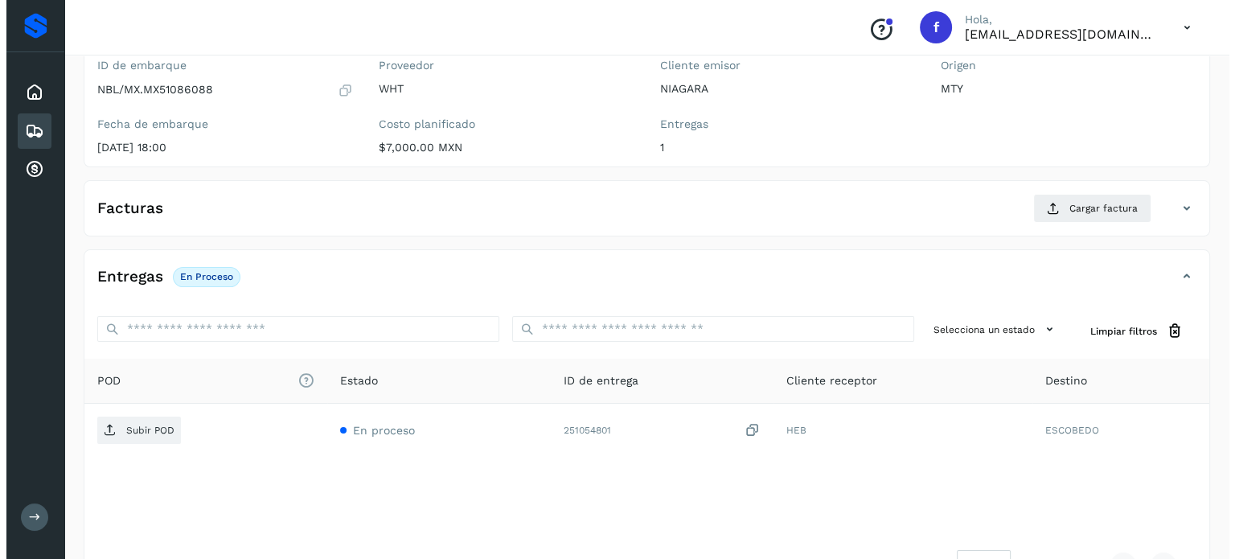
scroll to position [204, 0]
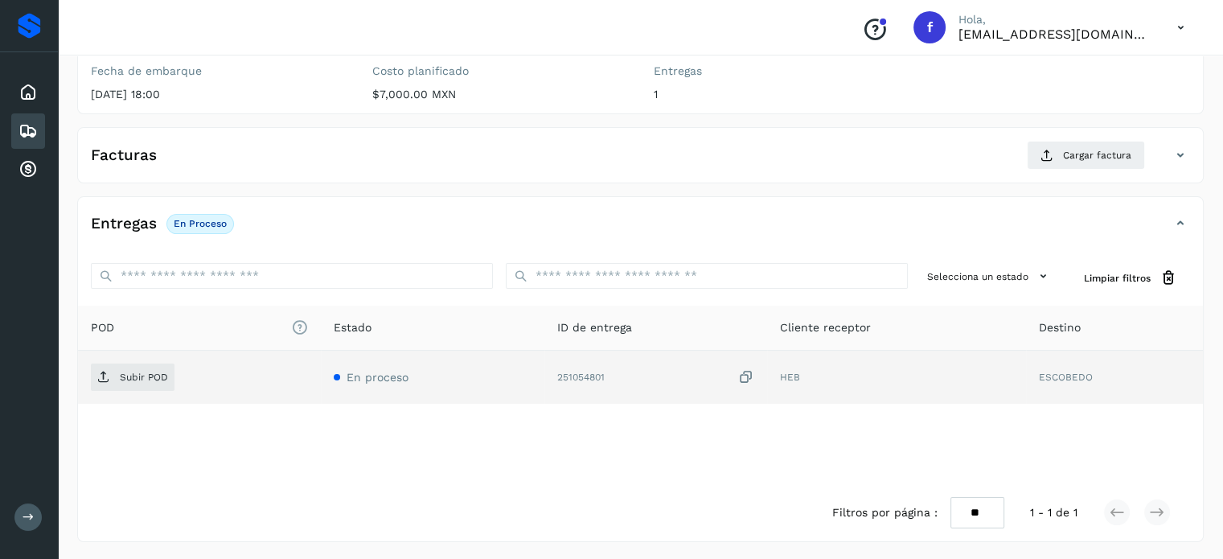
drag, startPoint x: 177, startPoint y: 385, endPoint x: 159, endPoint y: 384, distance: 17.8
click at [174, 385] on div "Subir POD" at bounding box center [199, 377] width 217 height 27
click at [155, 381] on span "Subir POD" at bounding box center [133, 377] width 84 height 26
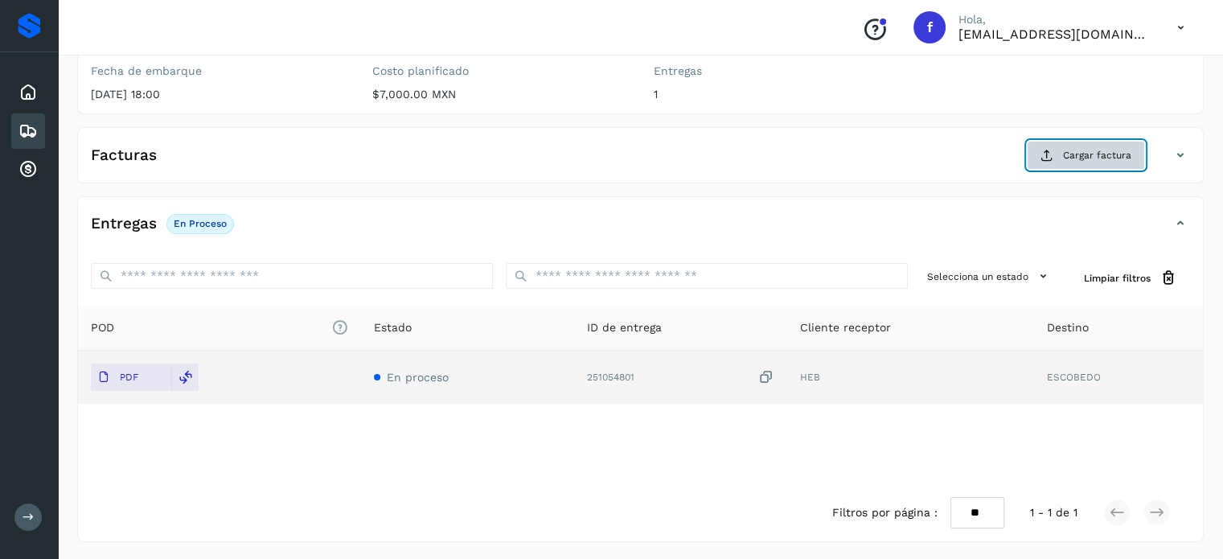
click at [1108, 166] on button "Cargar factura" at bounding box center [1086, 155] width 118 height 29
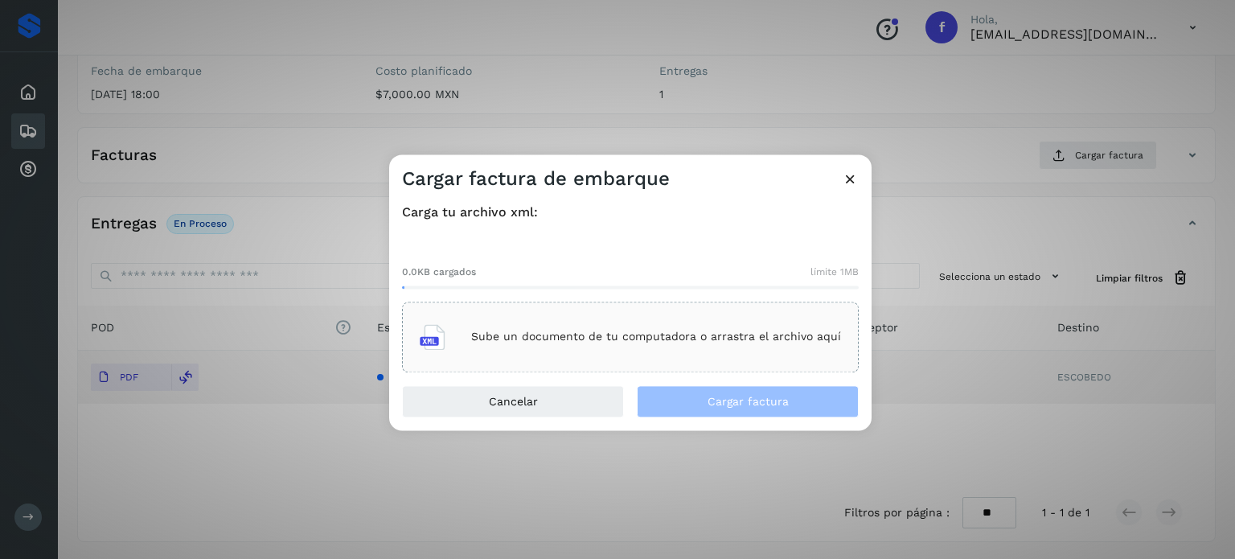
click at [580, 351] on div "Sube un documento de tu computadora o arrastra el archivo aquí" at bounding box center [630, 336] width 421 height 43
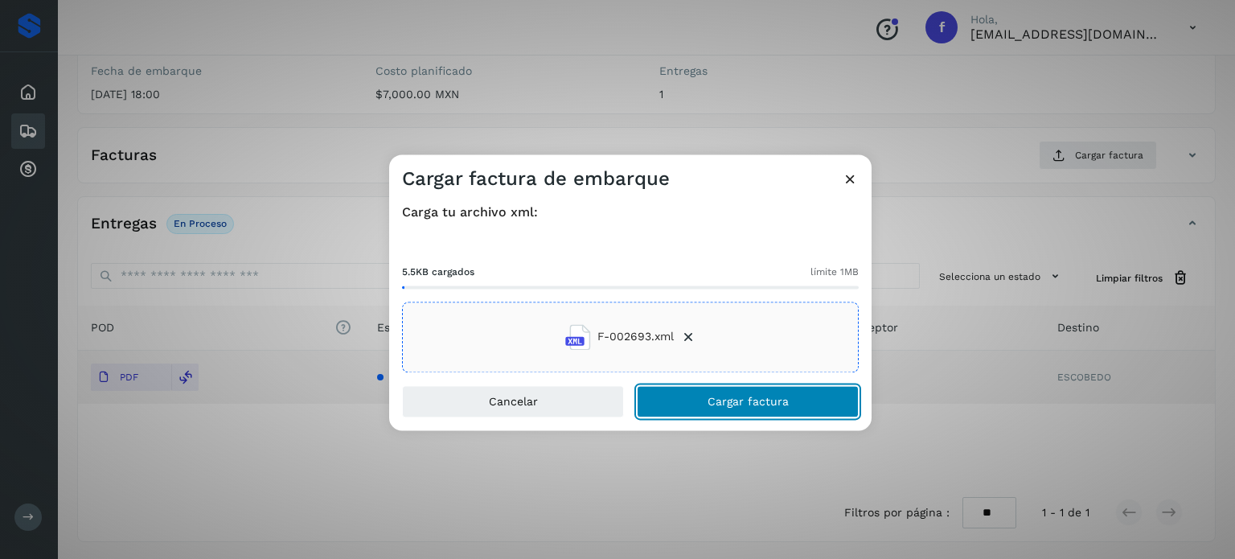
click at [708, 401] on span "Cargar factura" at bounding box center [748, 401] width 81 height 11
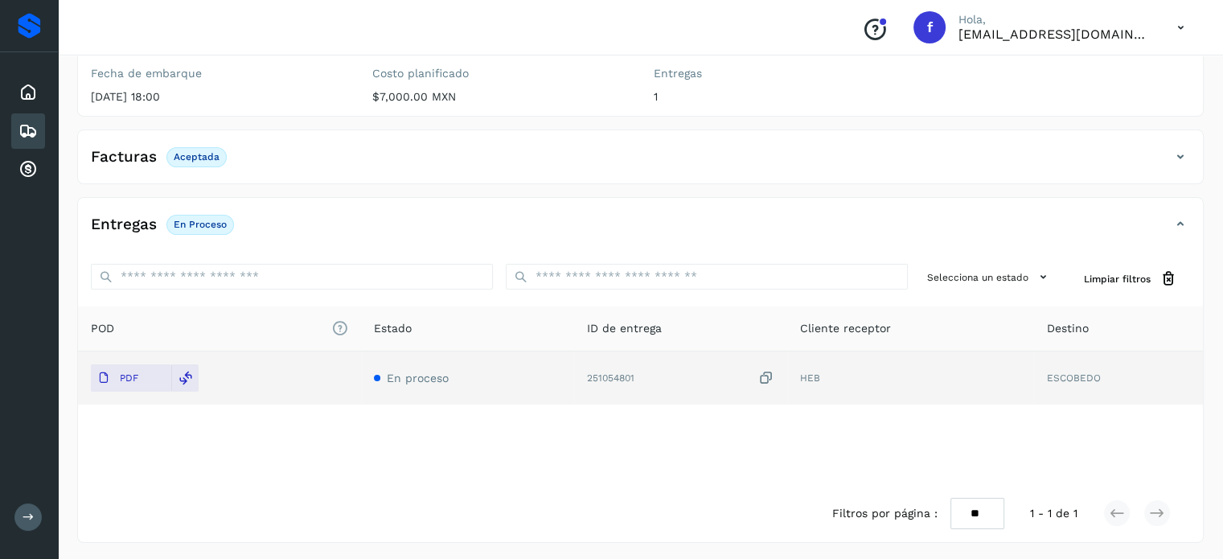
scroll to position [0, 0]
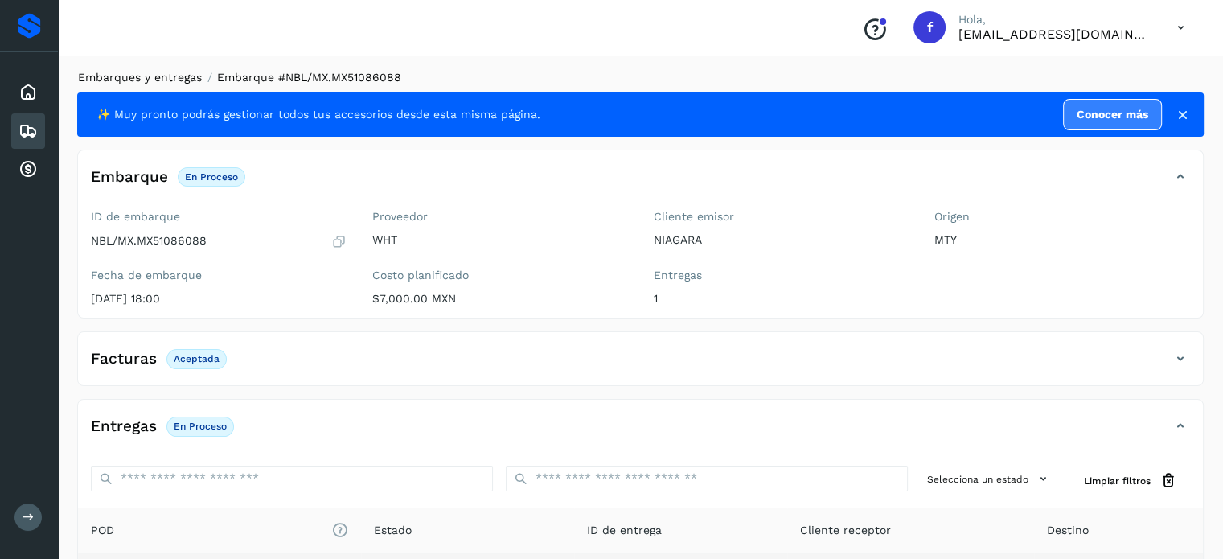
click at [129, 79] on link "Embarques y entregas" at bounding box center [140, 77] width 124 height 13
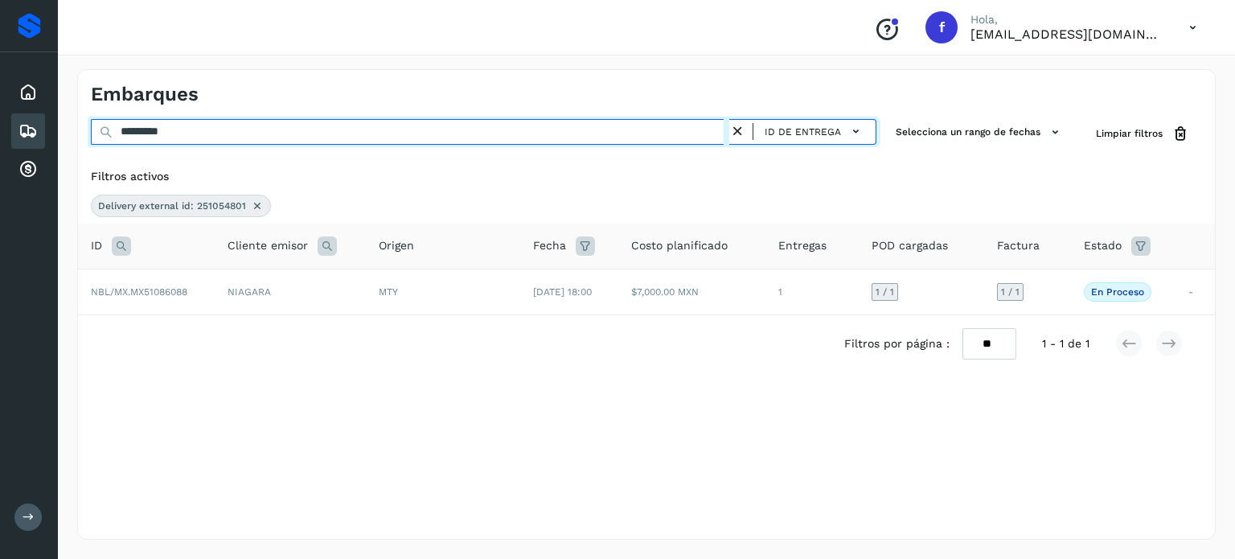
click at [27, 115] on div "Proveedores Inicio Embarques Cuentas por cobrar Salir Conoce nuestros beneficio…" at bounding box center [617, 279] width 1235 height 559
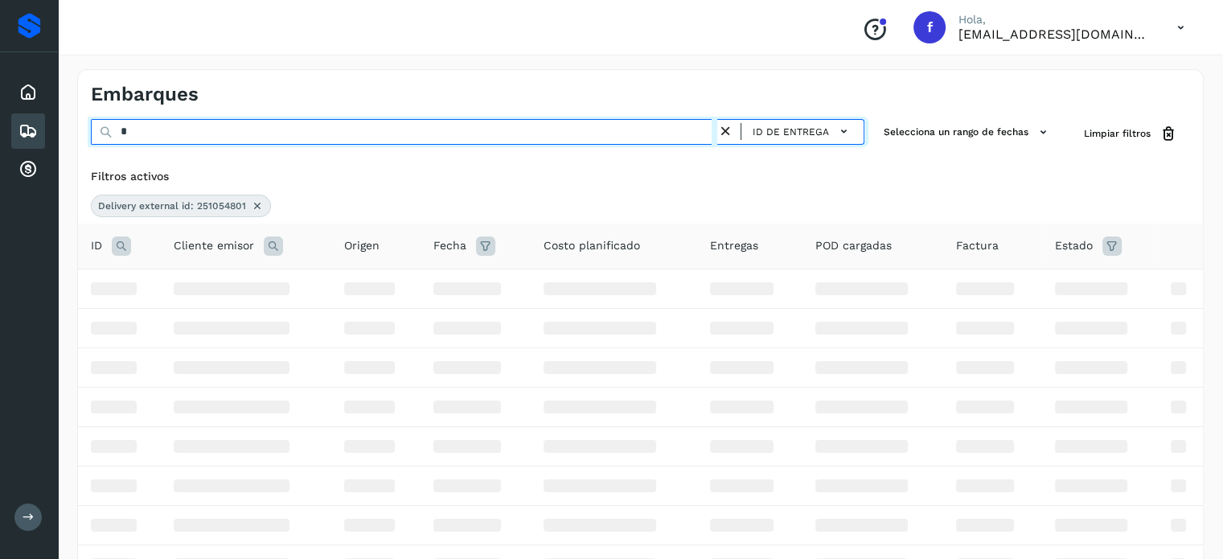
drag, startPoint x: 48, startPoint y: 128, endPoint x: 27, endPoint y: 123, distance: 22.2
click at [39, 128] on div "Proveedores Inicio Embarques Cuentas por cobrar Salir Conoce nuestros beneficio…" at bounding box center [611, 344] width 1223 height 688
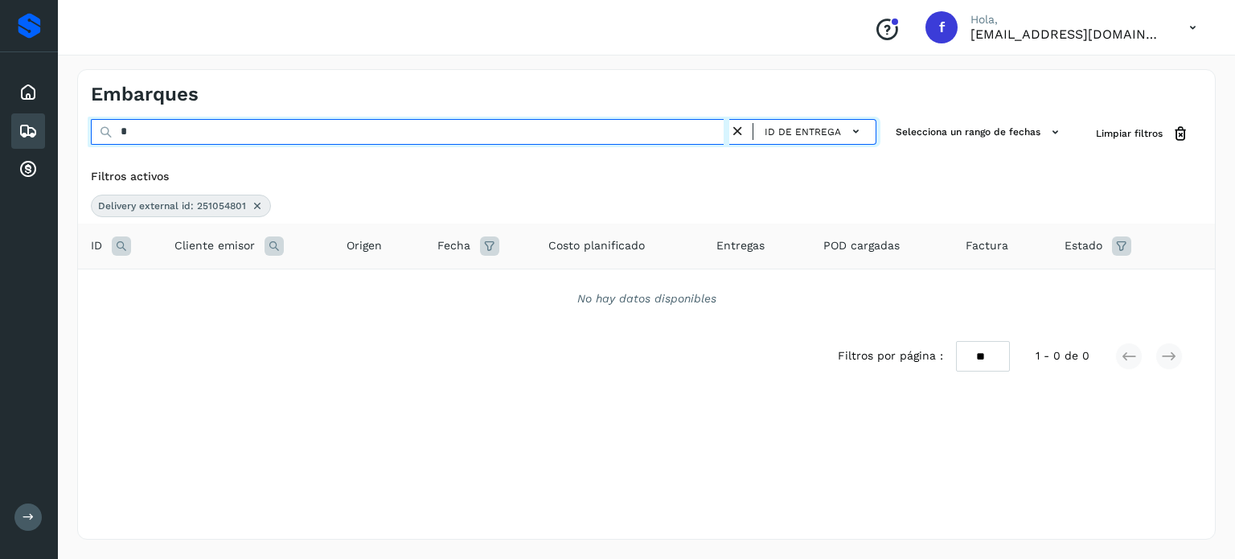
paste input "********"
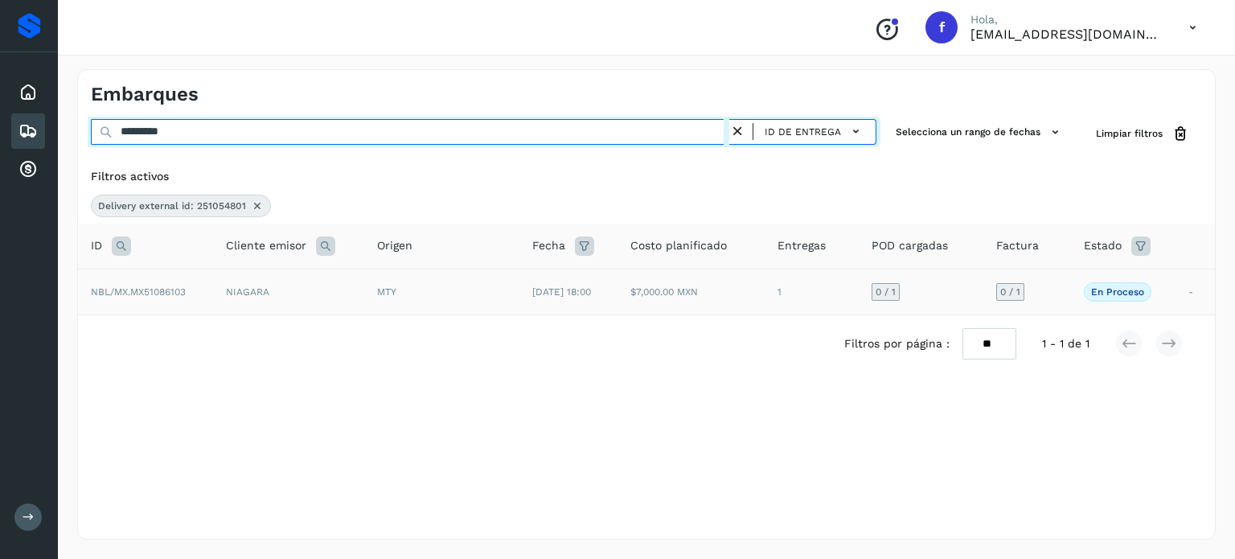
type input "*********"
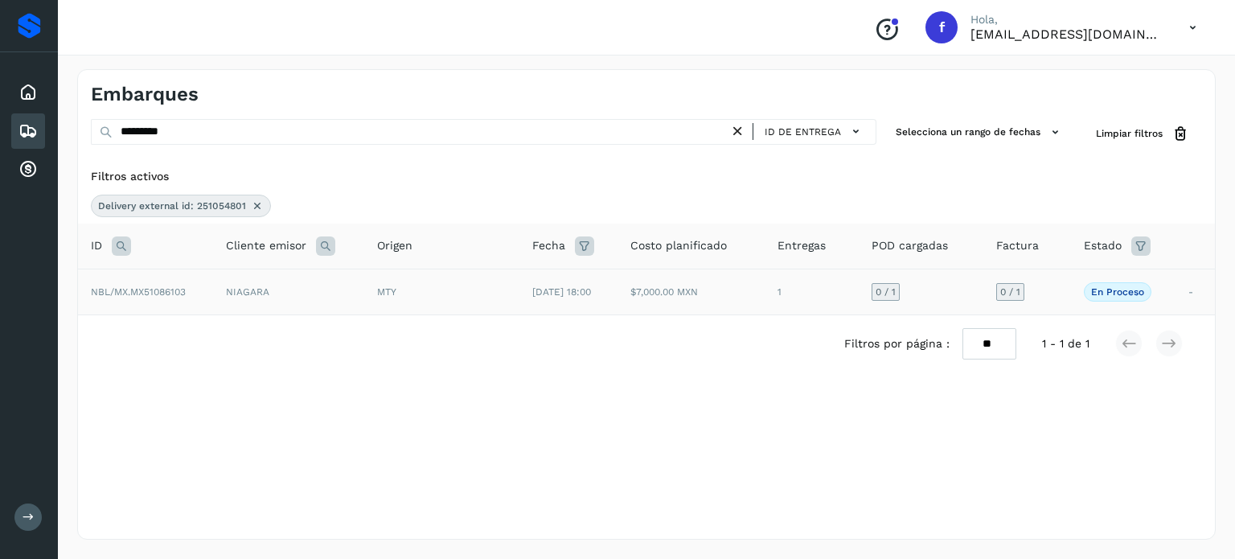
click at [173, 289] on span "NBL/MX.MX51086103" at bounding box center [138, 291] width 95 height 11
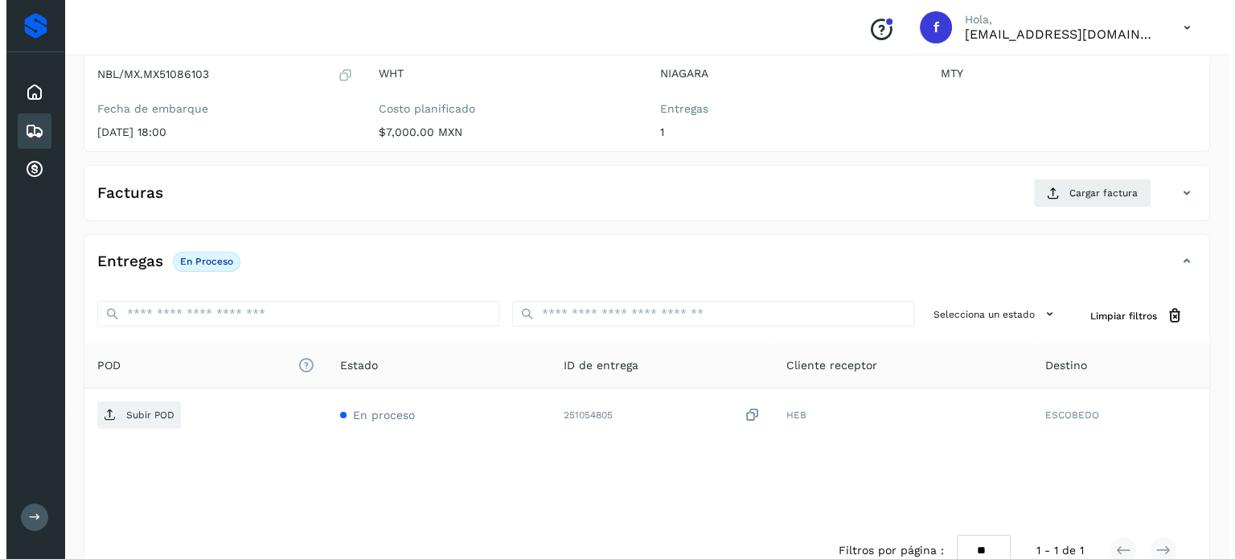
scroll to position [204, 0]
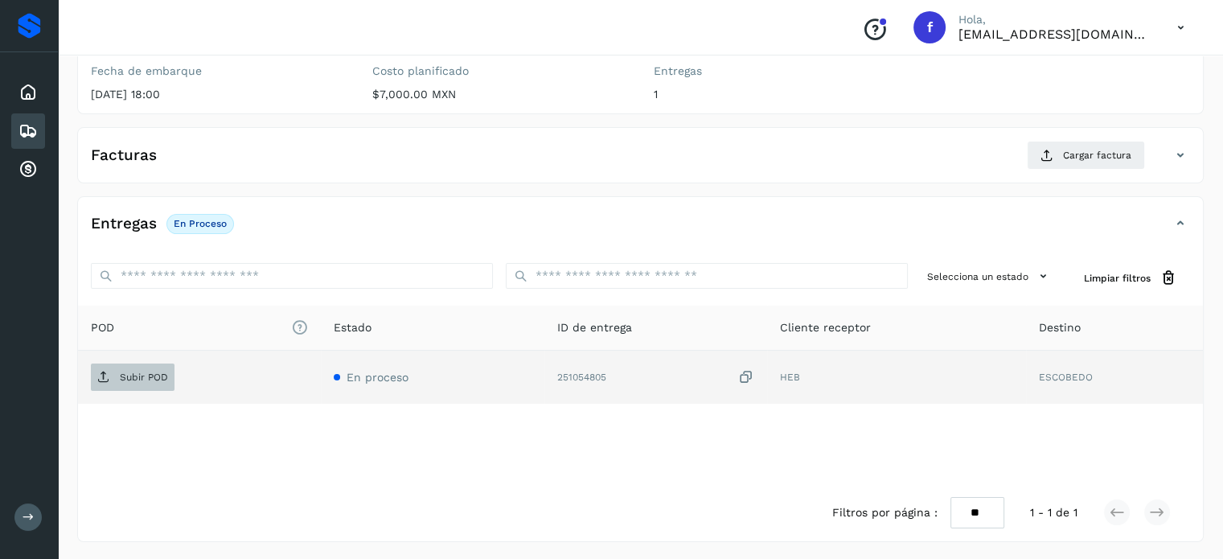
click at [154, 382] on span "Subir POD" at bounding box center [133, 377] width 84 height 26
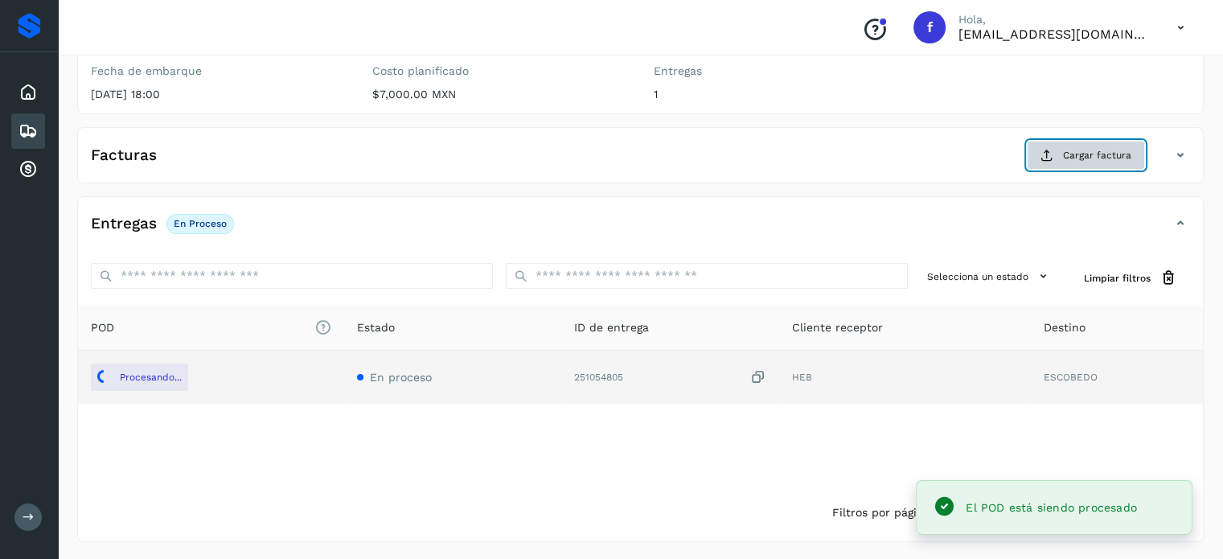
click at [1097, 155] on span "Cargar factura" at bounding box center [1097, 155] width 68 height 14
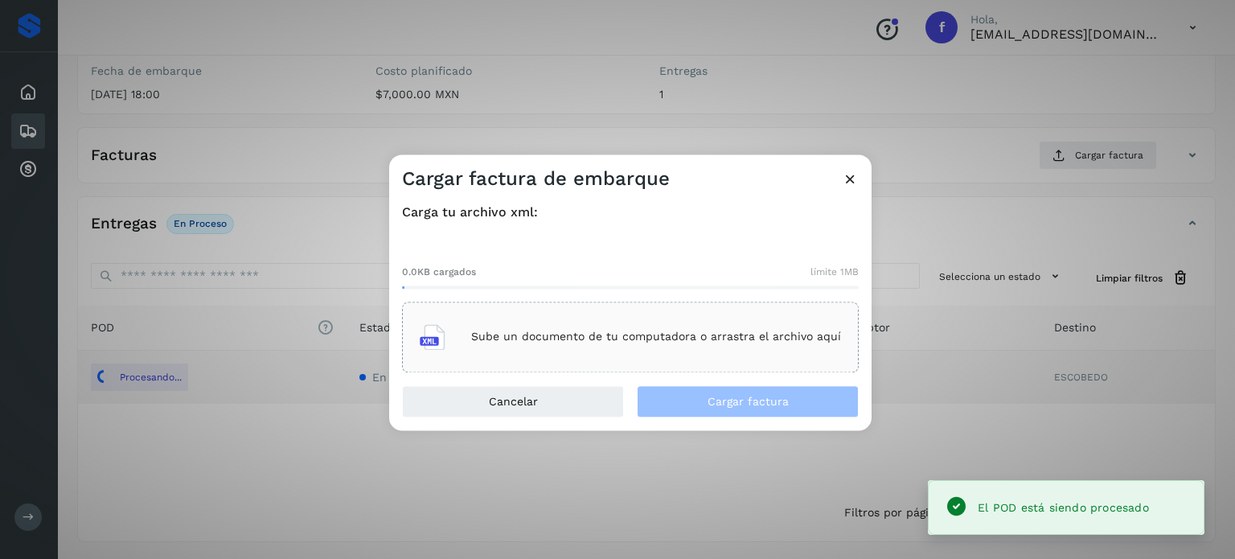
click at [712, 345] on div "Sube un documento de tu computadora o arrastra el archivo aquí" at bounding box center [630, 336] width 421 height 43
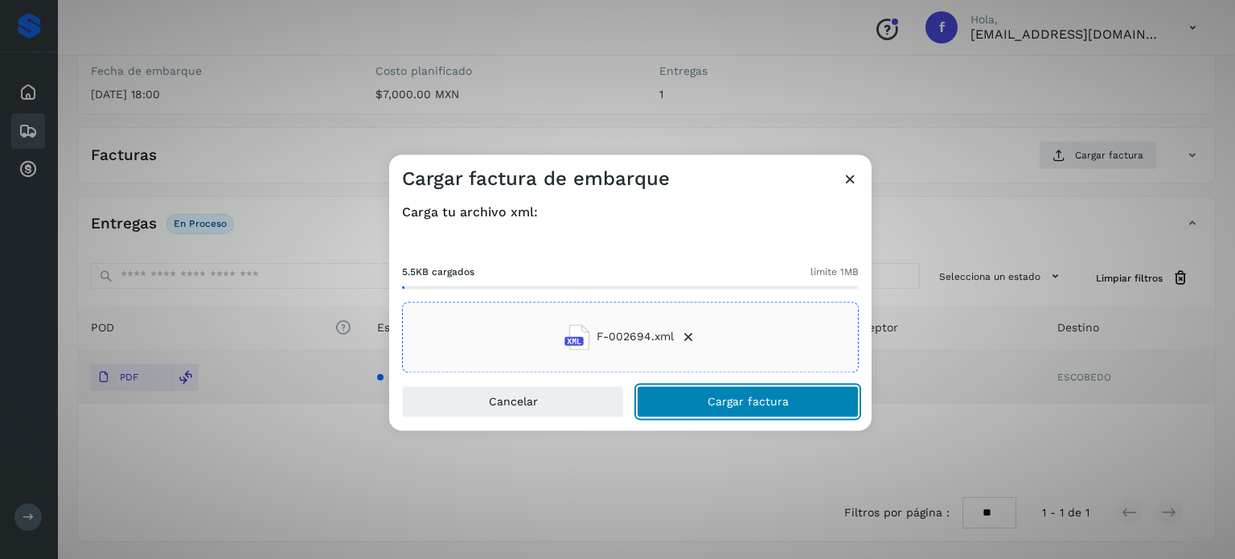
click at [750, 398] on span "Cargar factura" at bounding box center [748, 401] width 81 height 11
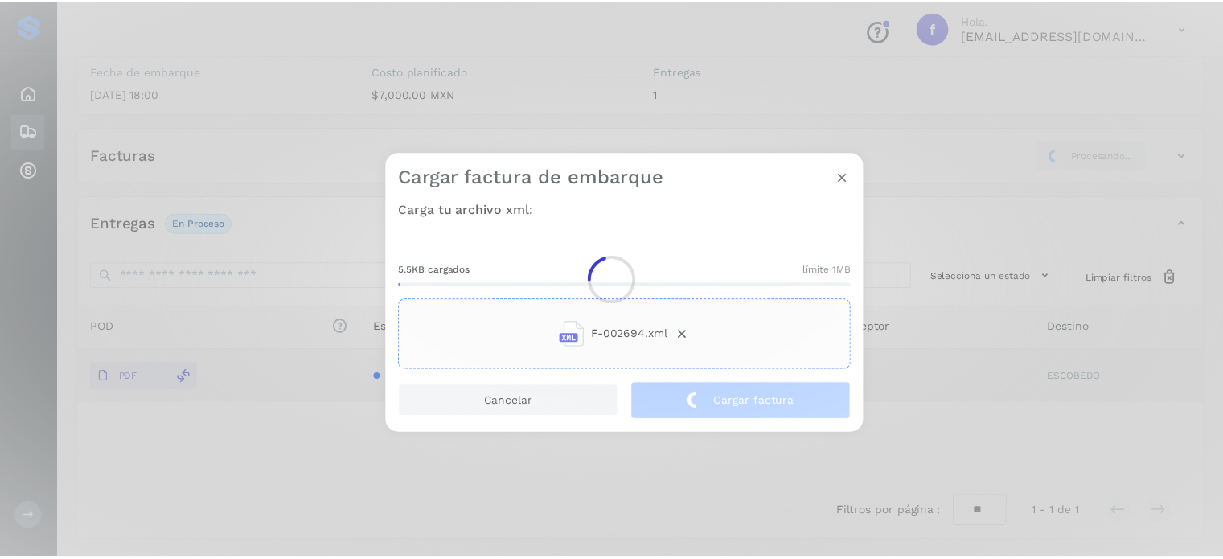
scroll to position [203, 0]
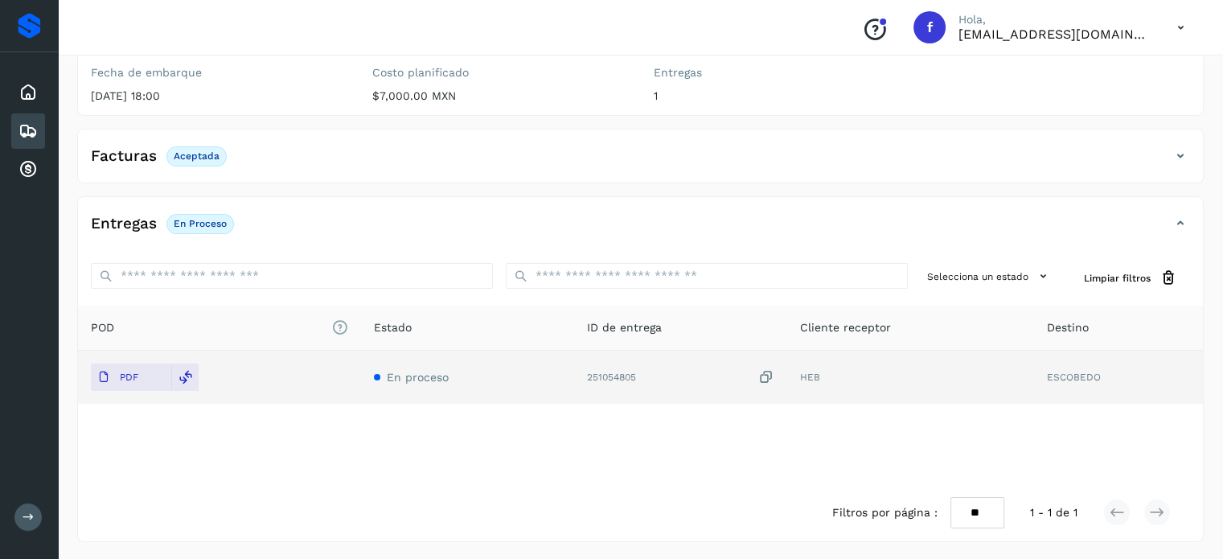
click at [19, 119] on div "Embarques" at bounding box center [28, 130] width 34 height 35
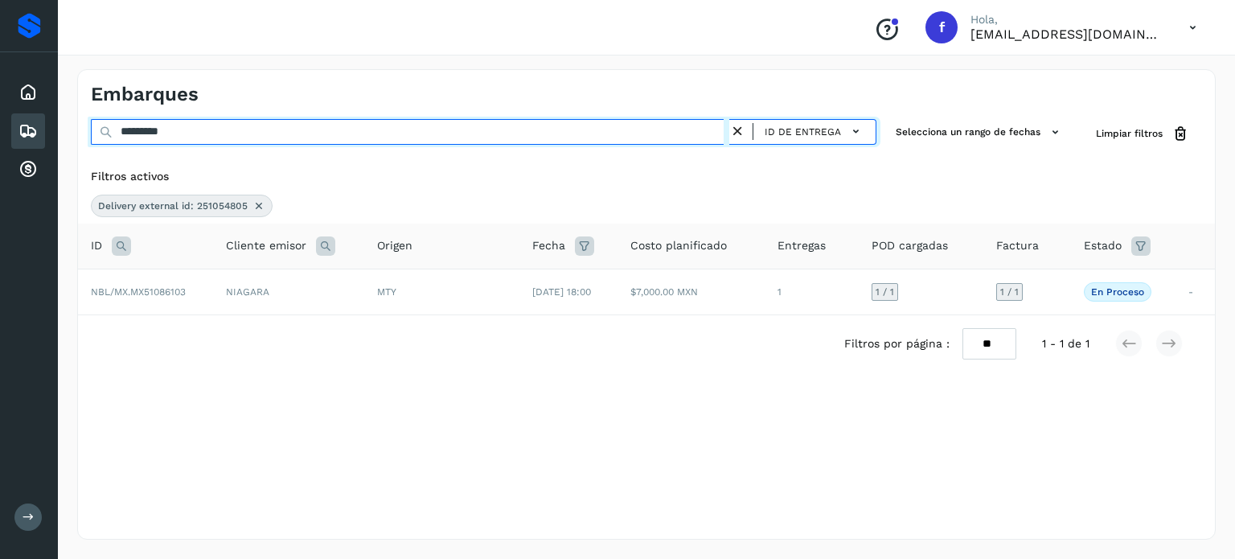
drag, startPoint x: 258, startPoint y: 140, endPoint x: 0, endPoint y: 58, distance: 270.9
click at [0, 88] on div "Proveedores Inicio Embarques Cuentas por cobrar Salir Conoce nuestros beneficio…" at bounding box center [617, 279] width 1235 height 559
paste input "text"
drag, startPoint x: 163, startPoint y: 122, endPoint x: 0, endPoint y: 21, distance: 192.2
click at [0, 35] on div "Proveedores Inicio Embarques Cuentas por cobrar Salir Conoce nuestros beneficio…" at bounding box center [617, 279] width 1235 height 559
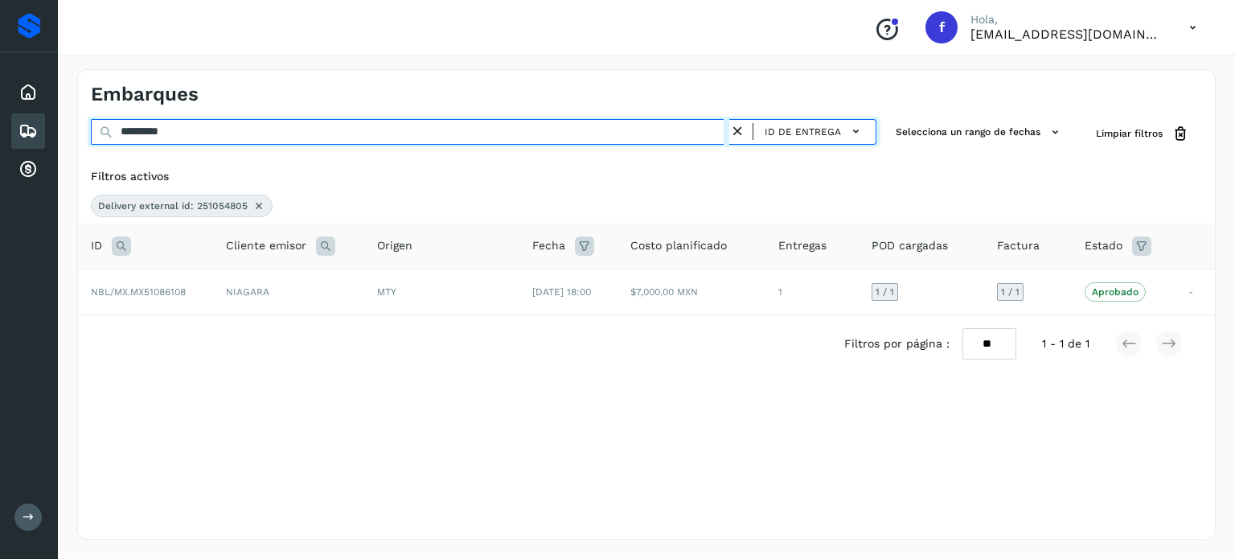
paste input "text"
drag, startPoint x: 224, startPoint y: 130, endPoint x: 0, endPoint y: 146, distance: 224.1
click at [18, 148] on div "Proveedores Inicio Embarques Cuentas por cobrar Salir Conoce nuestros beneficio…" at bounding box center [617, 279] width 1235 height 559
paste input "text"
drag, startPoint x: 206, startPoint y: 137, endPoint x: 0, endPoint y: 72, distance: 216.0
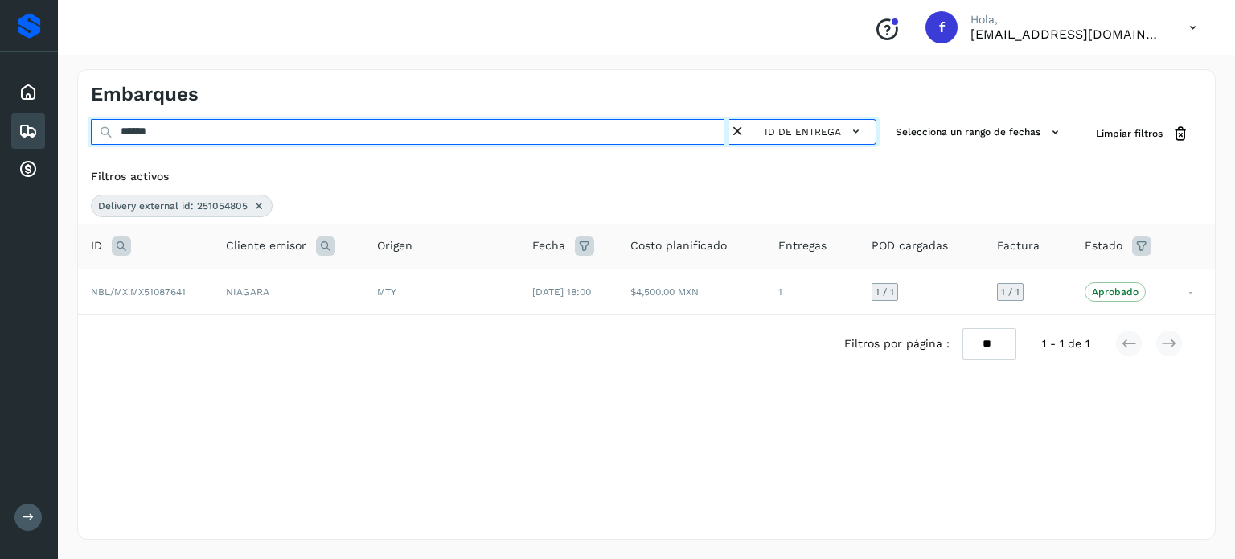
click at [14, 89] on div "Proveedores Inicio Embarques Cuentas por cobrar Salir Conoce nuestros beneficio…" at bounding box center [617, 279] width 1235 height 559
paste input "text"
click at [0, 96] on div "Proveedores Inicio Embarques Cuentas por cobrar Salir Conoce nuestros beneficio…" at bounding box center [617, 279] width 1235 height 559
paste input "text"
drag, startPoint x: 202, startPoint y: 123, endPoint x: 0, endPoint y: 112, distance: 202.2
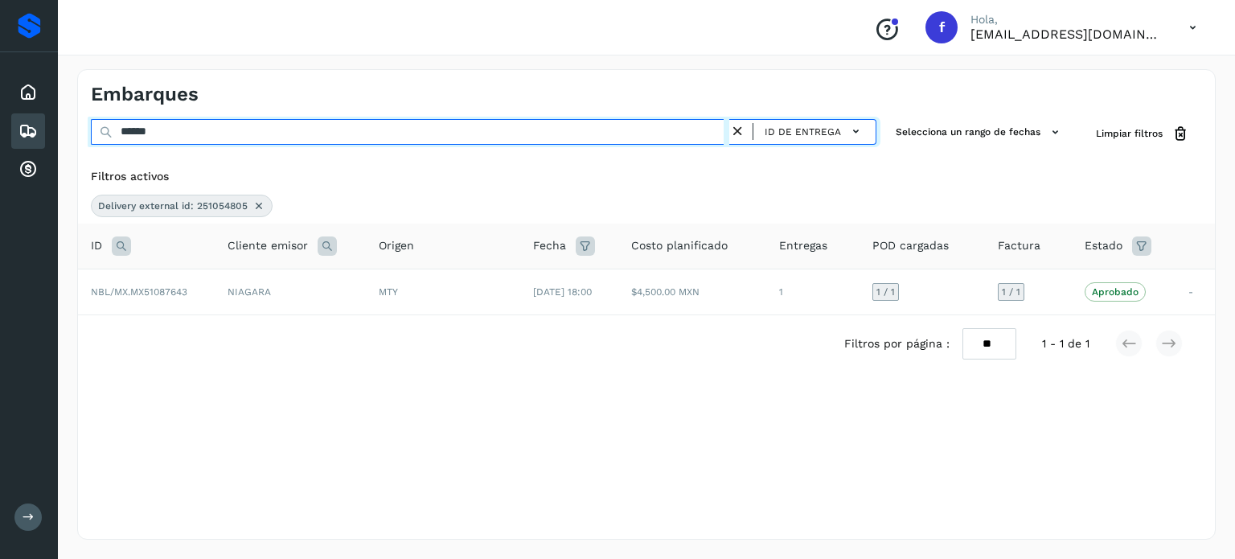
click at [0, 115] on div "Proveedores Inicio Embarques Cuentas por cobrar Salir Conoce nuestros beneficio…" at bounding box center [617, 279] width 1235 height 559
paste input "text"
drag, startPoint x: 216, startPoint y: 123, endPoint x: 15, endPoint y: 117, distance: 201.2
click at [47, 125] on div "Proveedores Inicio Embarques Cuentas por cobrar Salir Conoce nuestros beneficio…" at bounding box center [617, 279] width 1235 height 559
paste input "text"
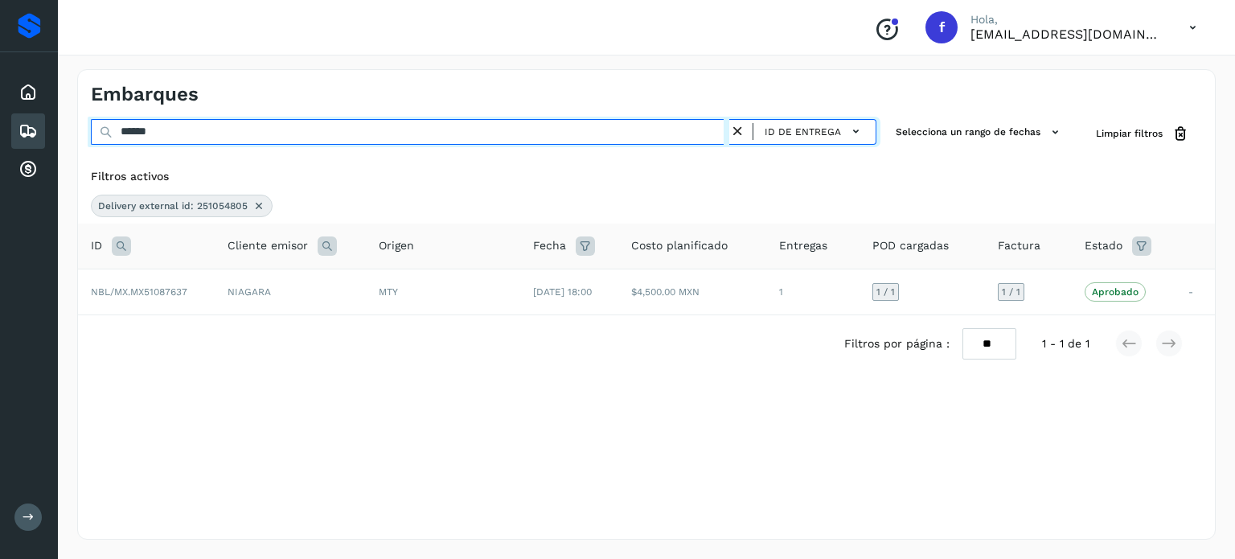
drag, startPoint x: 204, startPoint y: 132, endPoint x: 3, endPoint y: 94, distance: 204.6
click at [0, 123] on div "Proveedores Inicio Embarques Cuentas por cobrar Salir Conoce nuestros beneficio…" at bounding box center [617, 279] width 1235 height 559
paste input "text"
drag, startPoint x: 249, startPoint y: 129, endPoint x: 0, endPoint y: 121, distance: 249.5
click at [0, 125] on div "Proveedores Inicio Embarques Cuentas por cobrar Salir Conoce nuestros beneficio…" at bounding box center [617, 279] width 1235 height 559
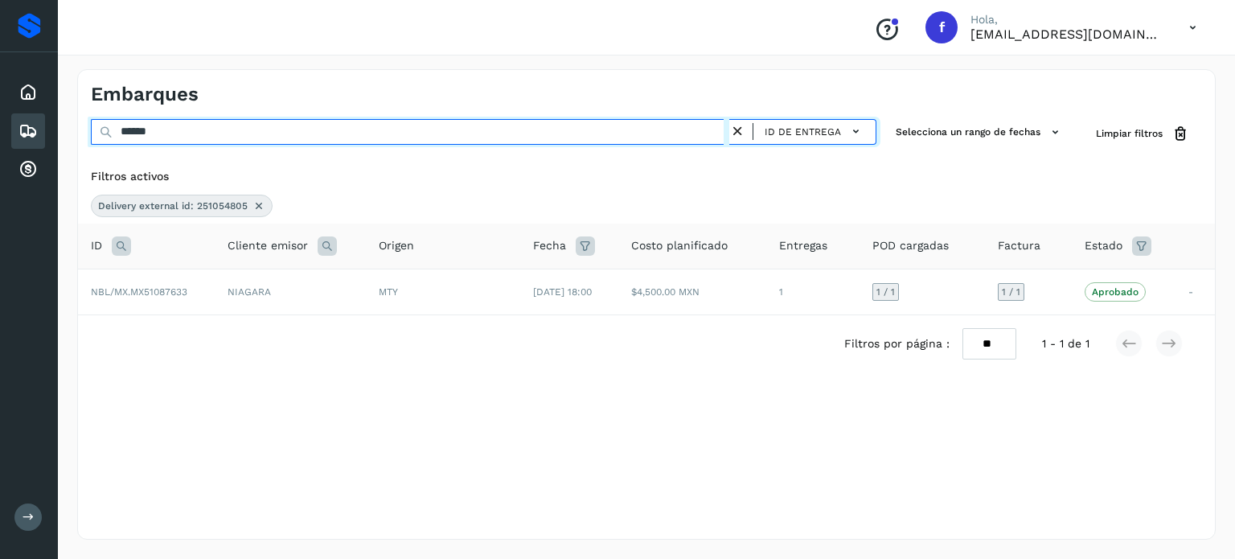
paste input "text"
drag, startPoint x: 178, startPoint y: 128, endPoint x: 0, endPoint y: 95, distance: 180.8
click at [16, 112] on div "Proveedores Inicio Embarques Cuentas por cobrar Salir Conoce nuestros beneficio…" at bounding box center [617, 279] width 1235 height 559
paste input "***"
drag, startPoint x: 209, startPoint y: 138, endPoint x: 2, endPoint y: 111, distance: 208.5
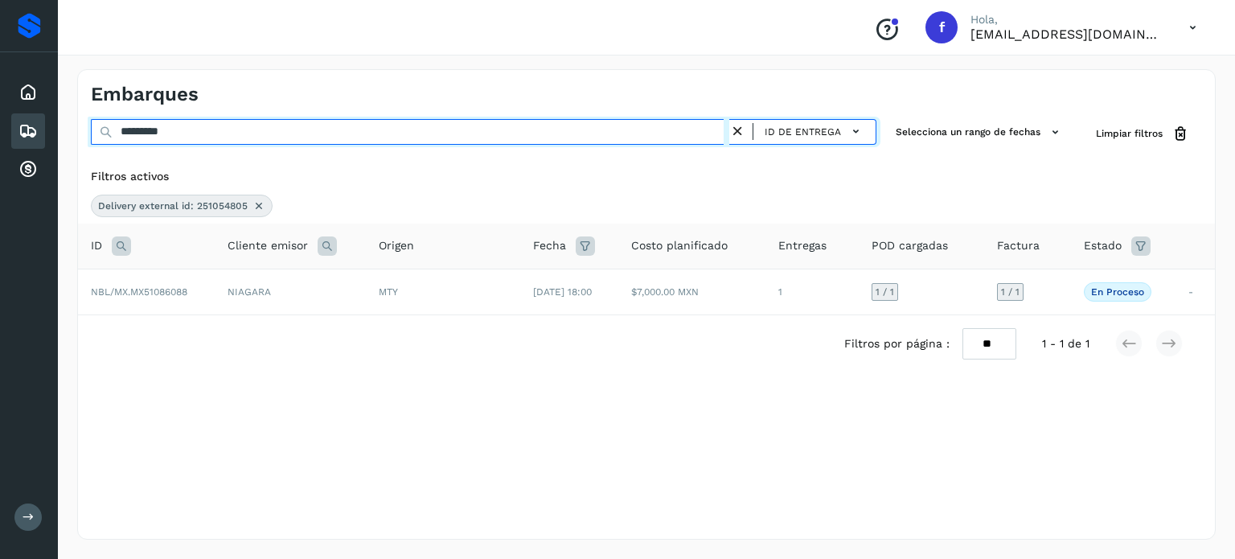
click at [61, 125] on div "Embarques ********* ID de entrega Selecciona un rango de fechas Selects date ra…" at bounding box center [646, 304] width 1177 height 509
paste input "text"
click at [83, 121] on div "********* ID de entrega Selecciona un rango de fechas Selects date range for wh…" at bounding box center [646, 134] width 1137 height 30
paste input "text"
drag, startPoint x: 191, startPoint y: 127, endPoint x: 78, endPoint y: 130, distance: 112.6
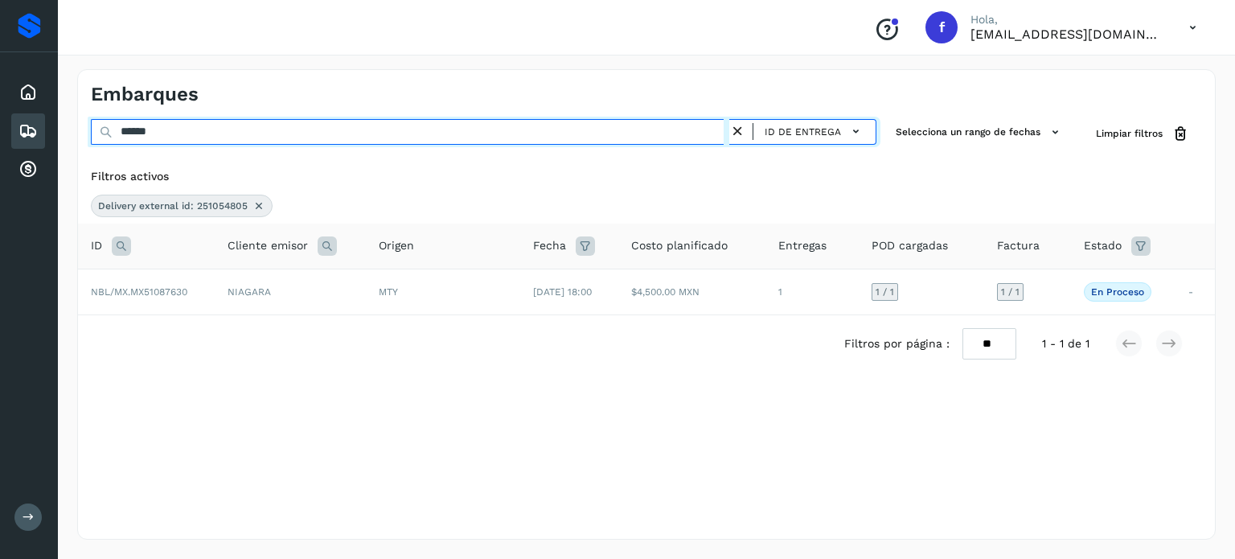
click at [95, 131] on input "******" at bounding box center [410, 132] width 639 height 26
paste input "text"
click at [0, 105] on div "Proveedores Inicio Embarques Cuentas por cobrar Salir Conoce nuestros beneficio…" at bounding box center [617, 279] width 1235 height 559
paste input "text"
drag, startPoint x: 150, startPoint y: 134, endPoint x: 347, endPoint y: 150, distance: 198.5
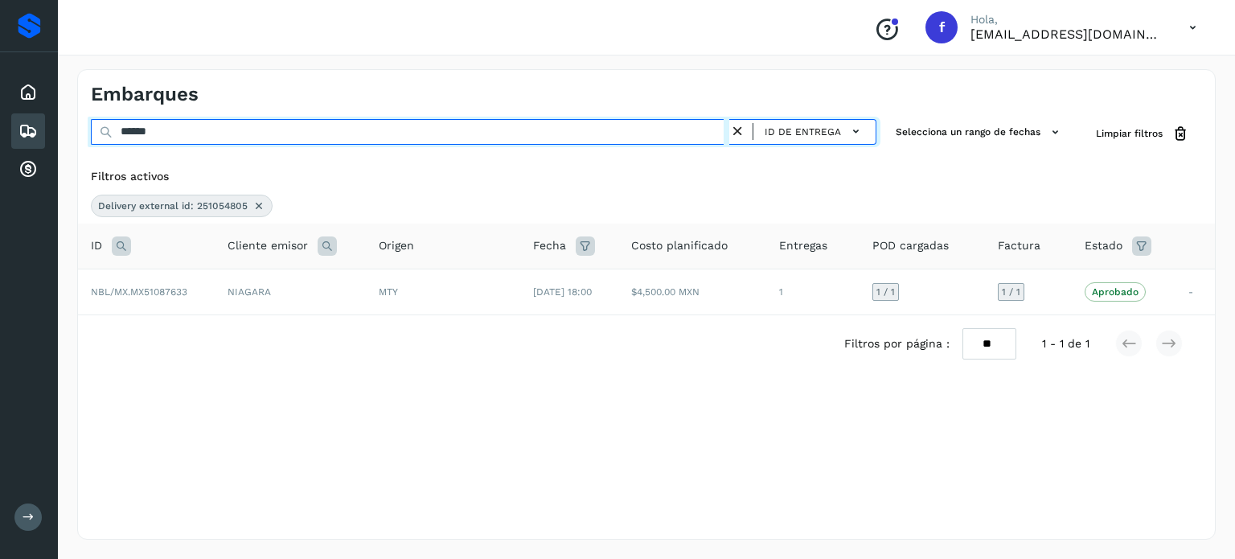
click at [212, 133] on input "******" at bounding box center [410, 132] width 639 height 26
drag, startPoint x: 42, startPoint y: 109, endPoint x: 30, endPoint y: 108, distance: 12.2
click at [30, 108] on div "Proveedores Inicio Embarques Cuentas por cobrar Salir Conoce nuestros beneficio…" at bounding box center [617, 279] width 1235 height 559
paste input "text"
drag, startPoint x: 191, startPoint y: 134, endPoint x: 71, endPoint y: 124, distance: 120.2
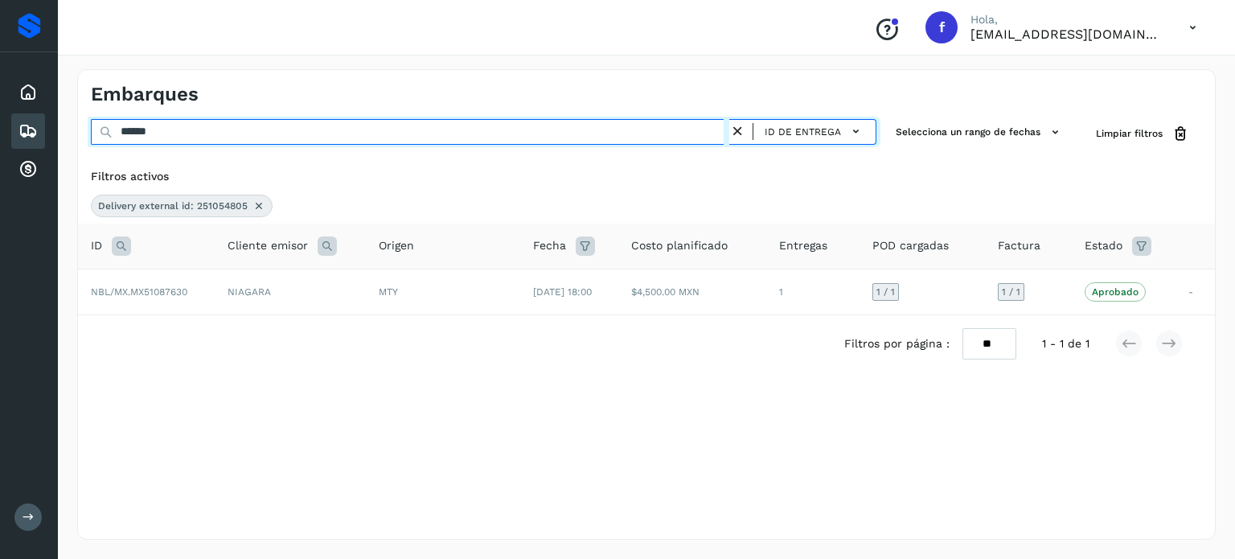
click at [88, 119] on div "****** ID de entrega Selecciona un rango de fechas Selects date range for when …" at bounding box center [646, 134] width 1137 height 30
paste input "***"
drag, startPoint x: 178, startPoint y: 120, endPoint x: 91, endPoint y: 127, distance: 87.2
click at [77, 127] on div "Embarques ********* ID de entrega Selecciona un rango de fechas Selects date ra…" at bounding box center [646, 304] width 1139 height 470
paste input "text"
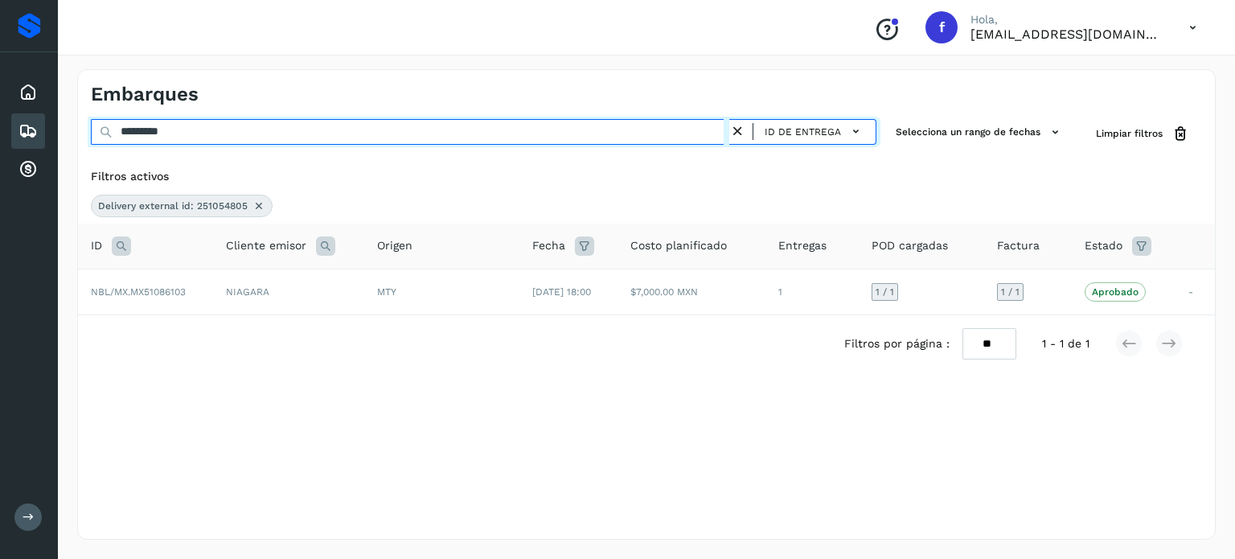
type input "*********"
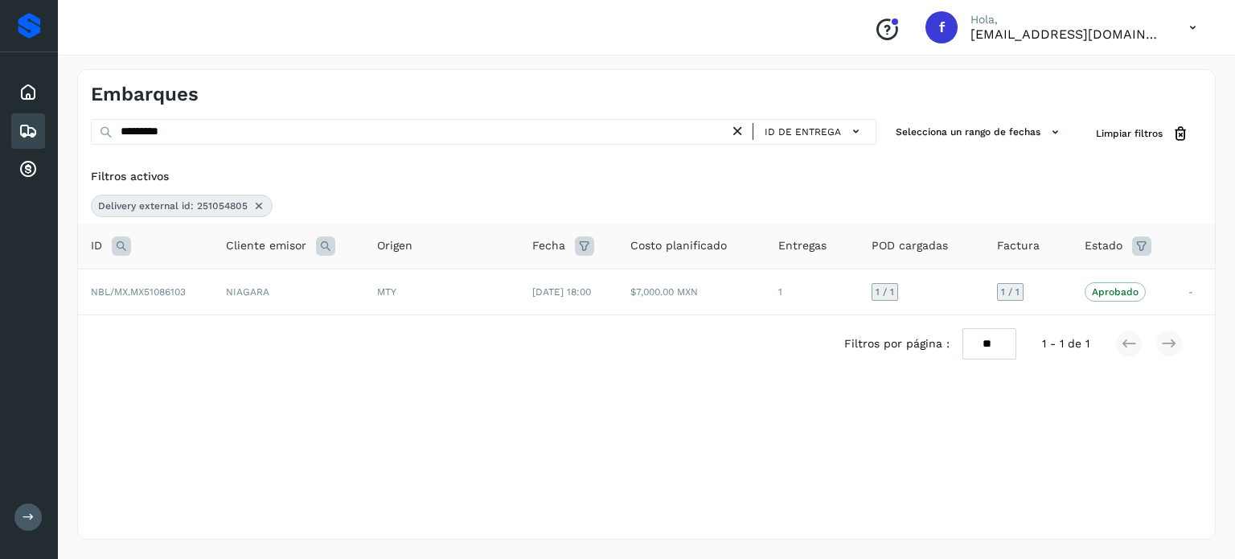
click at [40, 34] on div "Proveedores" at bounding box center [29, 26] width 58 height 52
click at [23, 31] on div "Proveedores" at bounding box center [29, 26] width 23 height 26
click at [23, 77] on div "Inicio" at bounding box center [28, 92] width 34 height 35
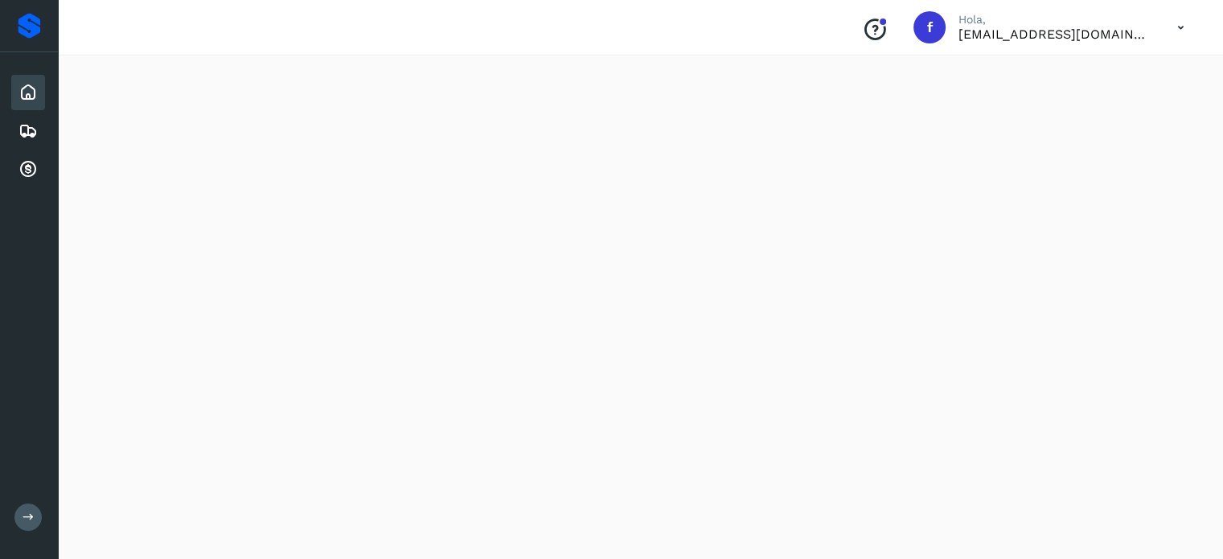
scroll to position [1448, 0]
